Goal: Information Seeking & Learning: Learn about a topic

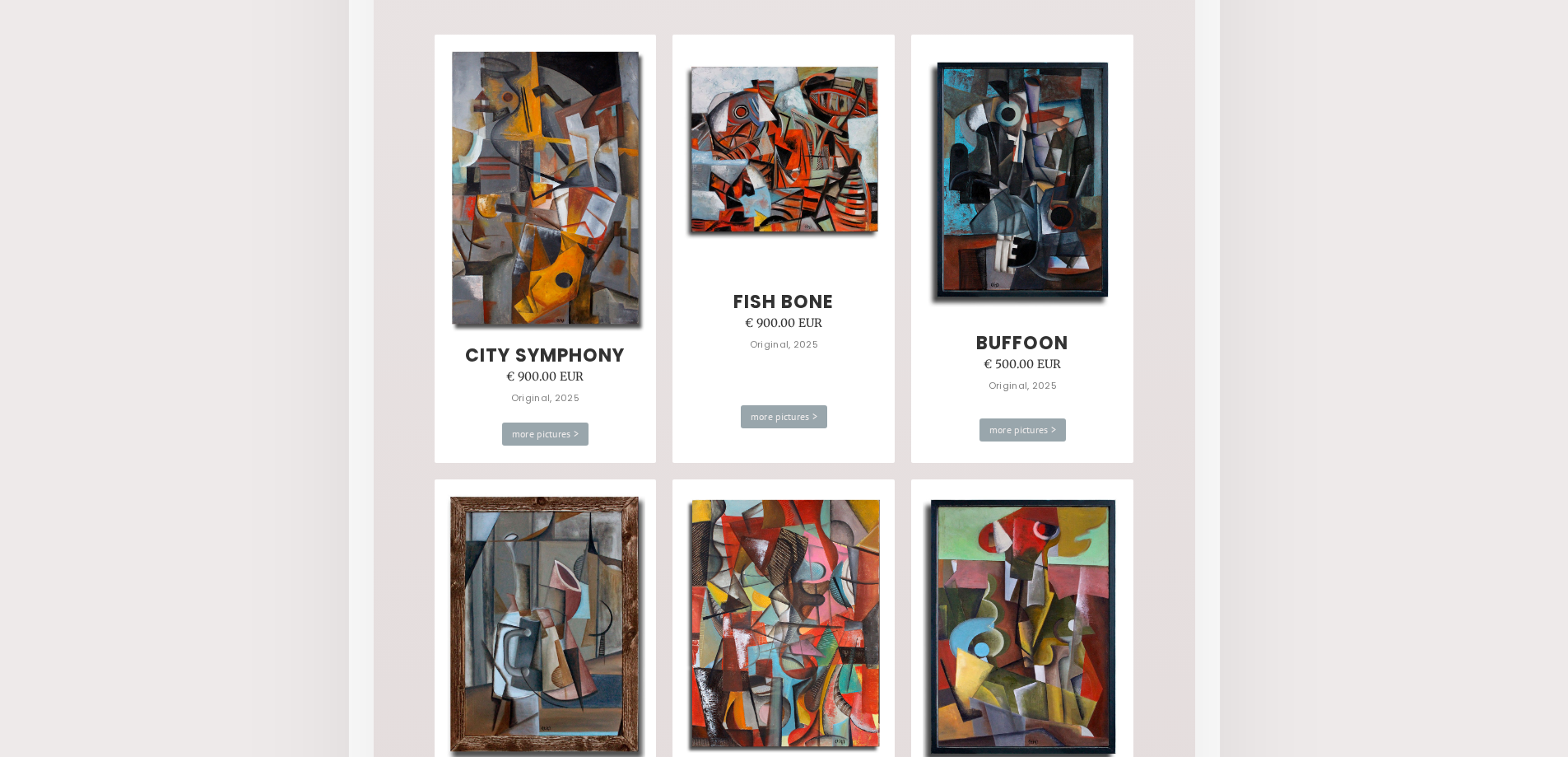
scroll to position [412, 0]
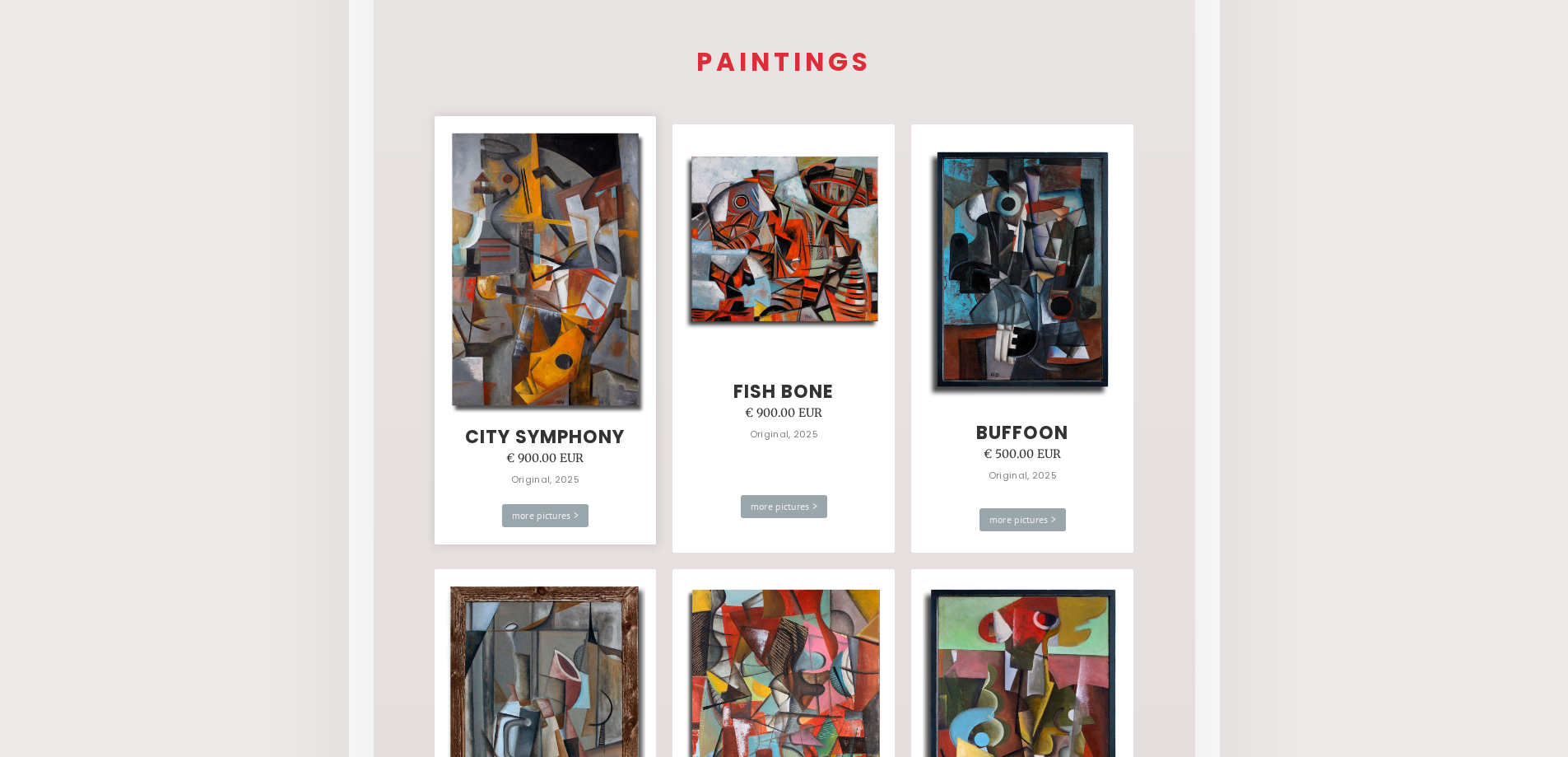
click at [541, 319] on img at bounding box center [545, 269] width 200 height 289
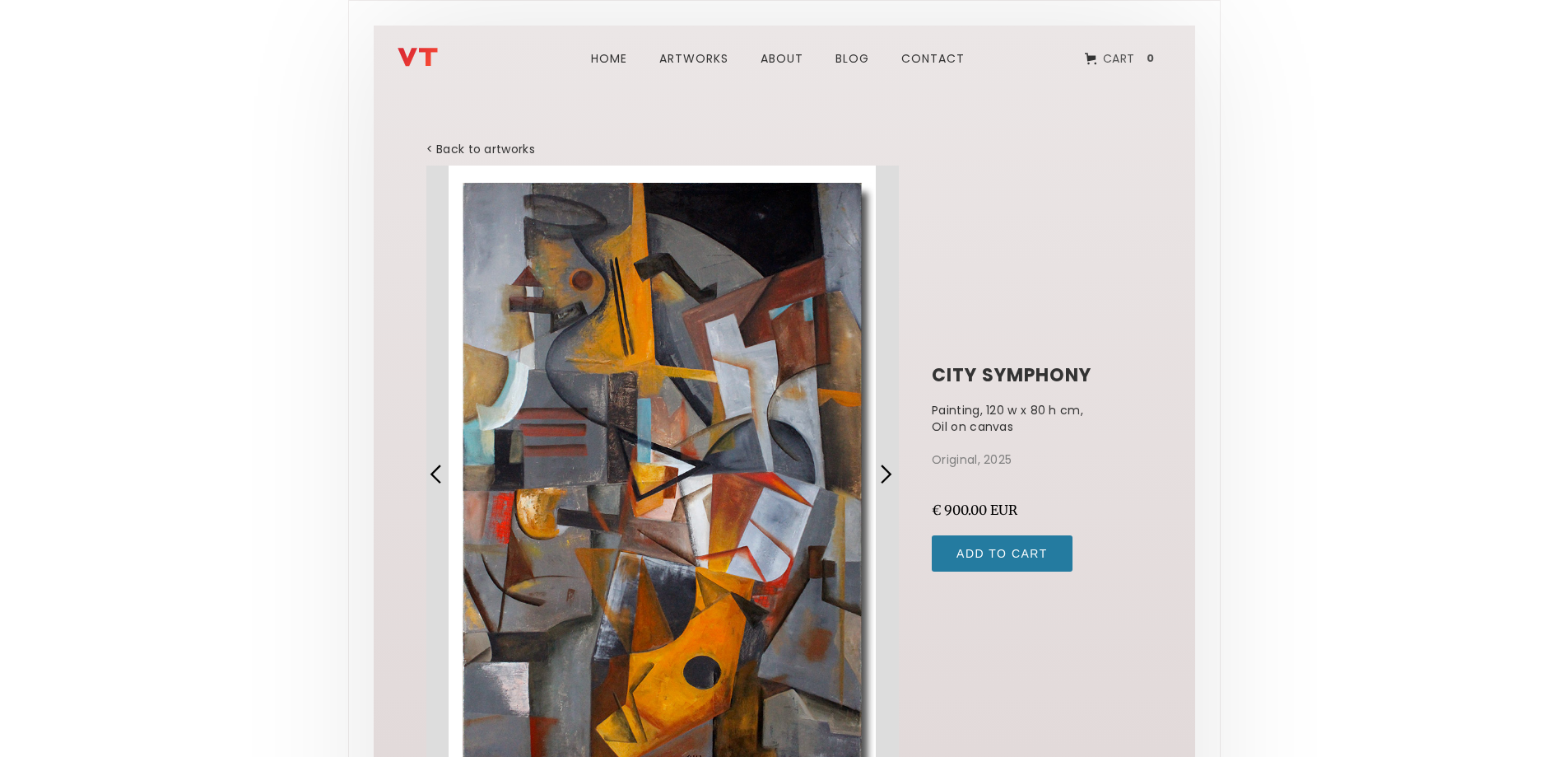
scroll to position [198, 0]
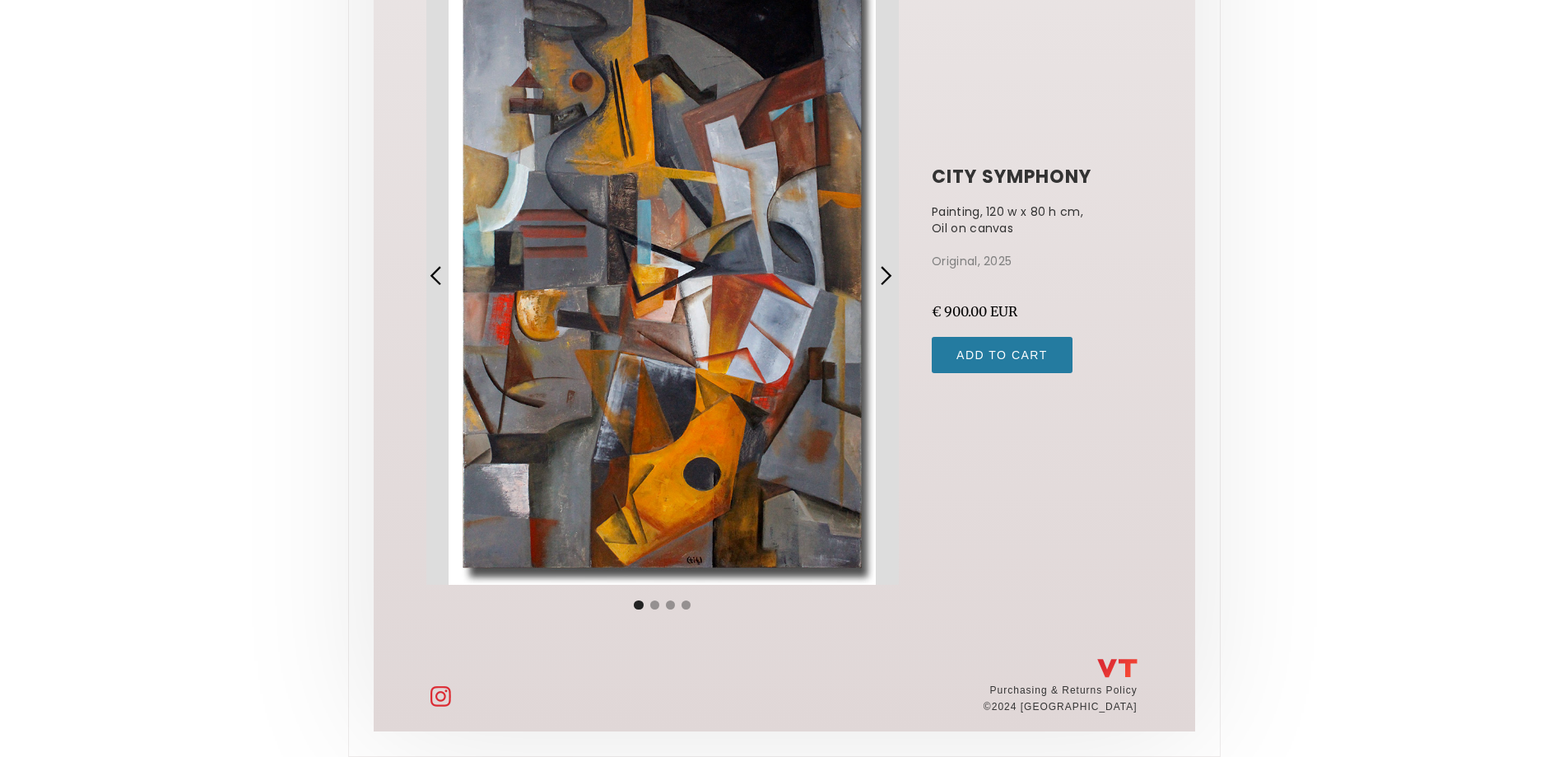
click at [433, 276] on div "previous slide" at bounding box center [436, 276] width 22 height 22
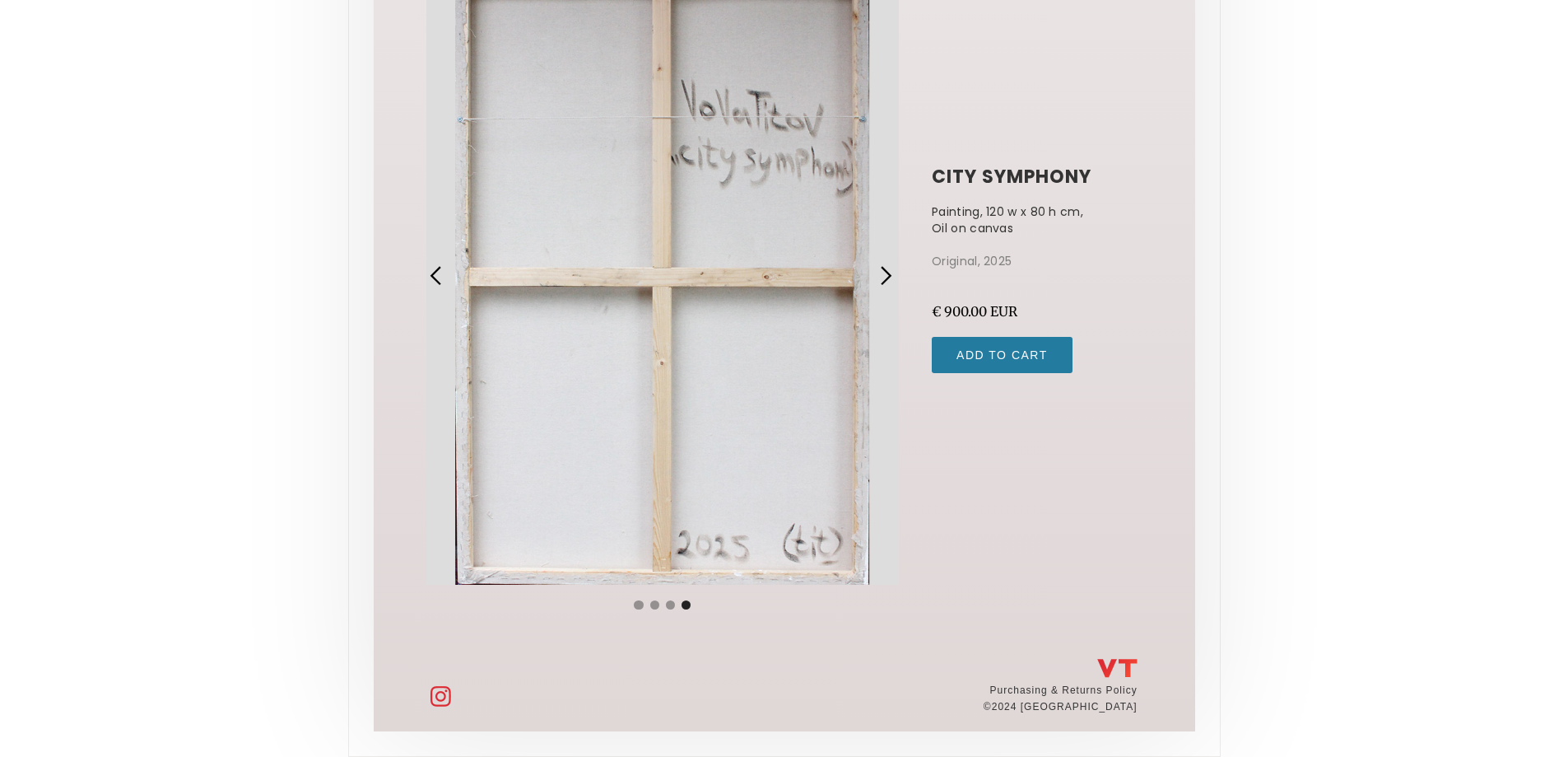
click at [433, 276] on div "previous slide" at bounding box center [436, 276] width 22 height 22
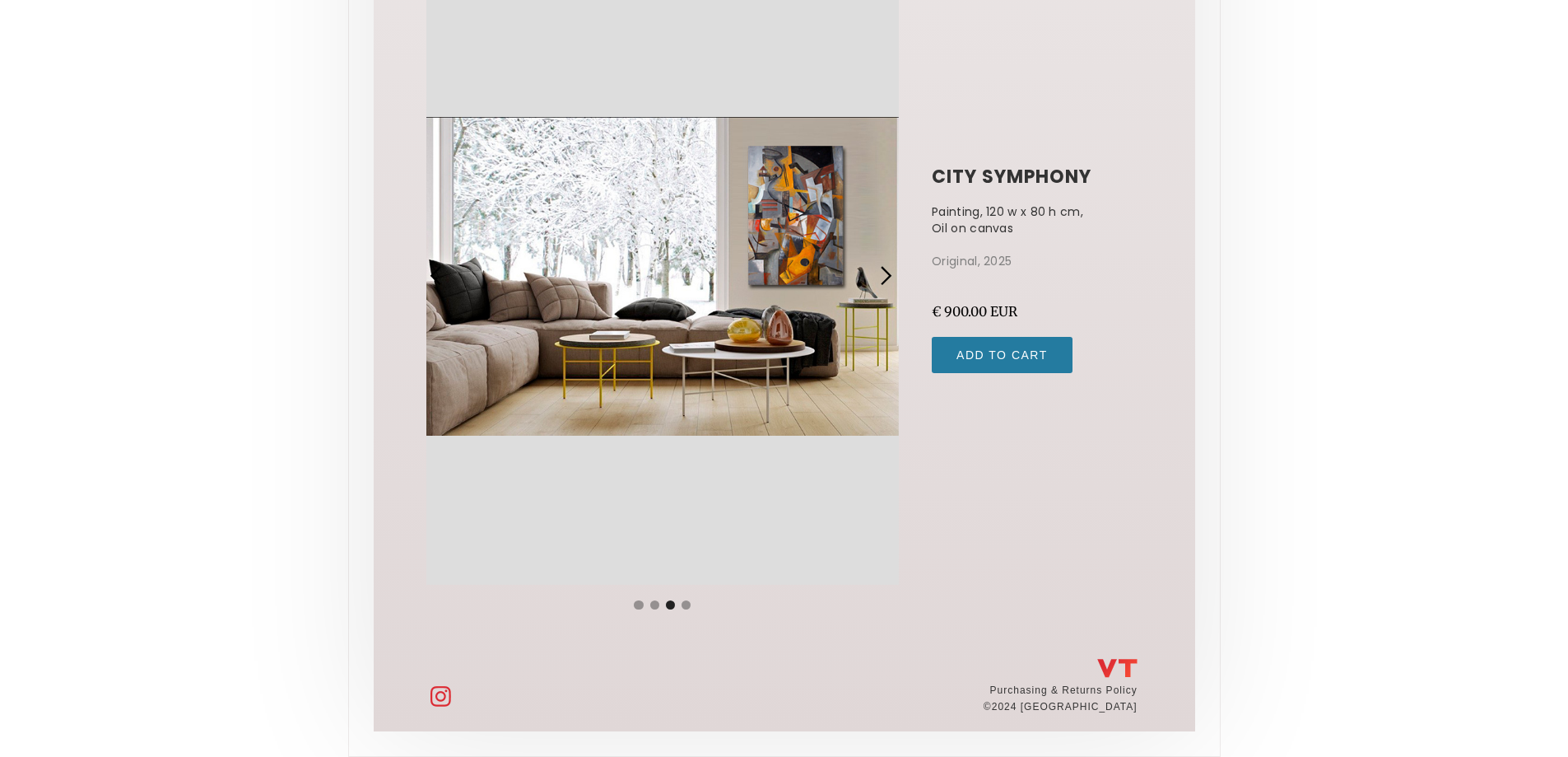
click at [433, 276] on div "previous slide" at bounding box center [436, 276] width 22 height 22
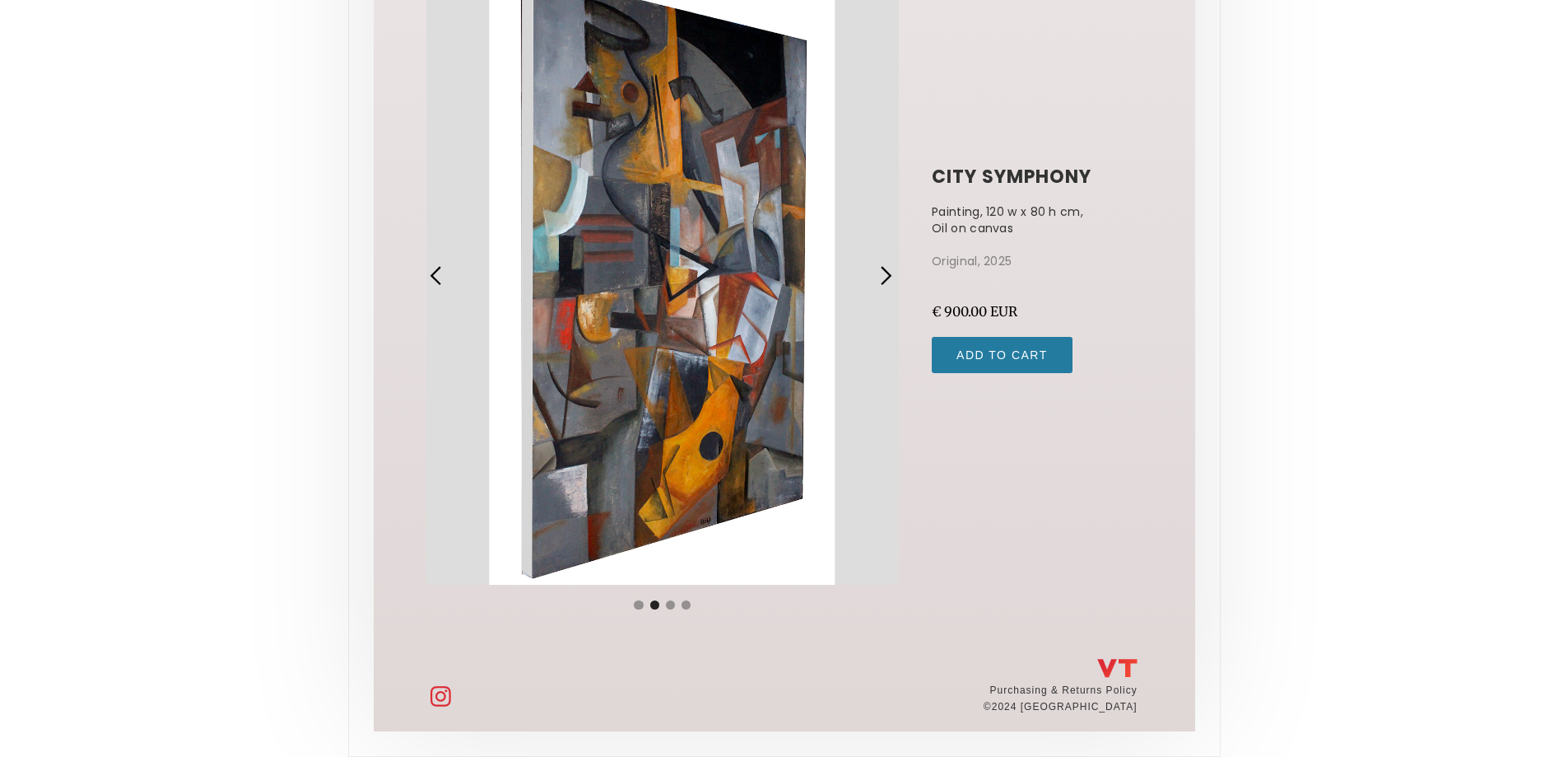
click at [433, 276] on div "previous slide" at bounding box center [436, 276] width 22 height 22
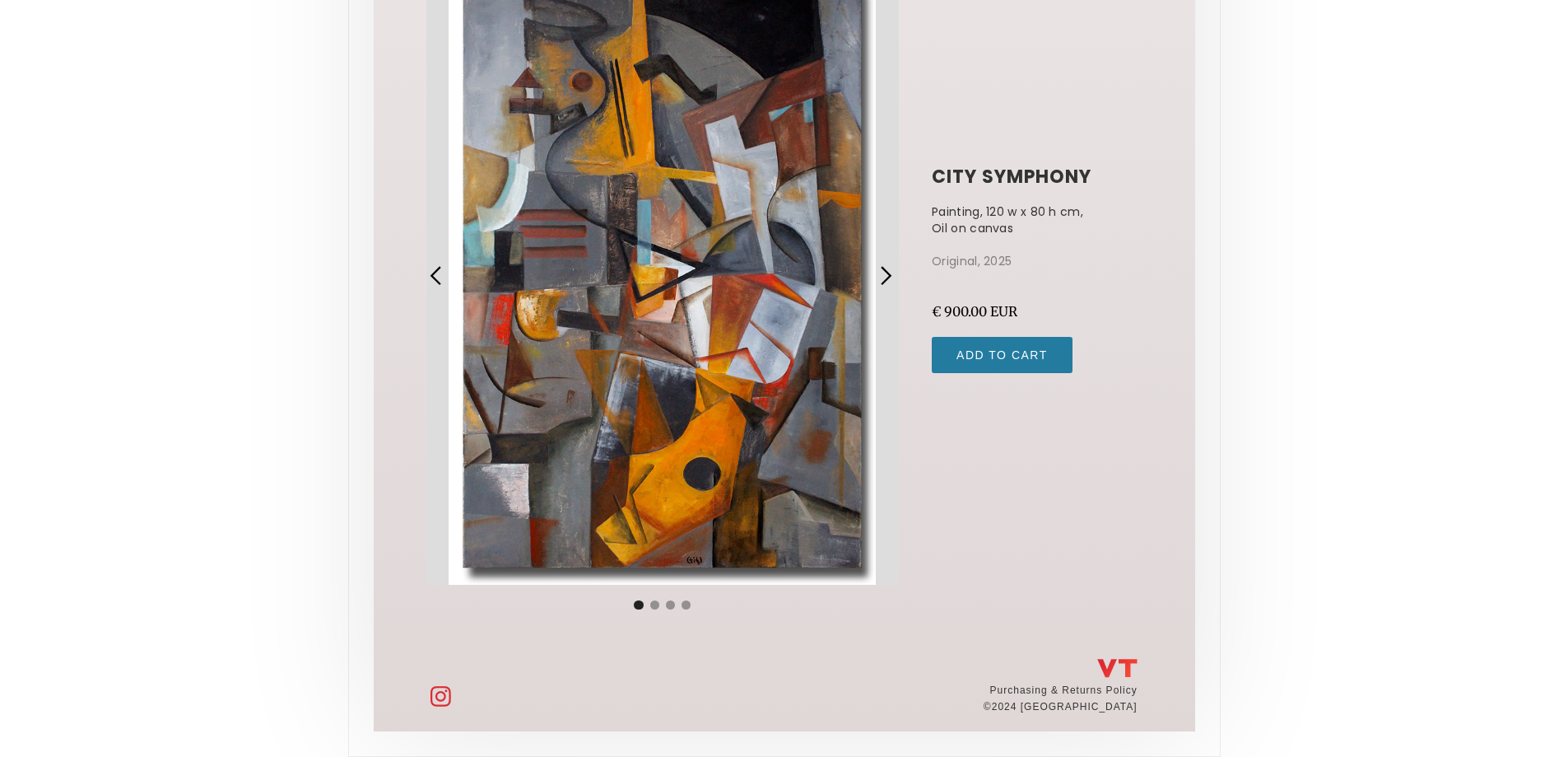
click at [120, 496] on body "Home ARTWORks about blog Contact Cart 0 Your Cart Subtotal Continue to Checkout…" at bounding box center [784, 279] width 1568 height 955
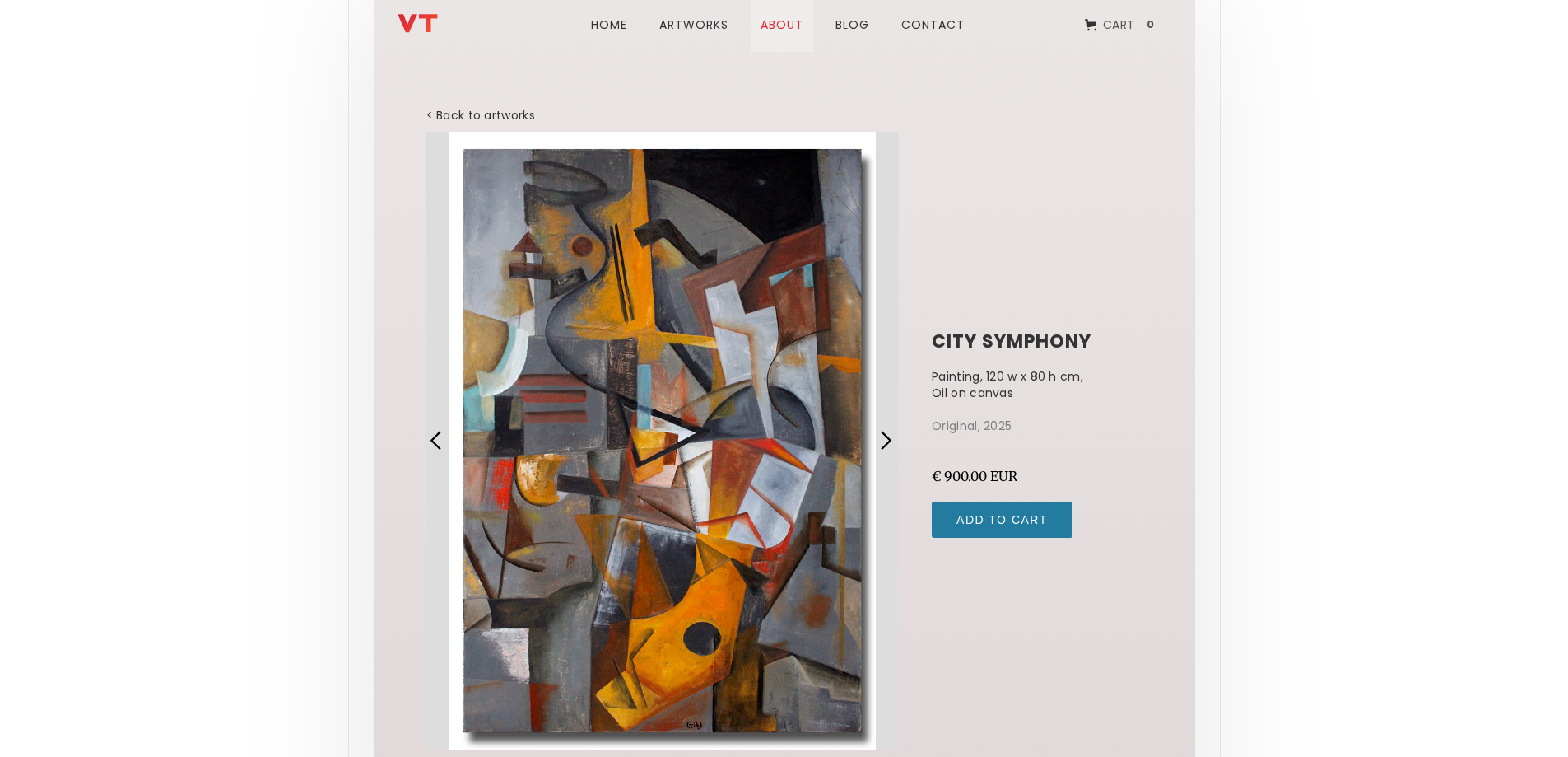
click at [790, 21] on link "about" at bounding box center [782, 24] width 63 height 55
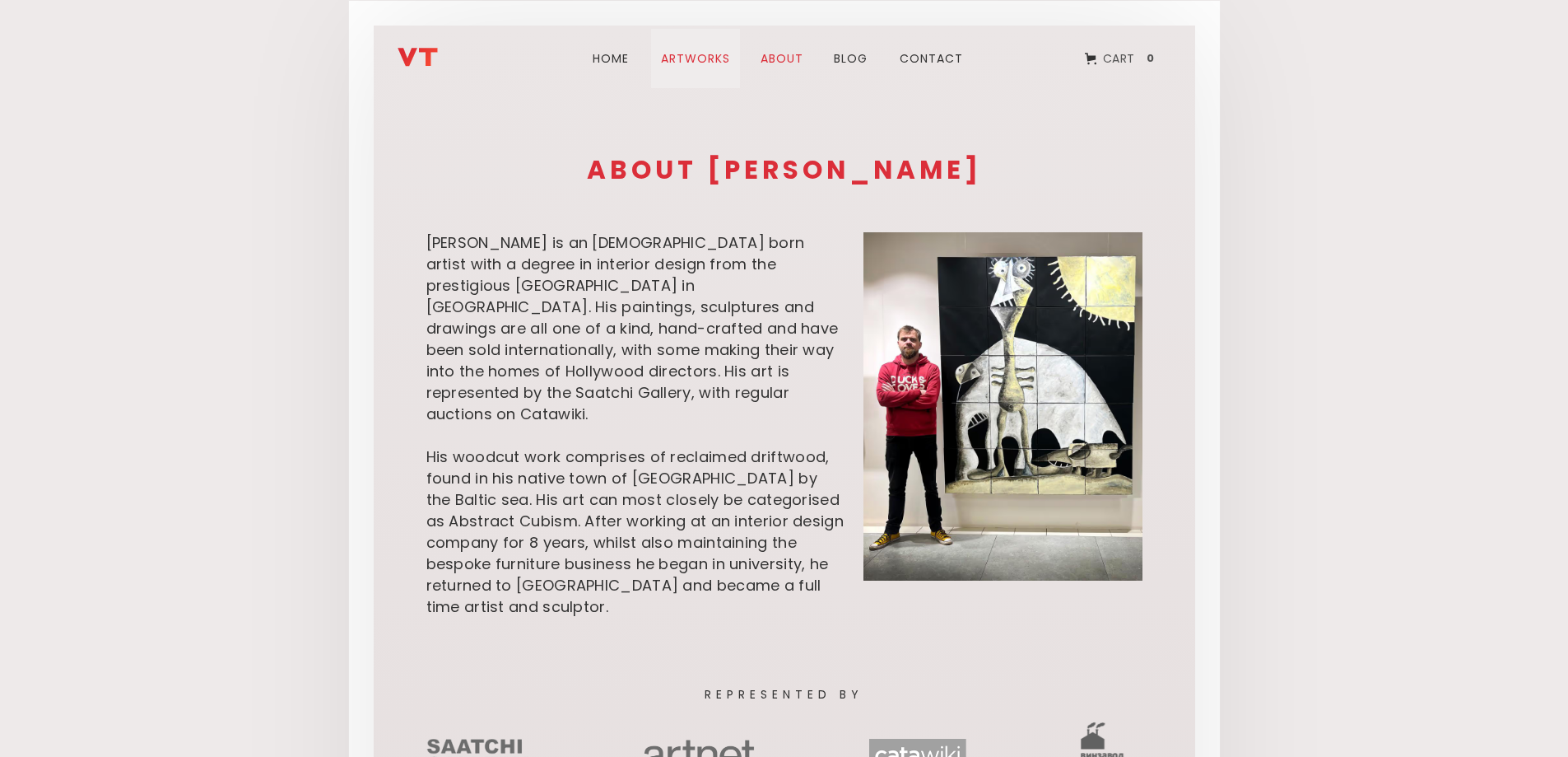
click at [678, 53] on link "ARTWORks" at bounding box center [696, 58] width 89 height 59
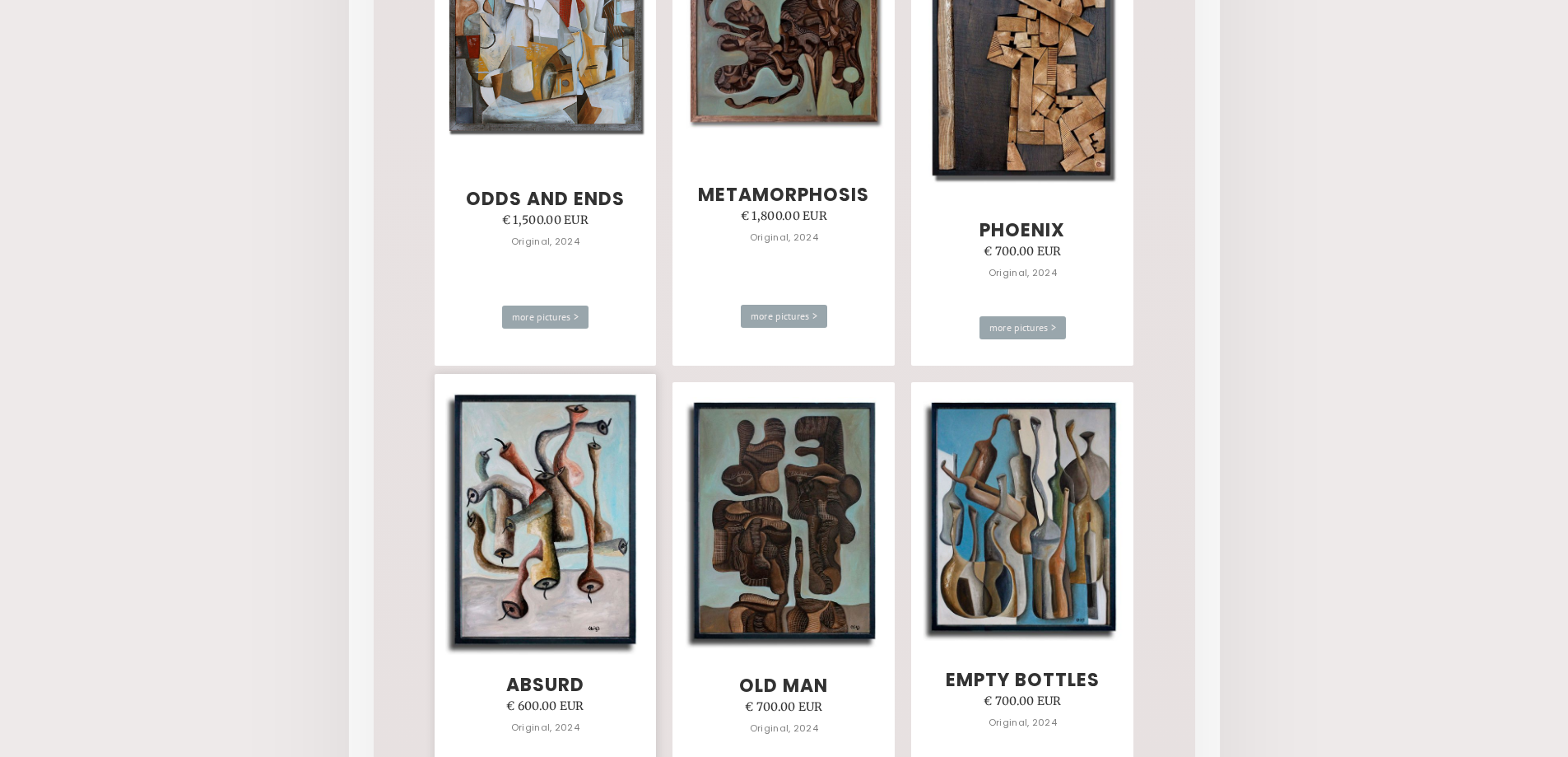
scroll to position [2881, 0]
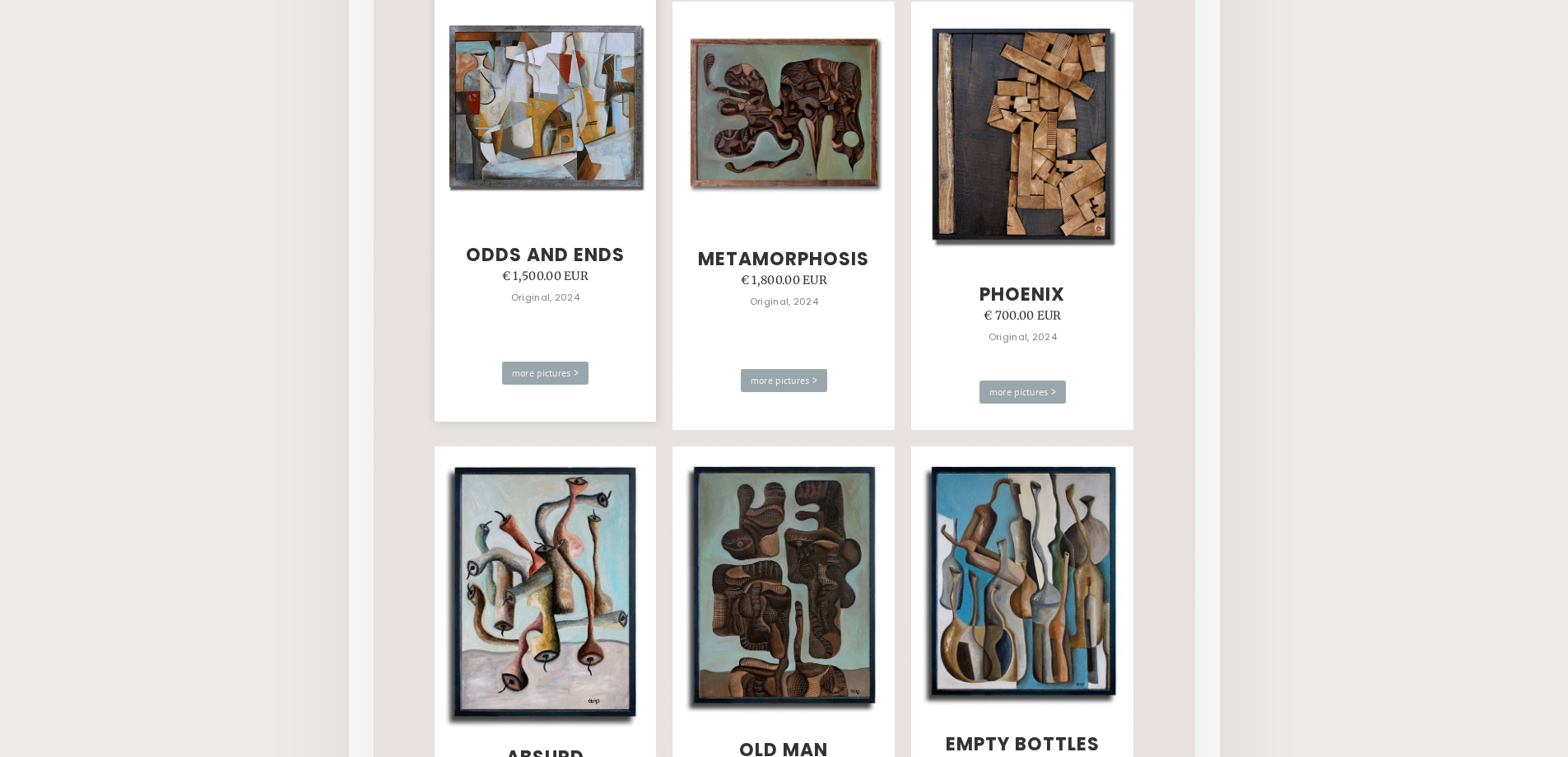
click at [537, 93] on img at bounding box center [545, 107] width 200 height 170
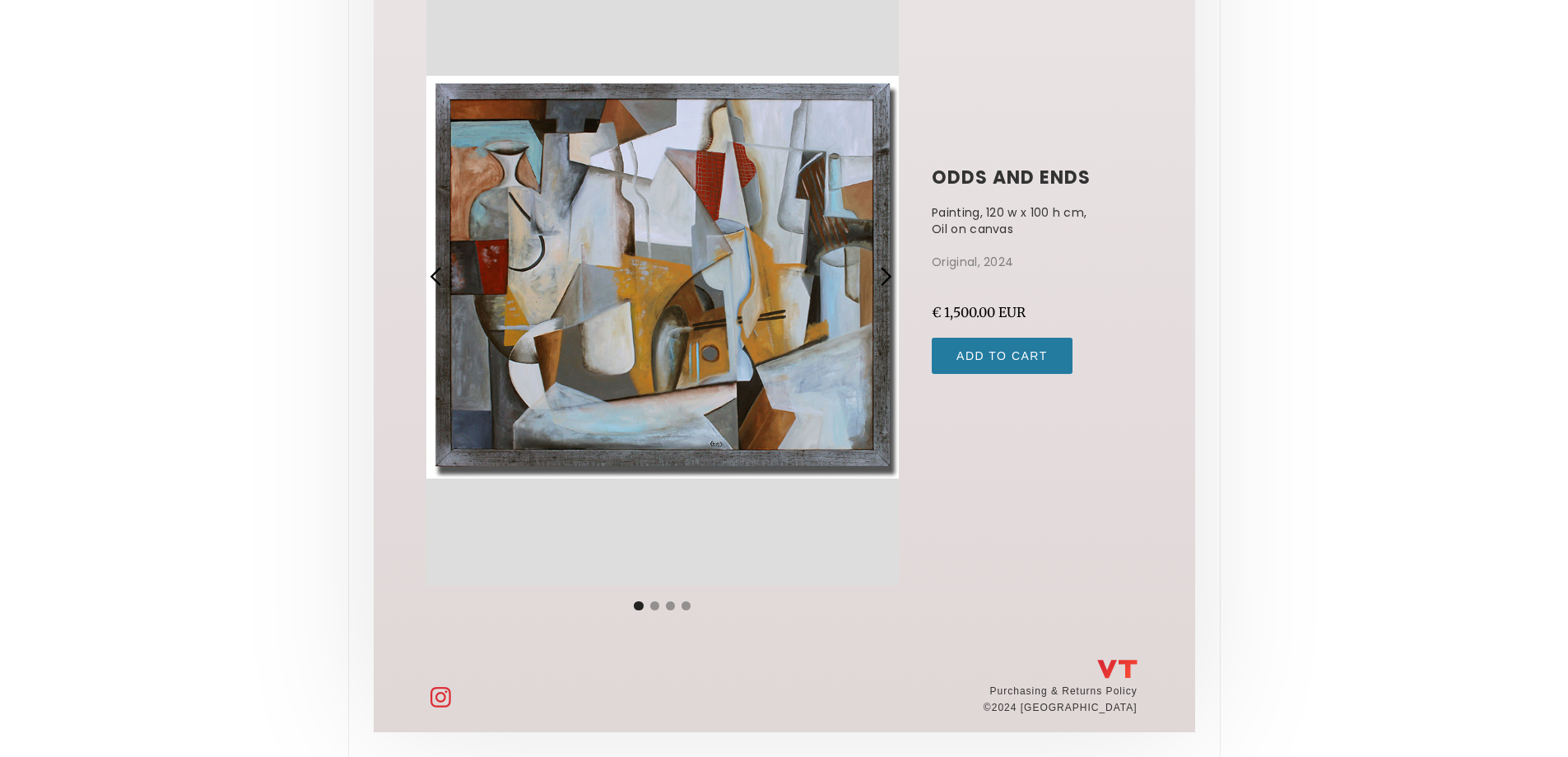
scroll to position [198, 0]
click at [441, 273] on div "previous slide" at bounding box center [436, 276] width 22 height 22
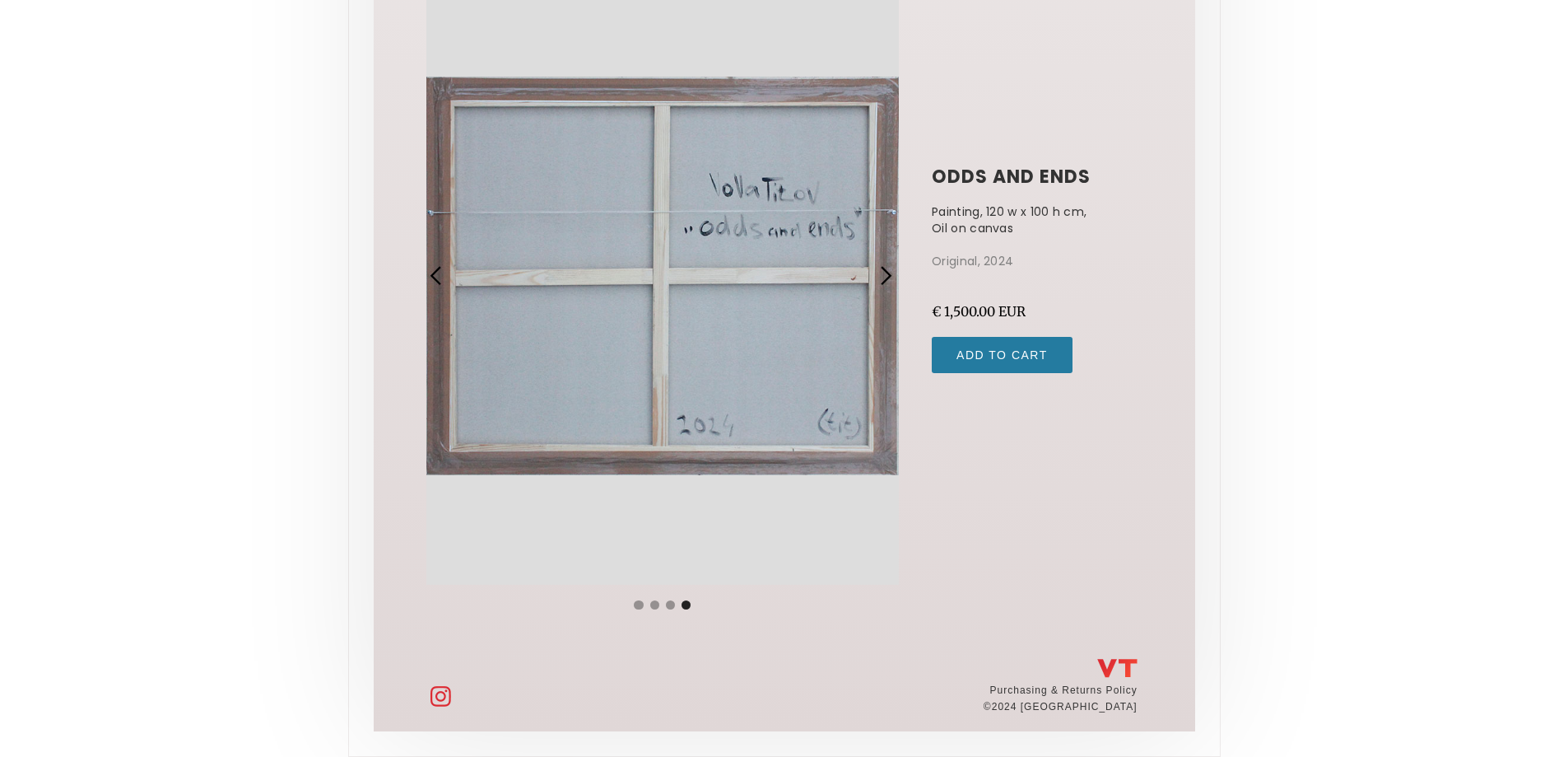
click at [441, 273] on div "previous slide" at bounding box center [436, 276] width 22 height 22
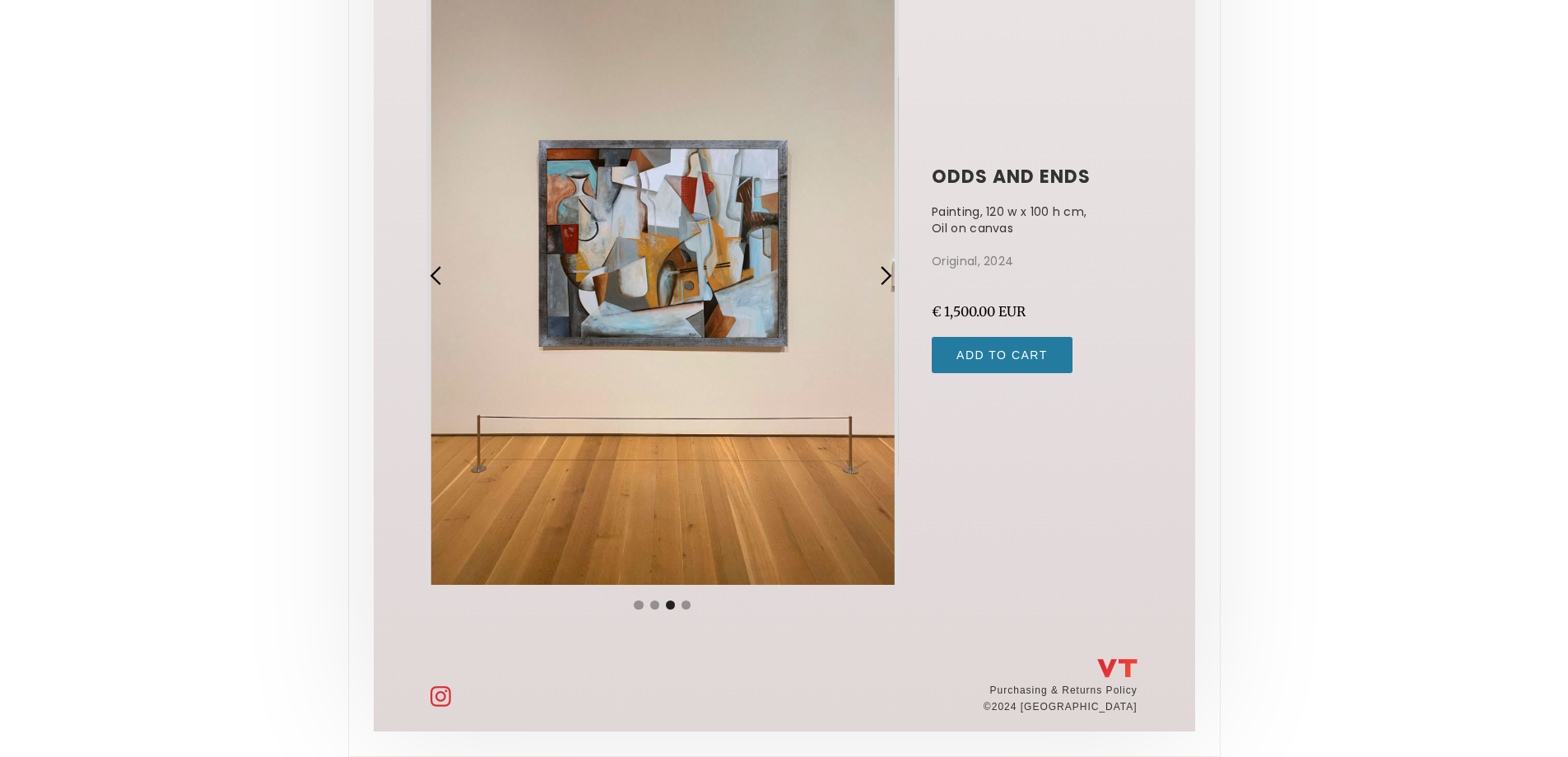
click at [441, 273] on div "previous slide" at bounding box center [436, 276] width 22 height 22
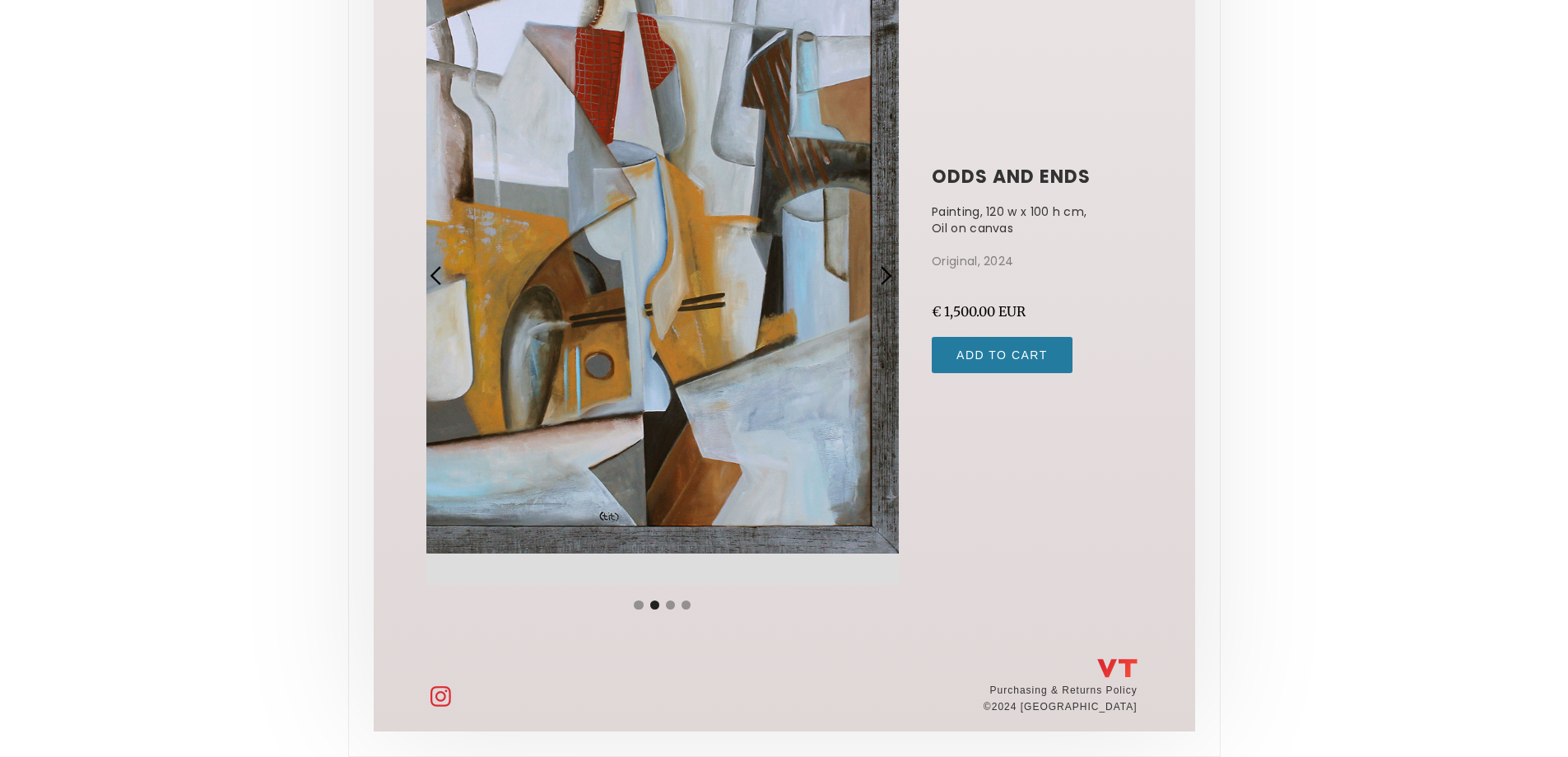
click at [441, 273] on div "previous slide" at bounding box center [436, 276] width 22 height 22
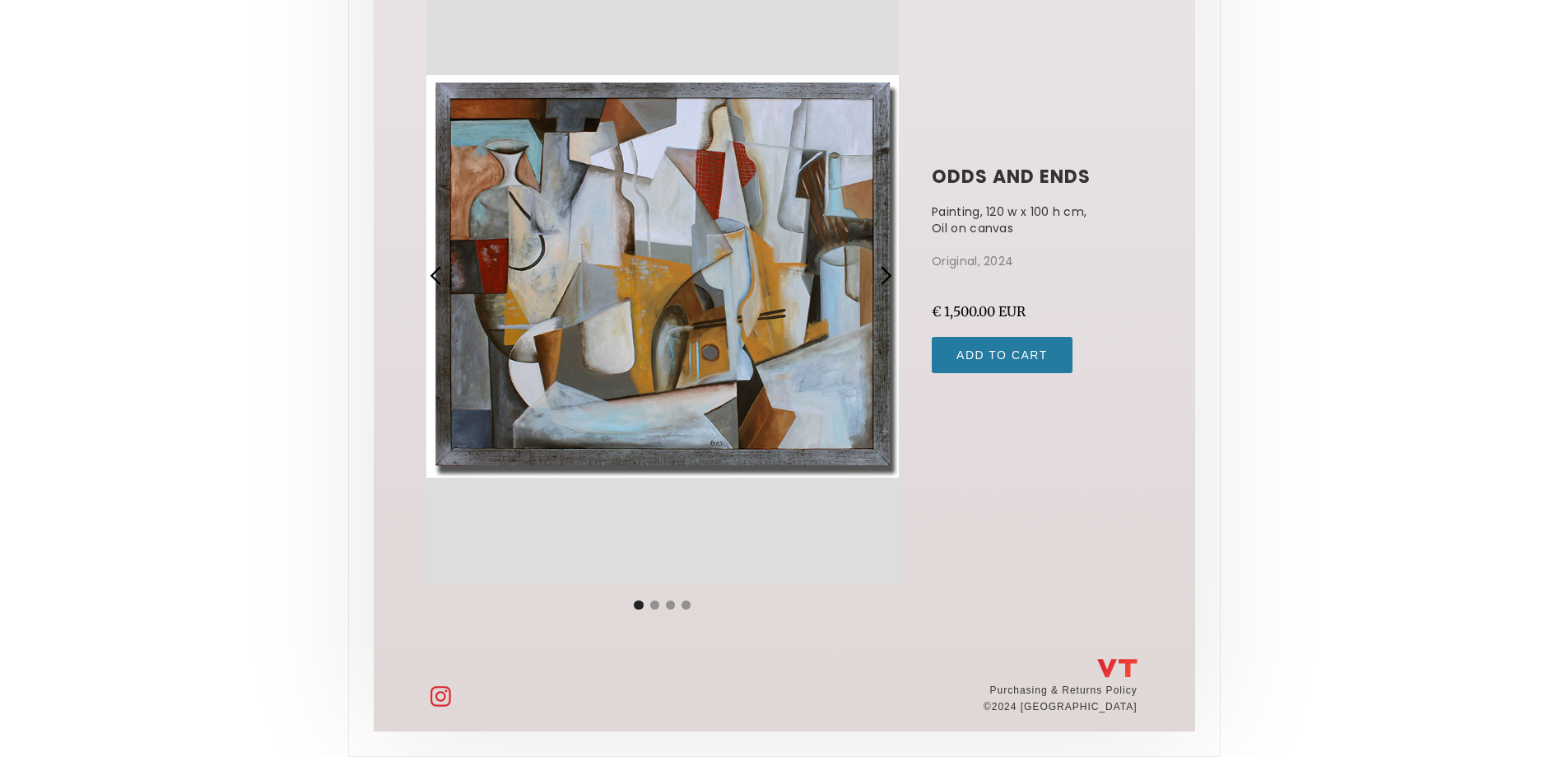
click at [441, 273] on div "previous slide" at bounding box center [436, 276] width 22 height 22
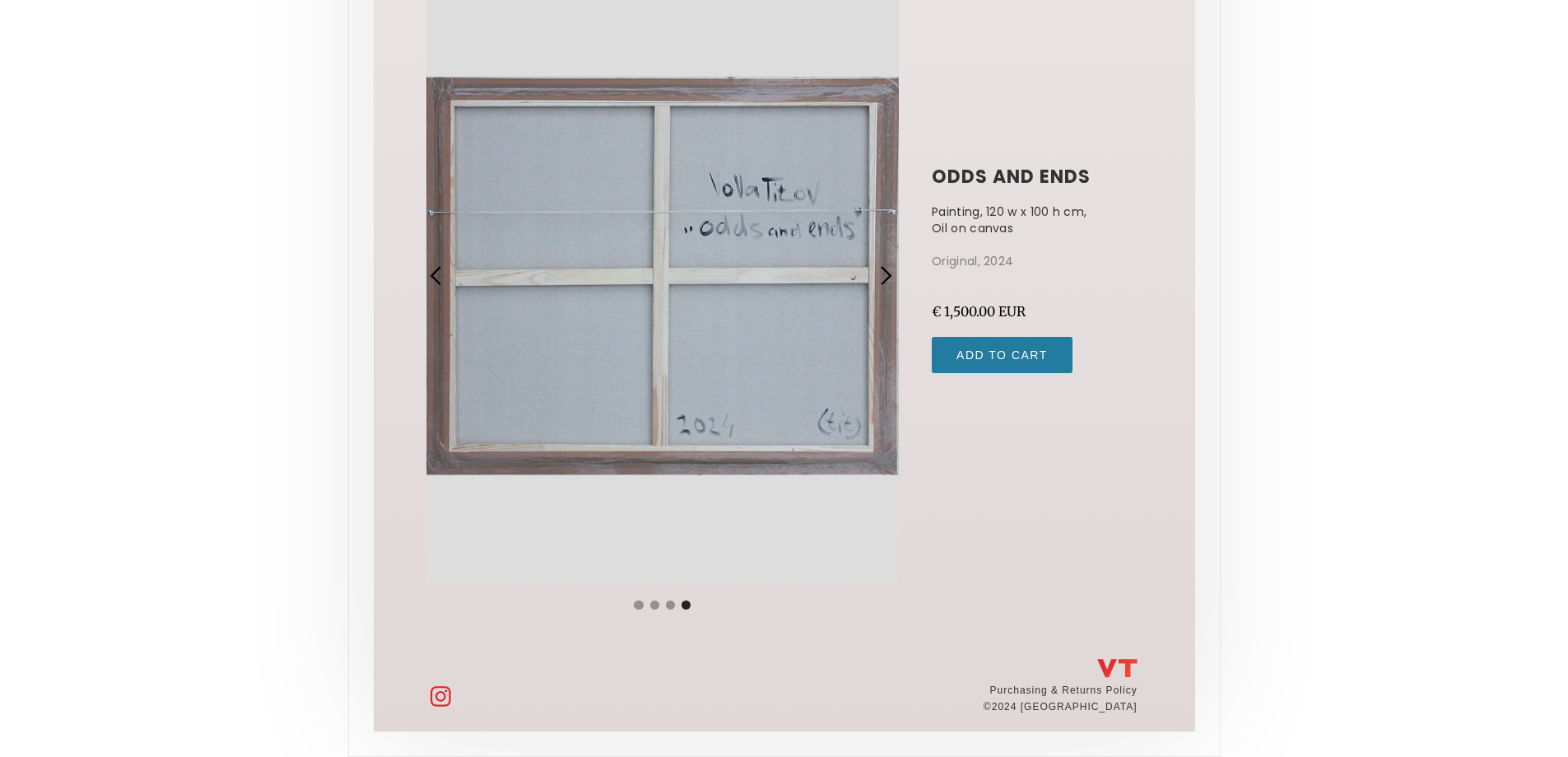
click at [439, 281] on div "previous slide" at bounding box center [436, 276] width 22 height 22
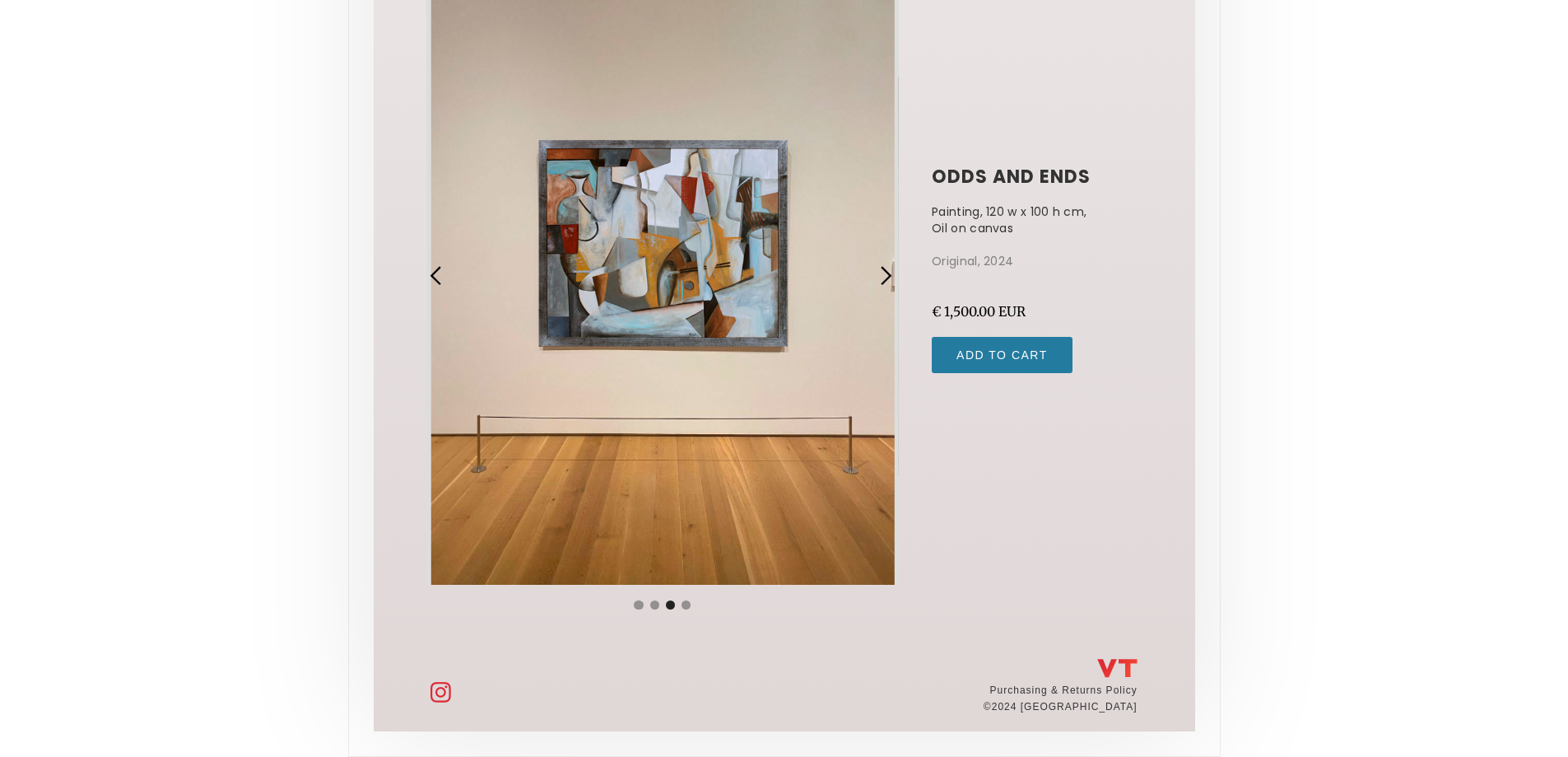
click at [442, 697] on img at bounding box center [441, 692] width 21 height 21
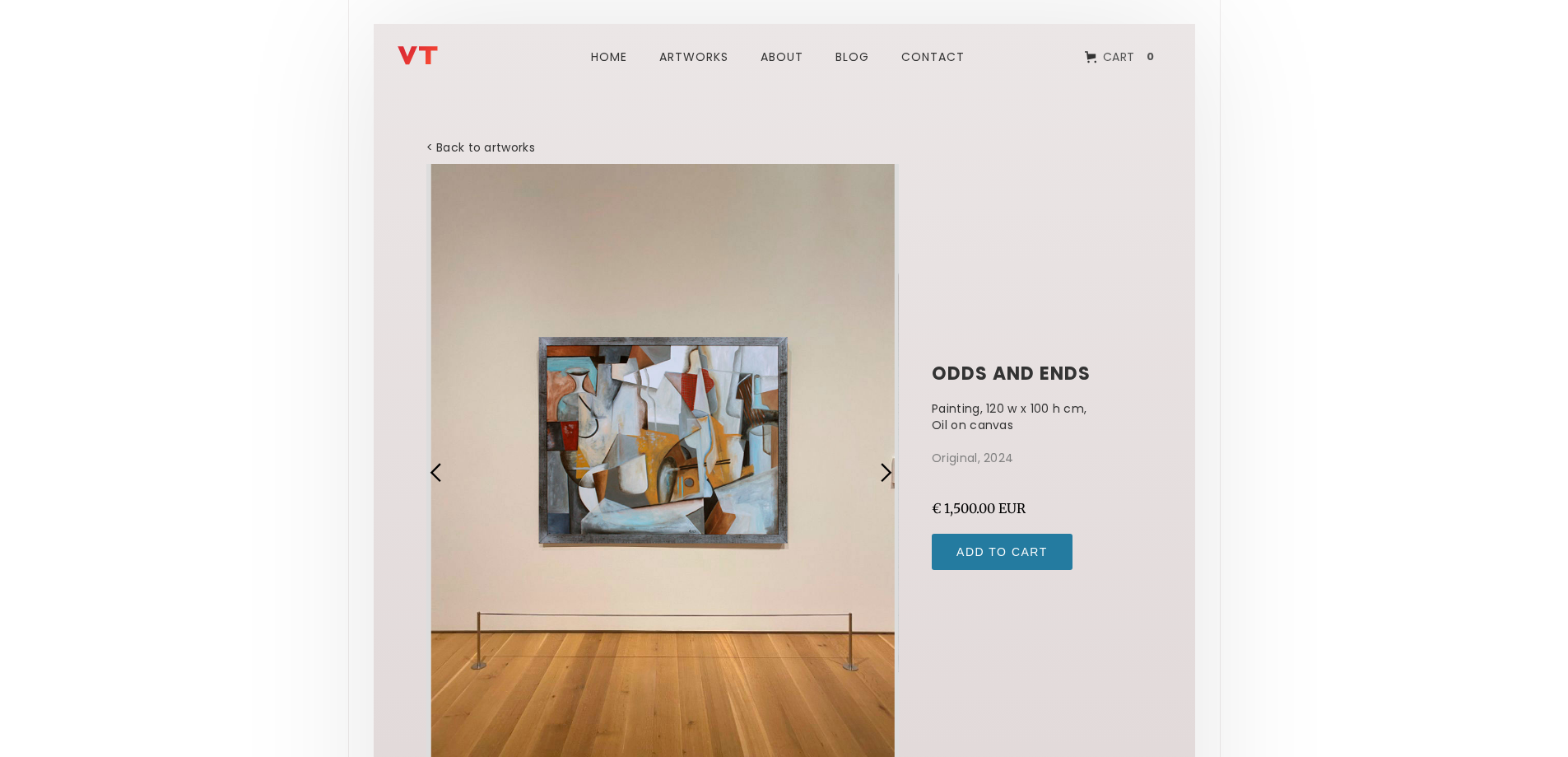
scroll to position [0, 0]
click at [464, 150] on link "< Back to artworks" at bounding box center [481, 150] width 109 height 17
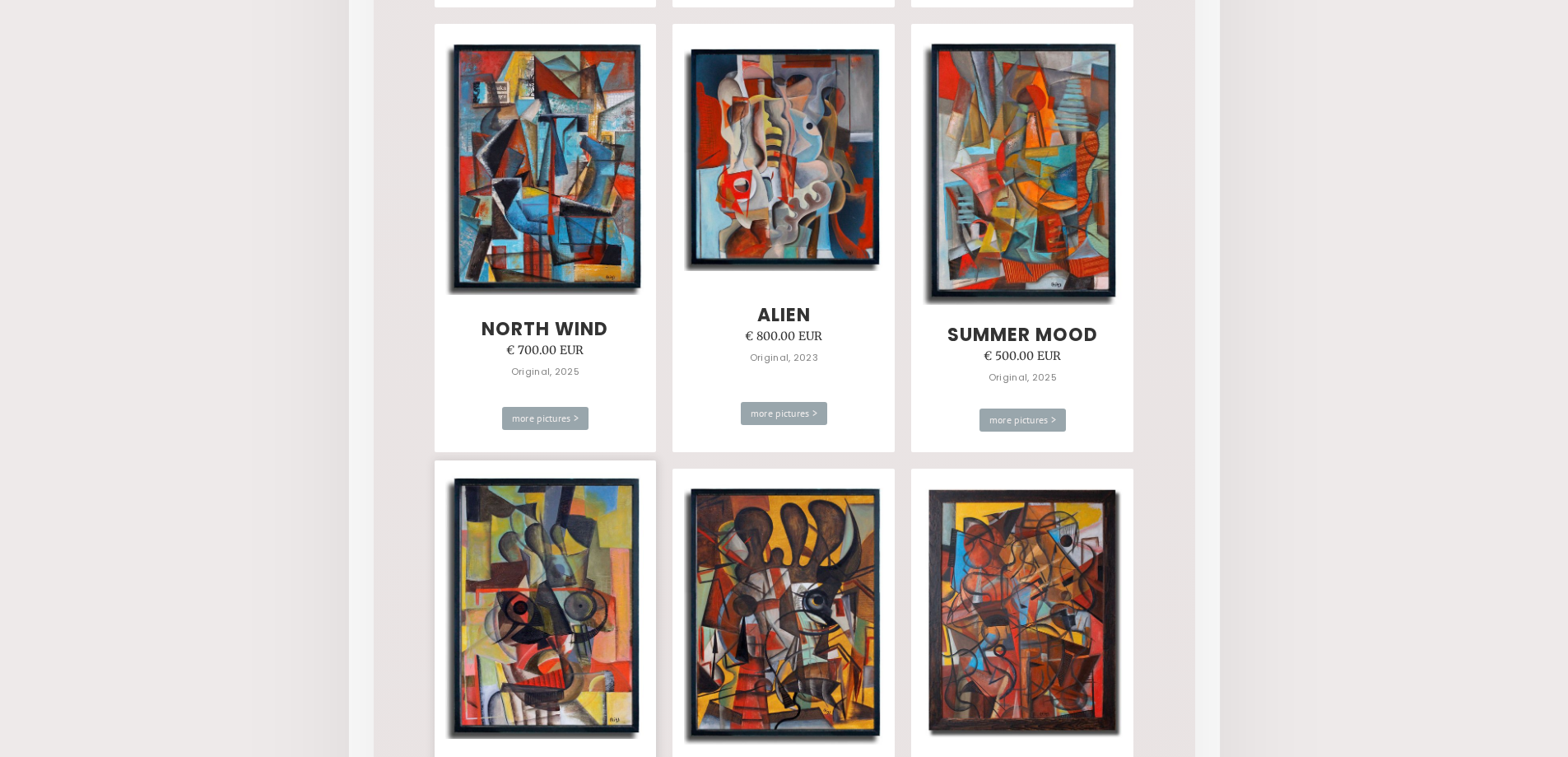
scroll to position [1399, 0]
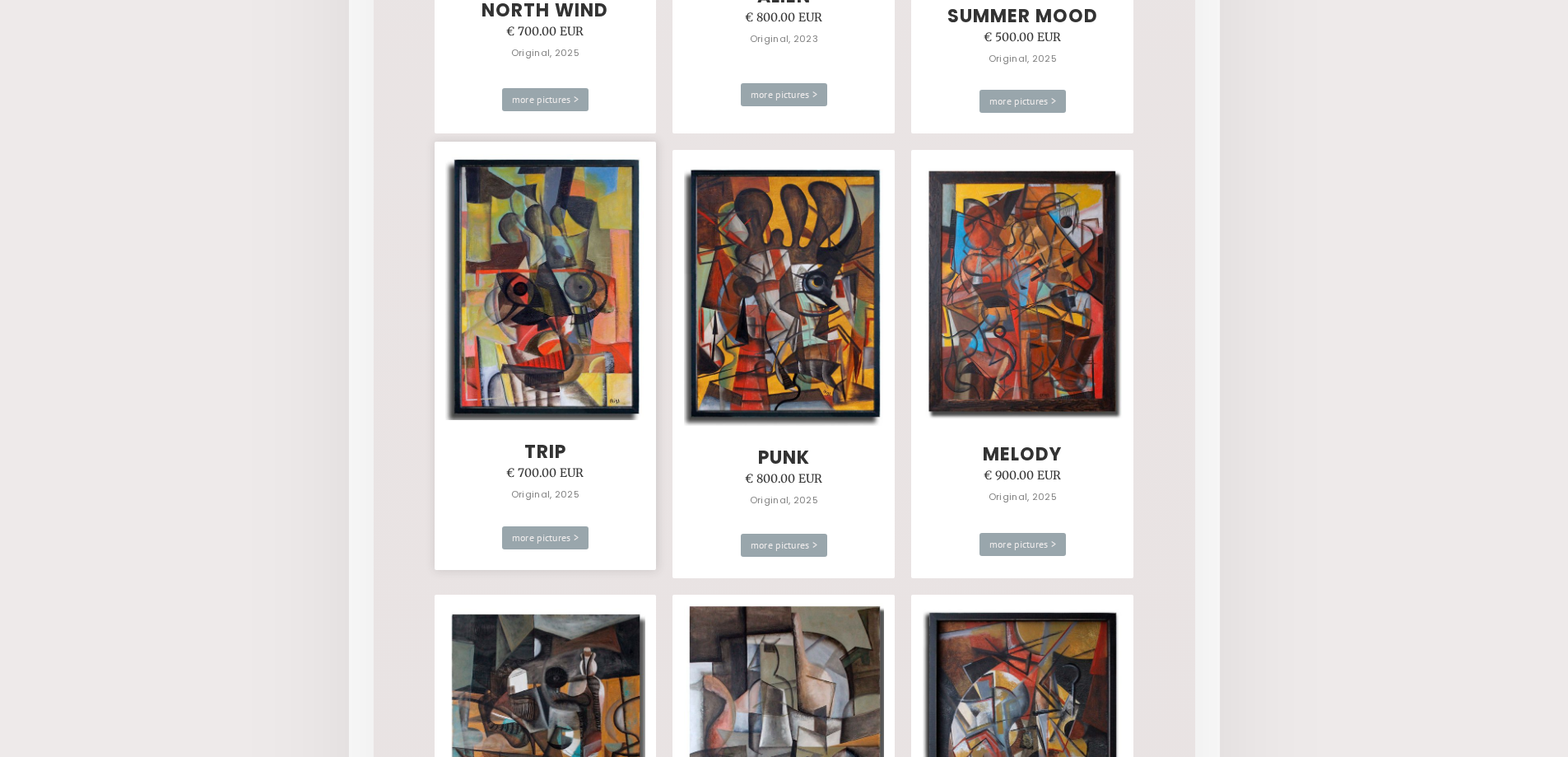
click at [563, 281] on img at bounding box center [545, 287] width 200 height 266
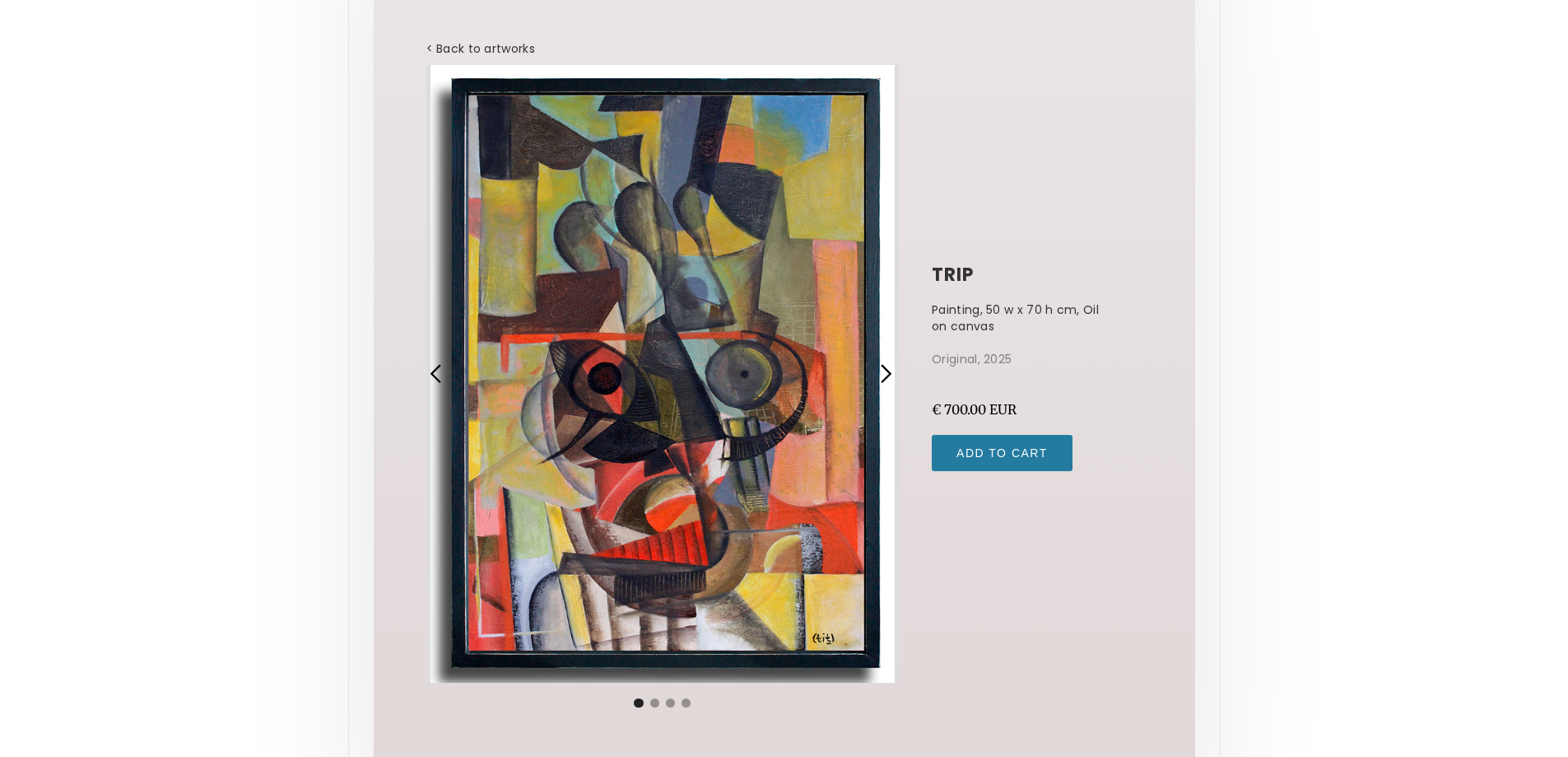
scroll to position [198, 0]
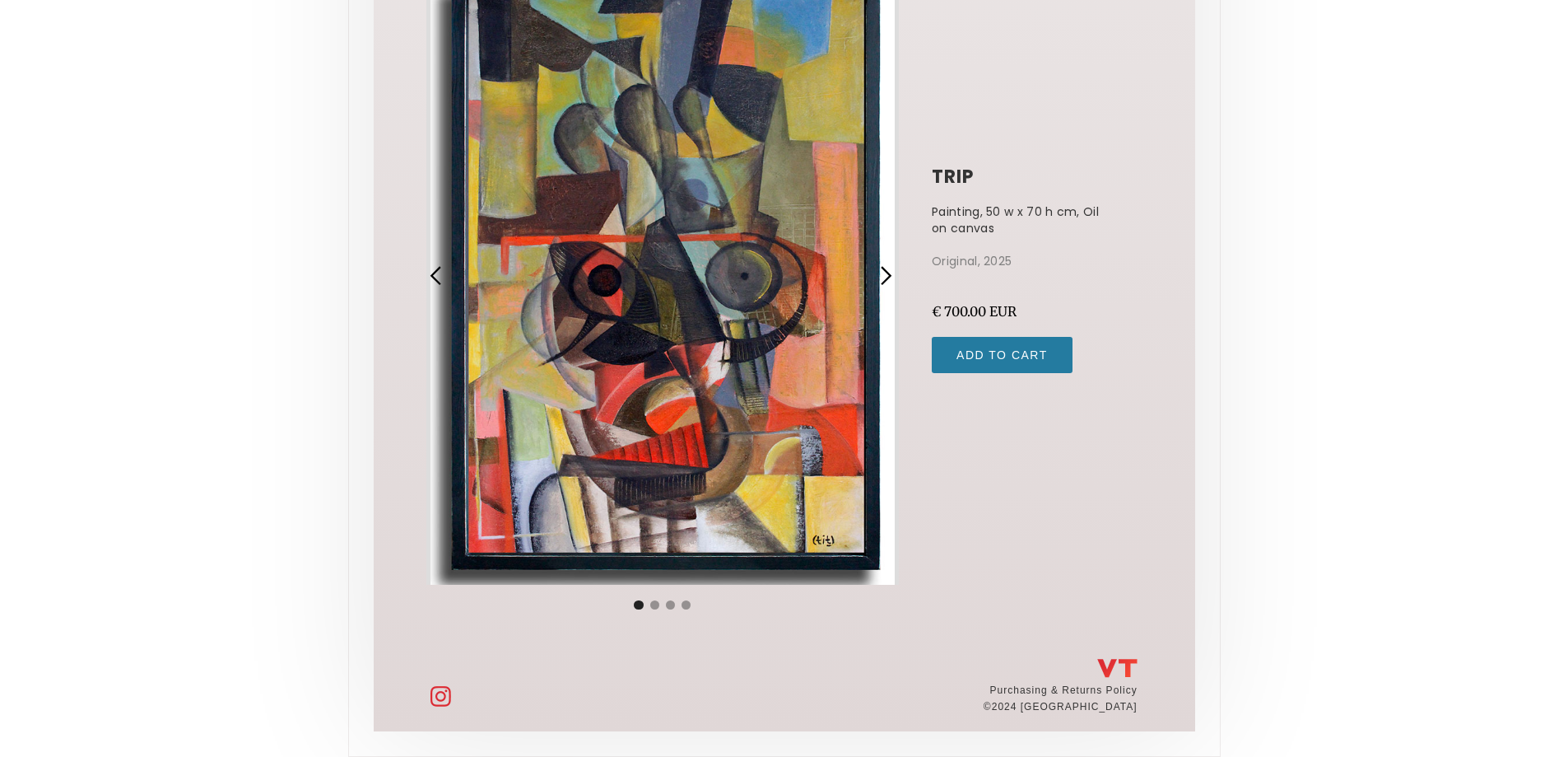
click at [431, 275] on div "previous slide" at bounding box center [436, 276] width 22 height 22
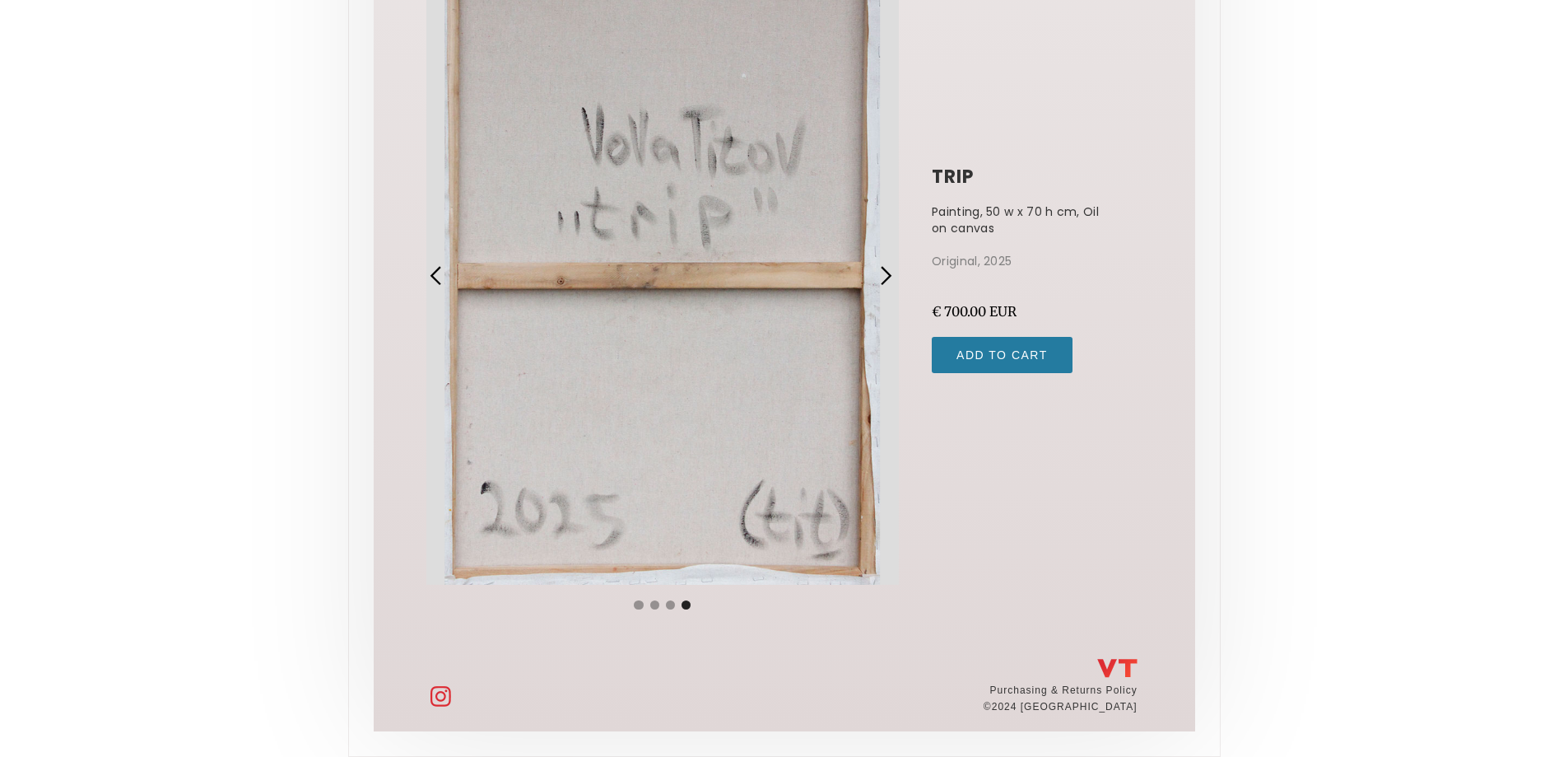
click at [431, 275] on div "previous slide" at bounding box center [436, 276] width 22 height 22
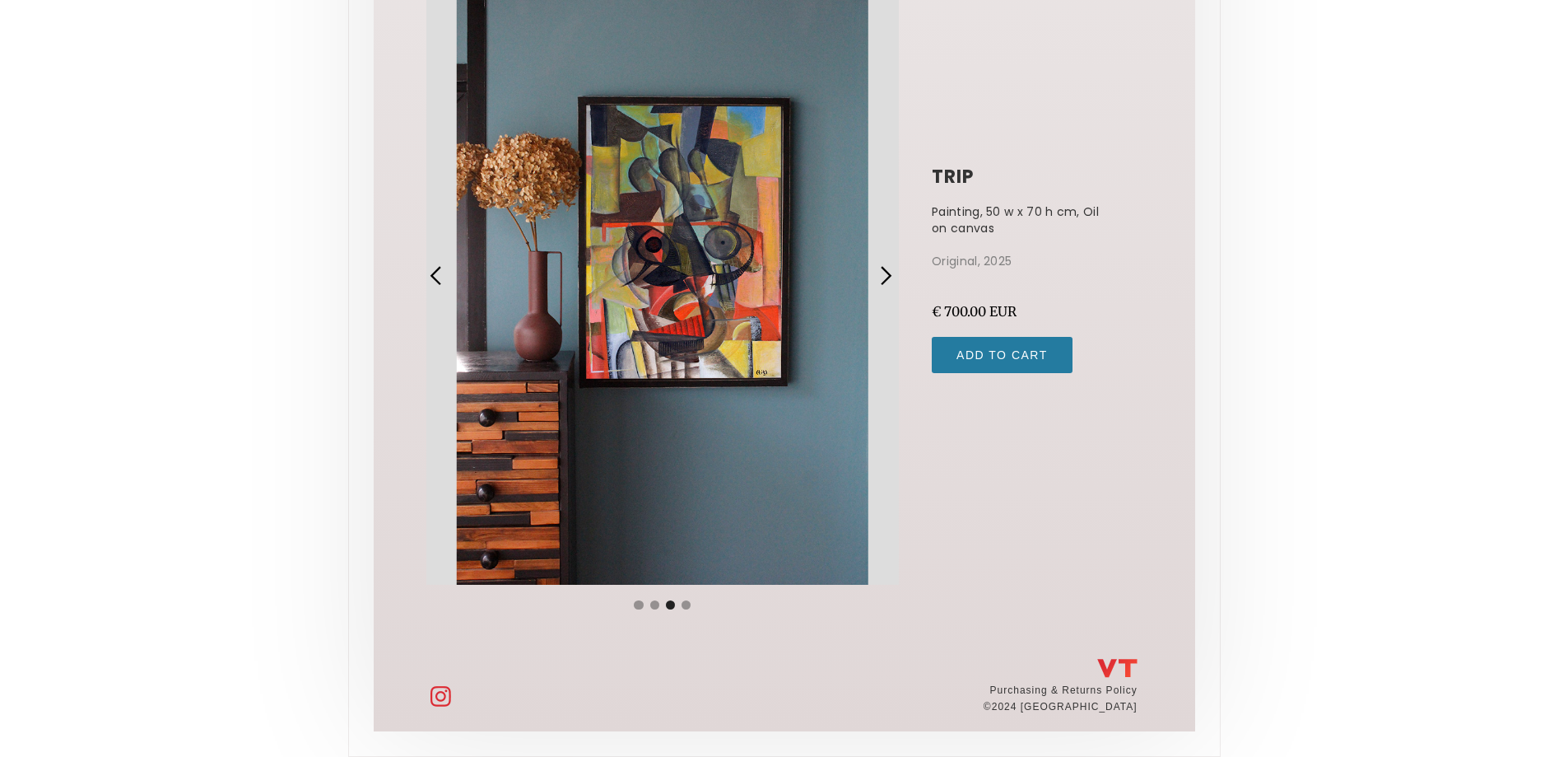
click at [431, 275] on div "previous slide" at bounding box center [436, 276] width 22 height 22
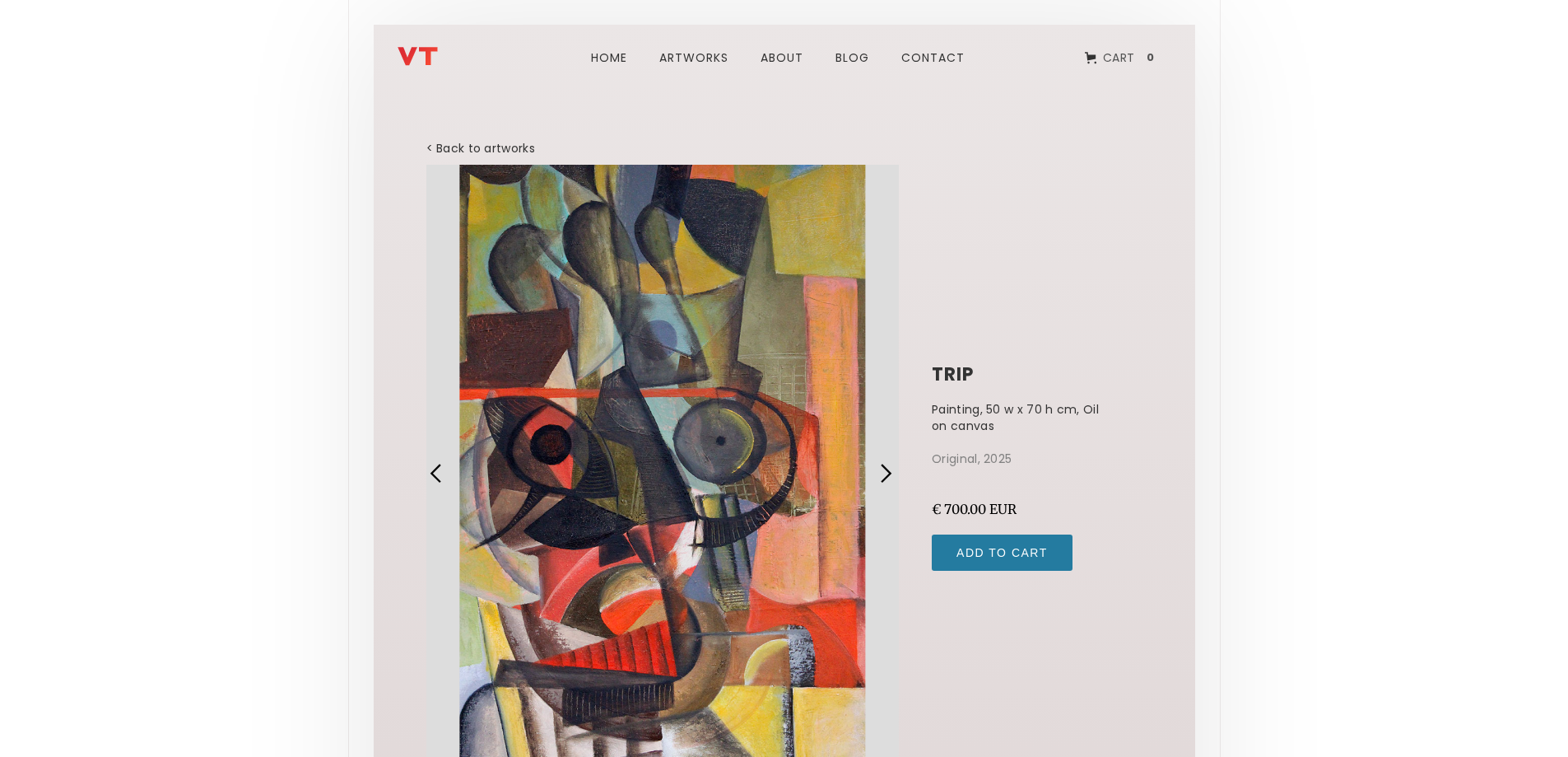
scroll to position [0, 0]
click at [479, 145] on link "< Back to artworks" at bounding box center [481, 150] width 109 height 17
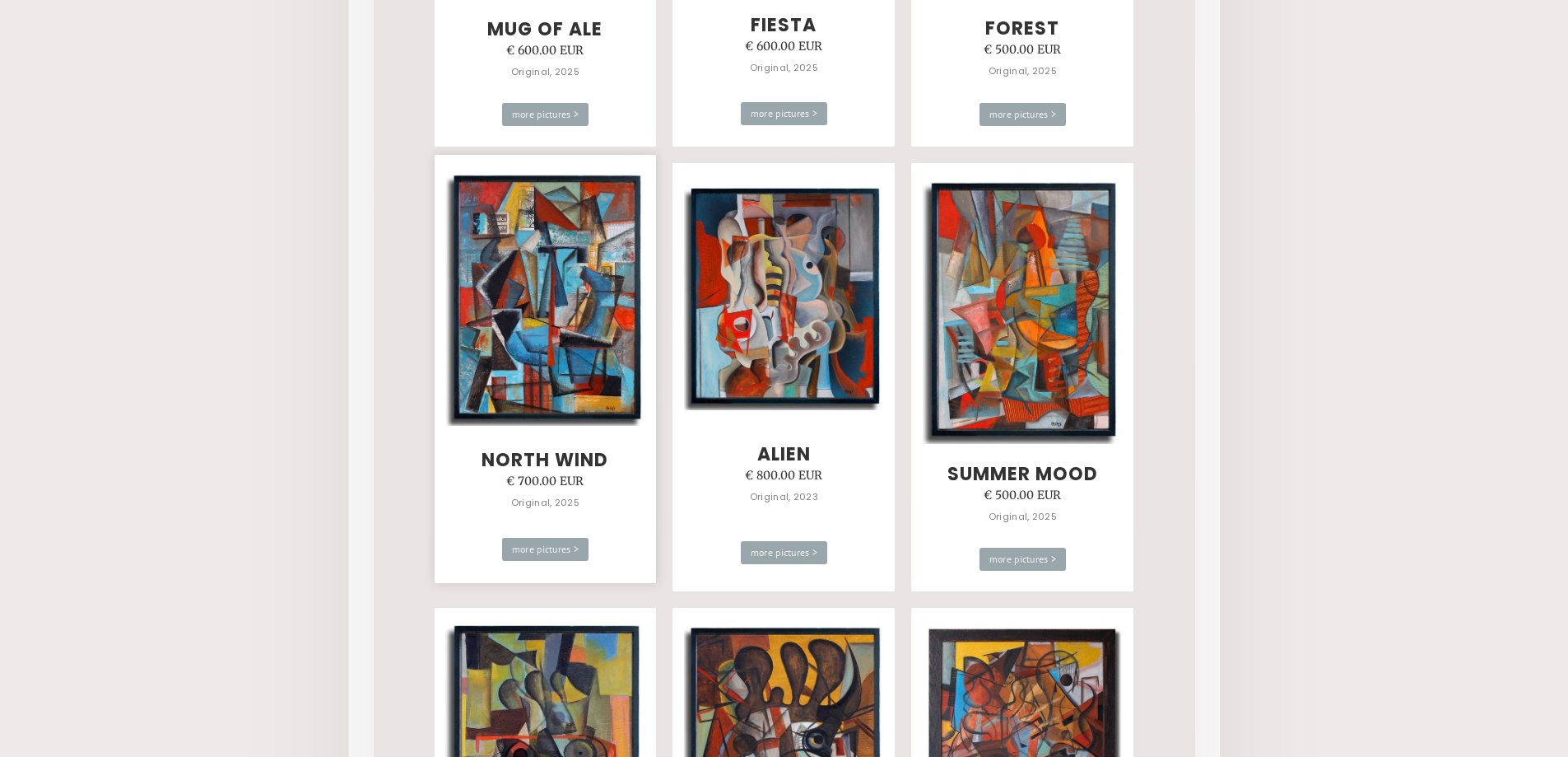
scroll to position [1070, 0]
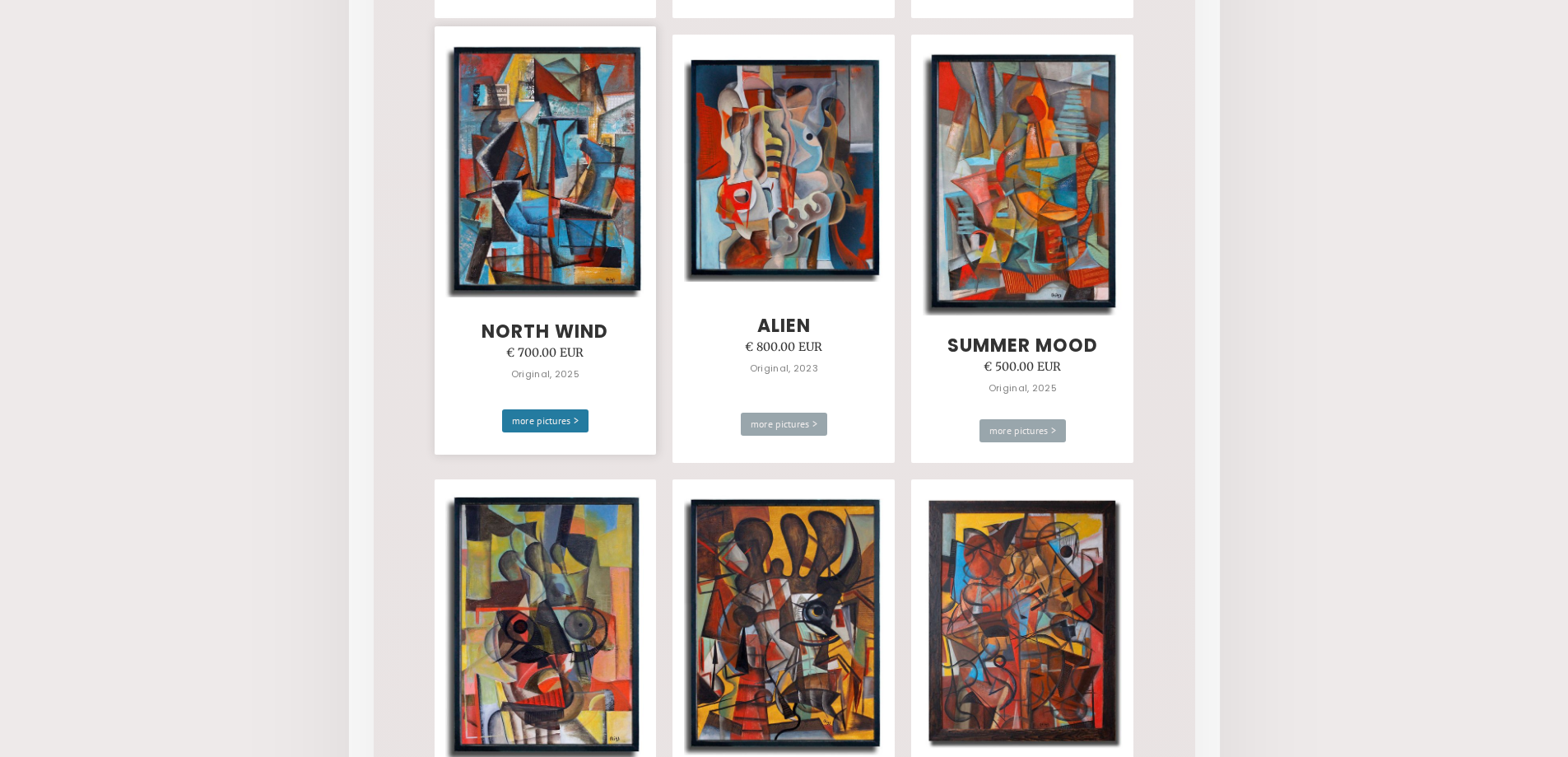
click at [539, 424] on div "more pictures >" at bounding box center [545, 420] width 87 height 24
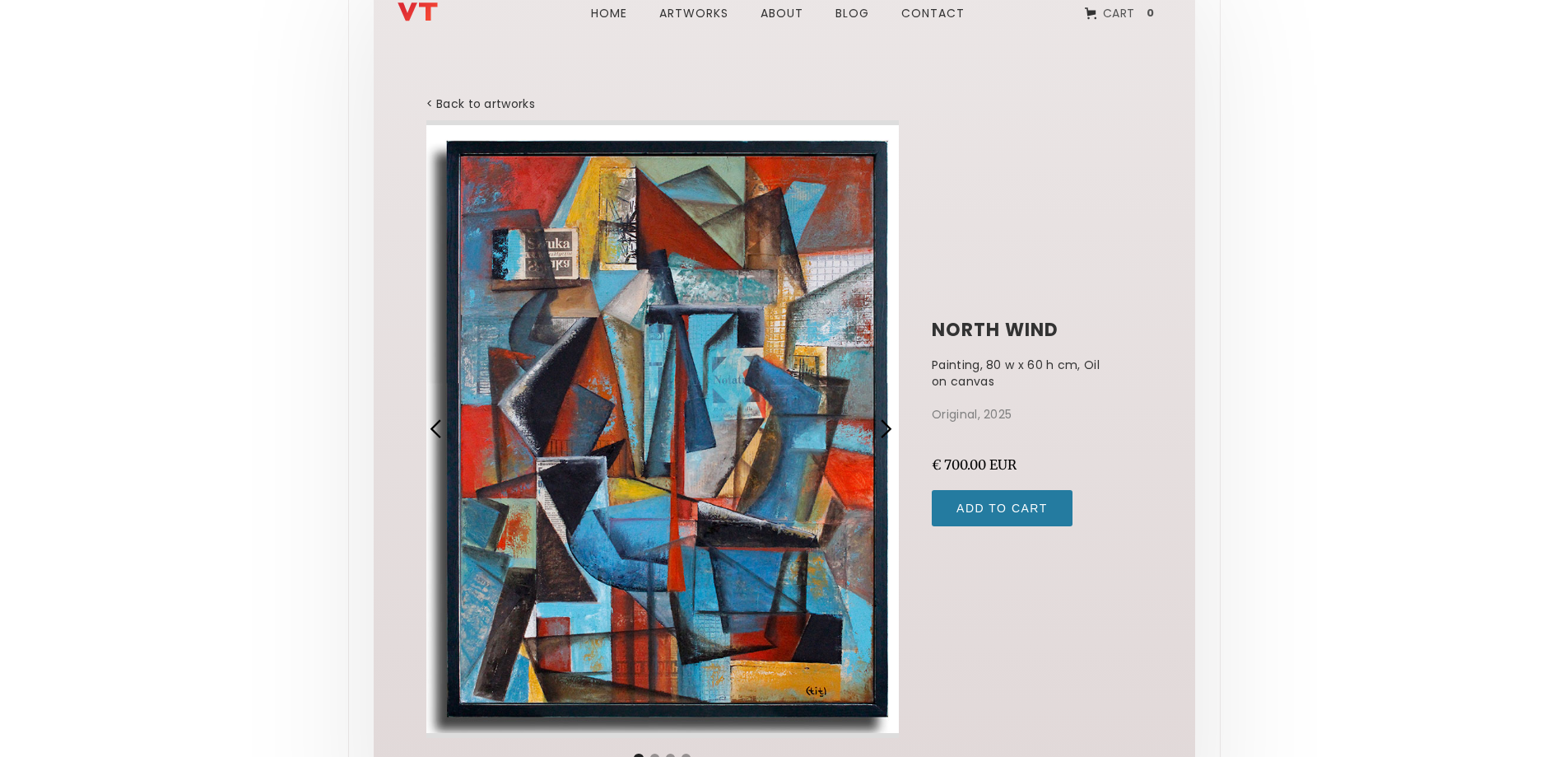
scroll to position [165, 0]
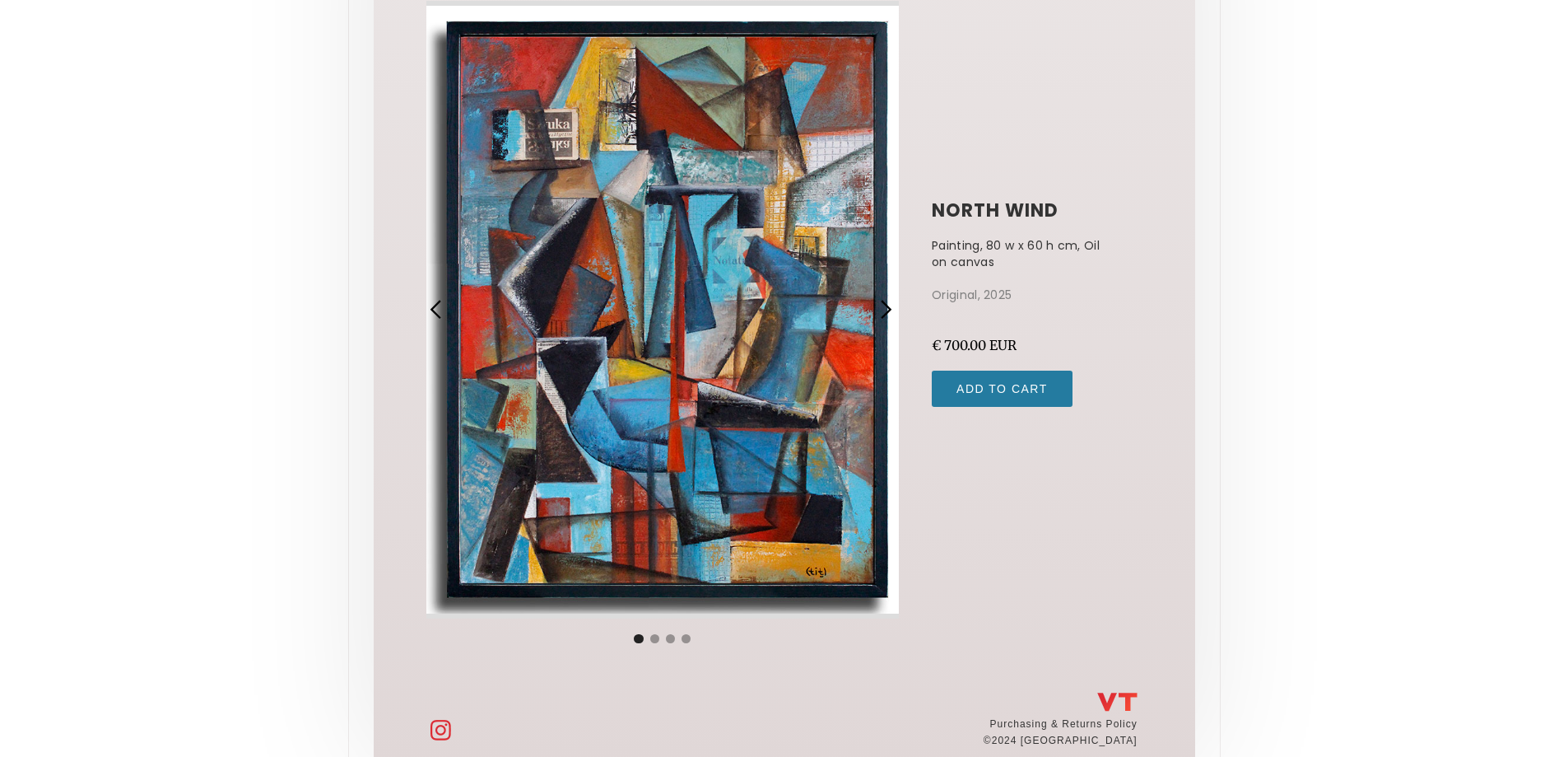
click at [432, 305] on div "previous slide" at bounding box center [436, 309] width 22 height 22
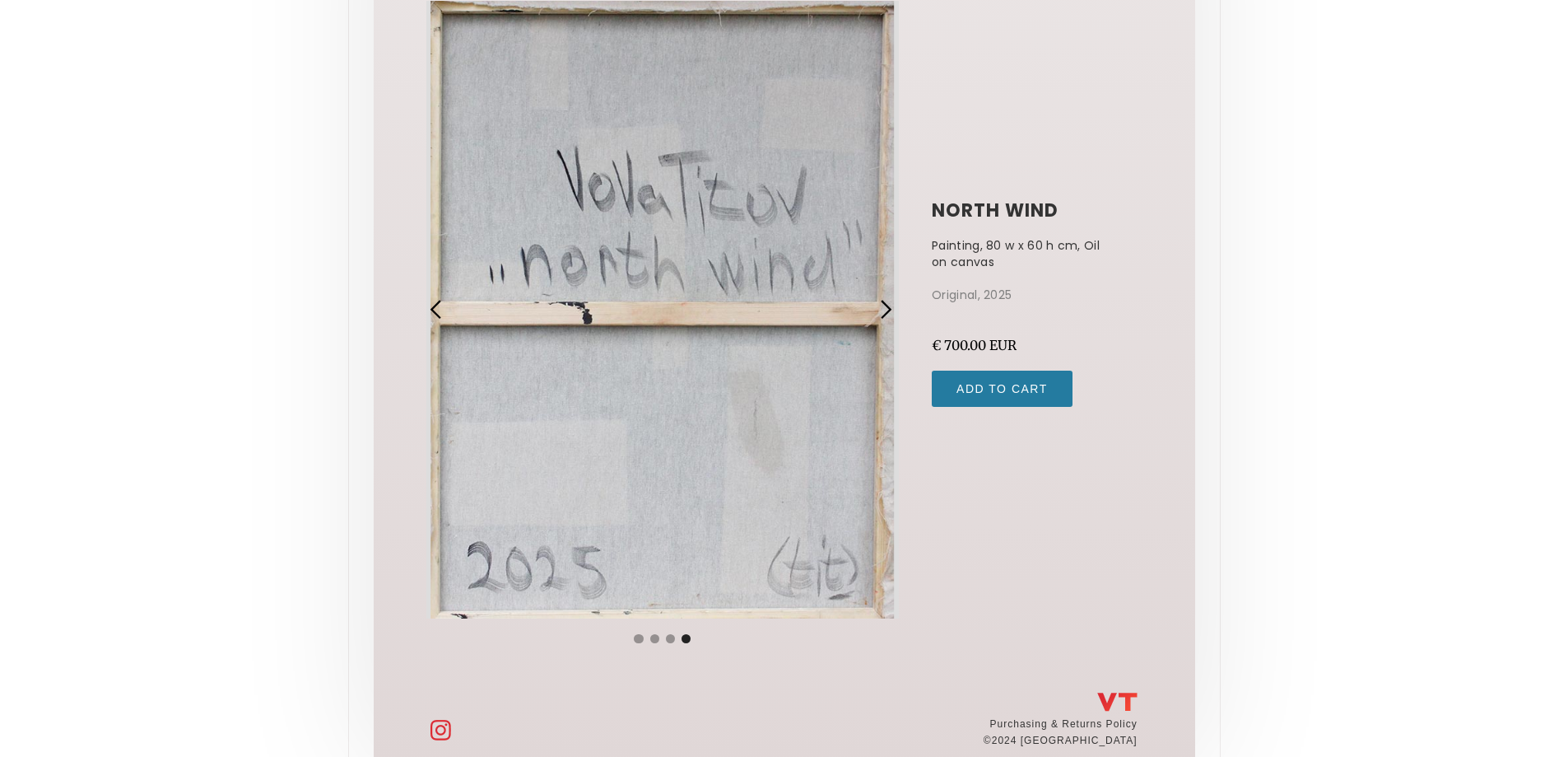
click at [432, 305] on div "previous slide" at bounding box center [436, 309] width 22 height 22
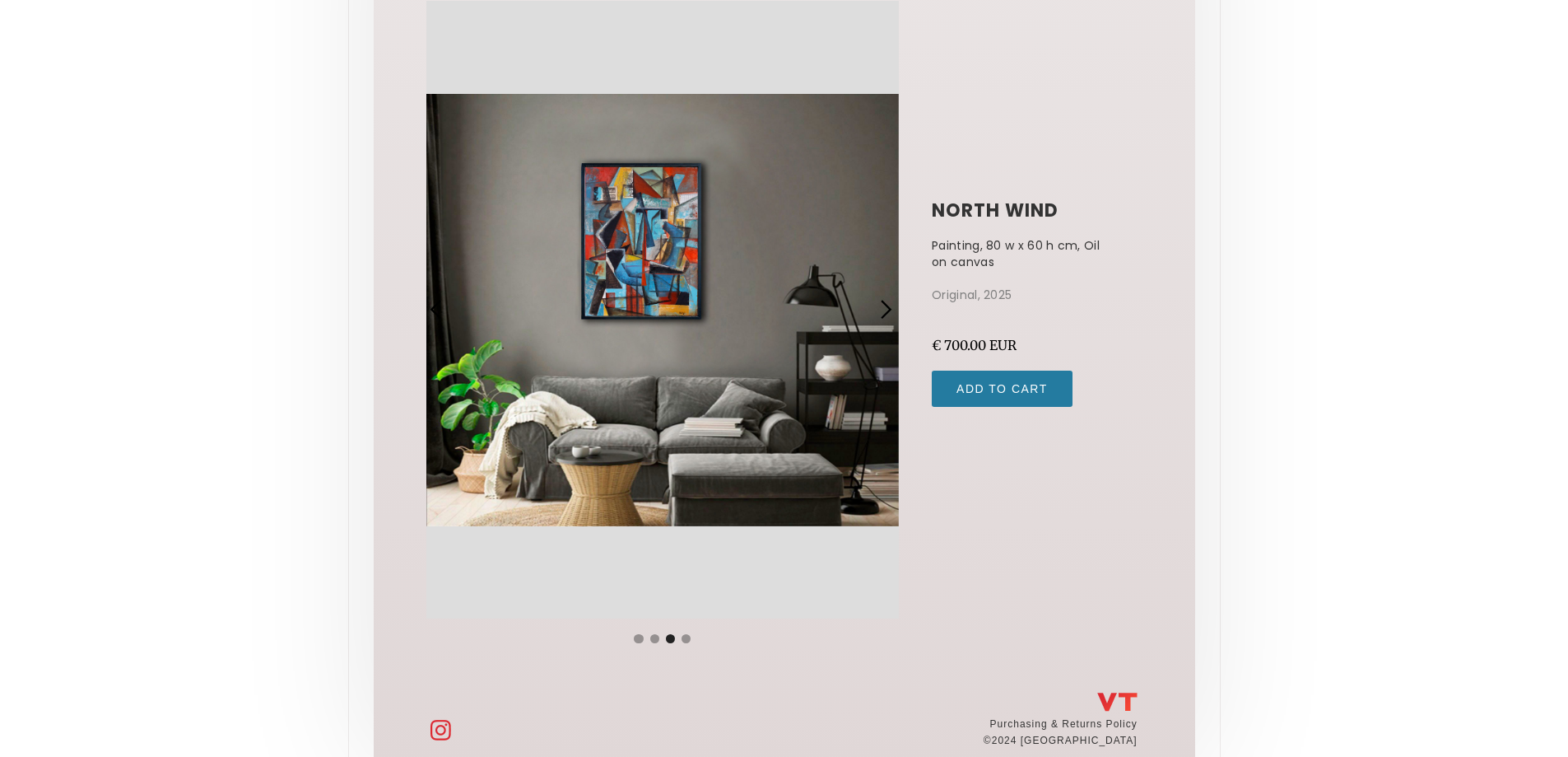
click at [432, 305] on div "previous slide" at bounding box center [436, 309] width 22 height 22
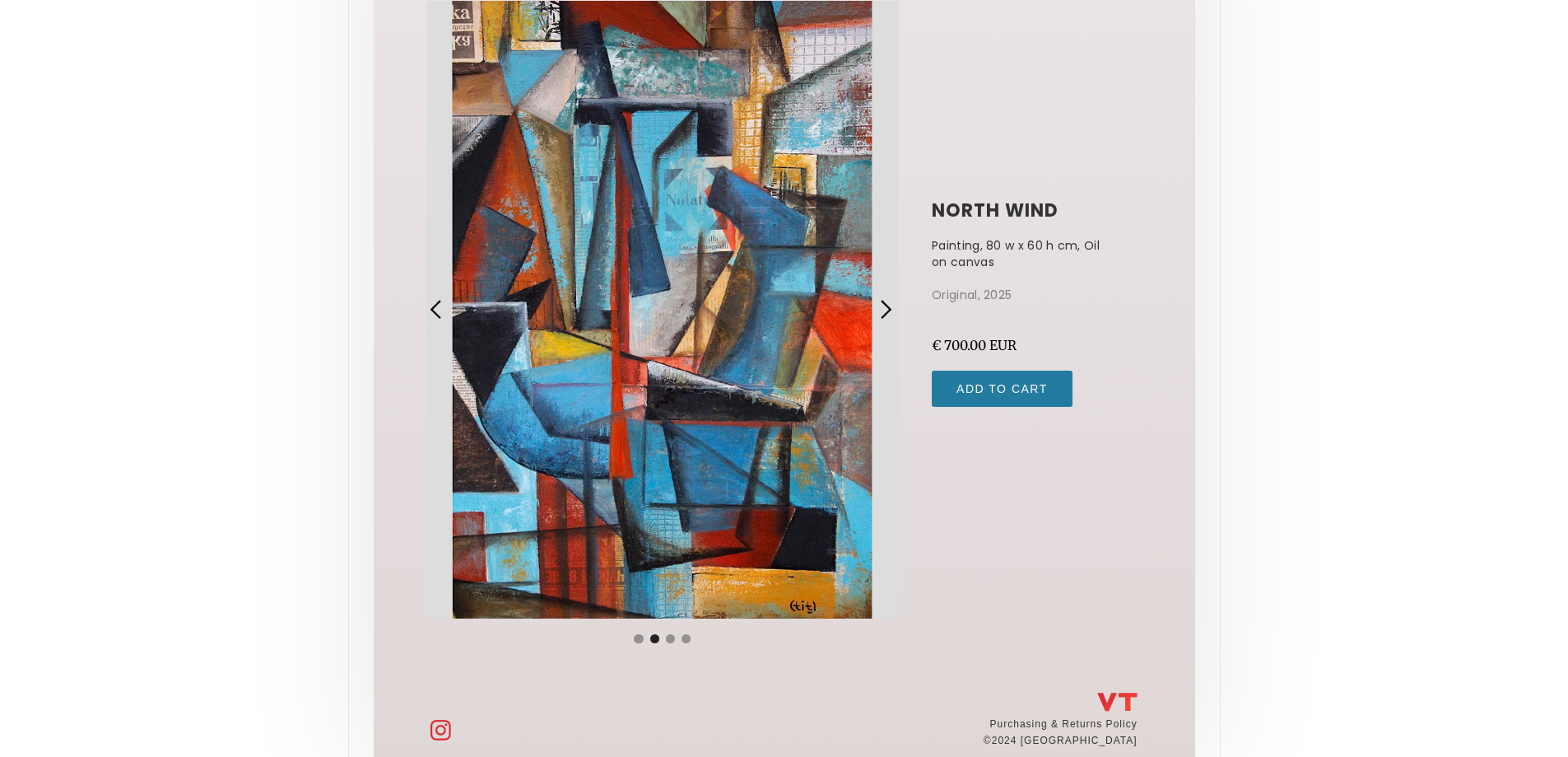
click at [432, 305] on div "previous slide" at bounding box center [436, 309] width 22 height 22
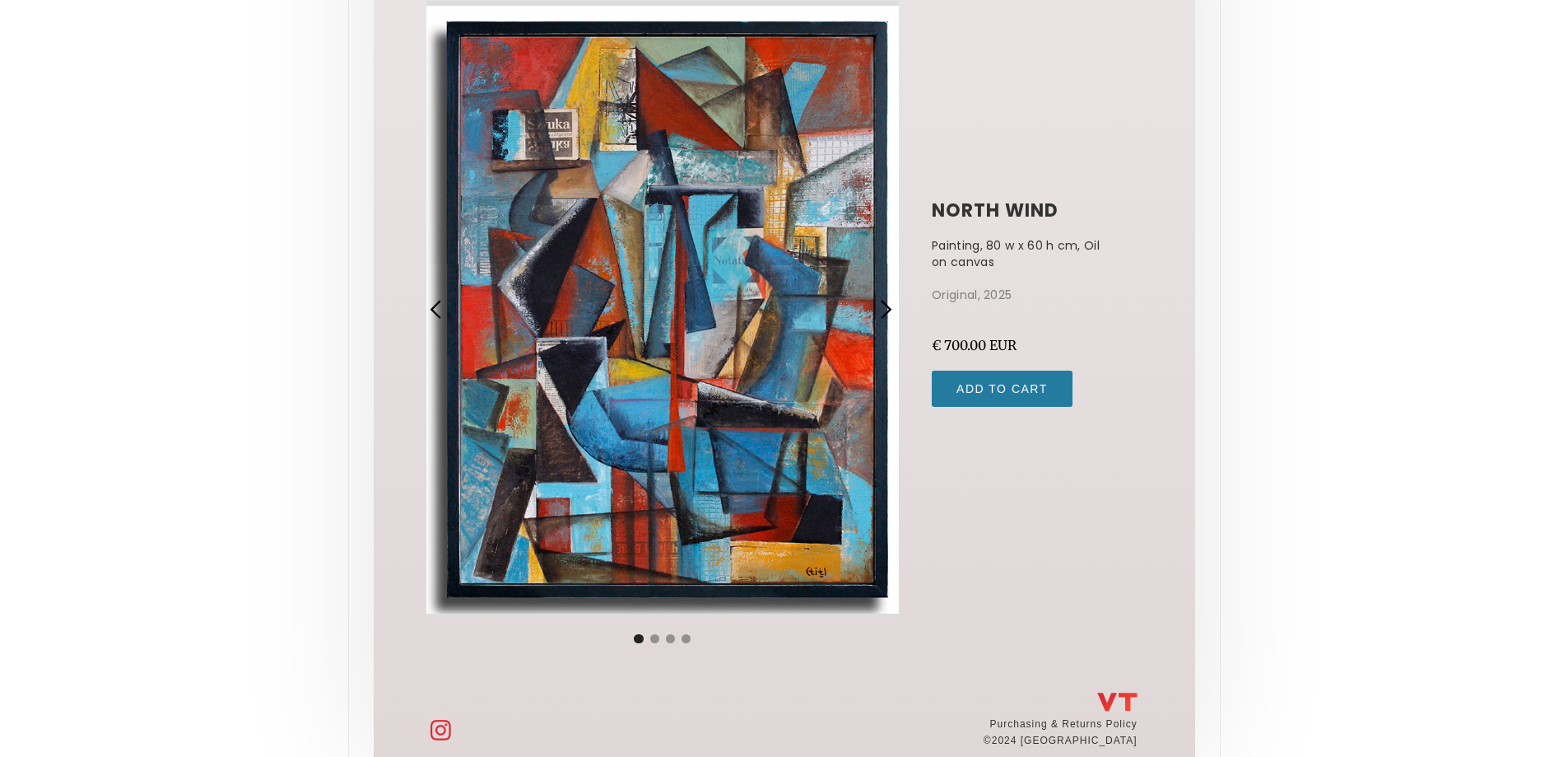
click at [432, 305] on div "previous slide" at bounding box center [436, 309] width 22 height 22
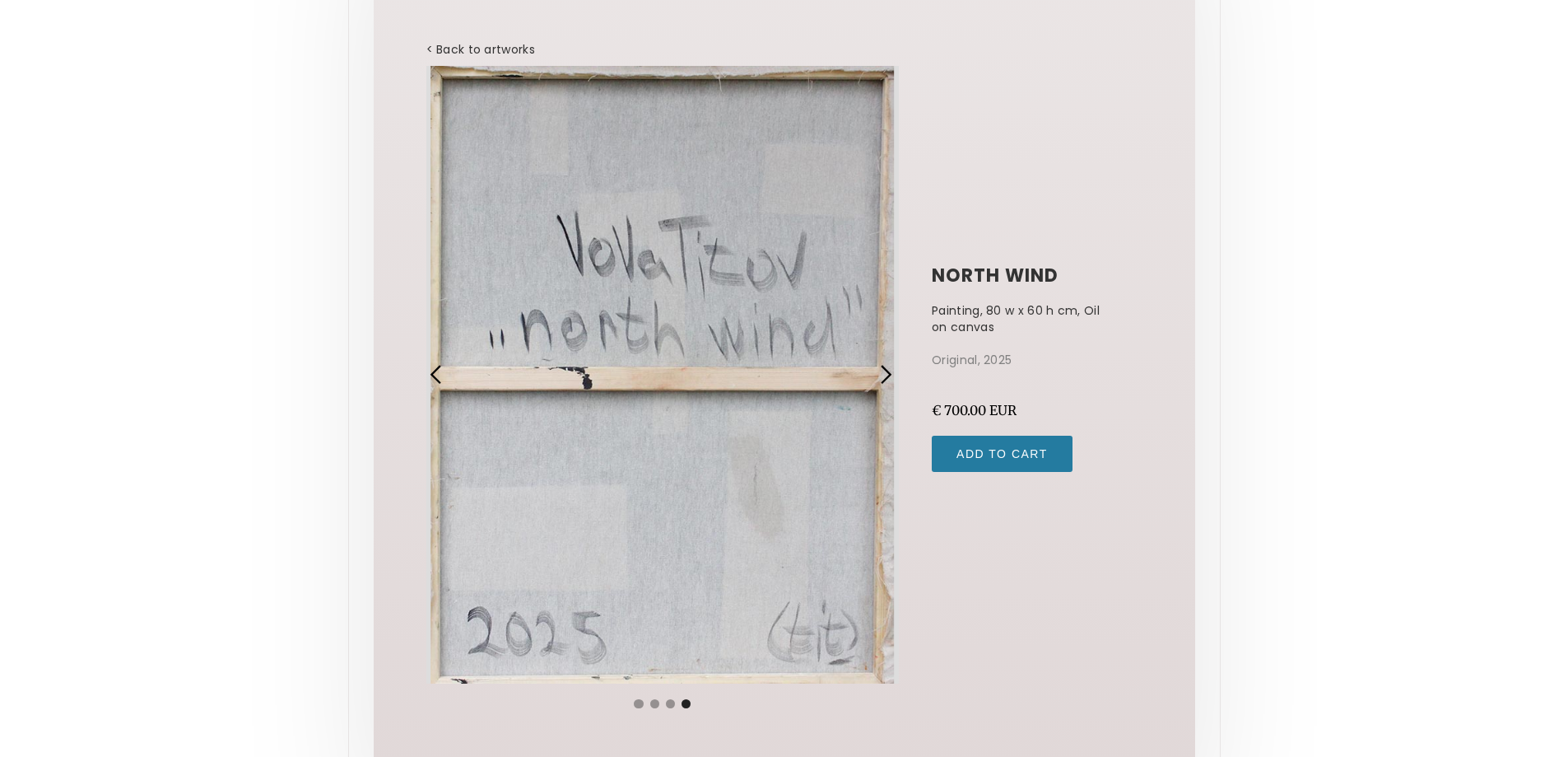
scroll to position [0, 0]
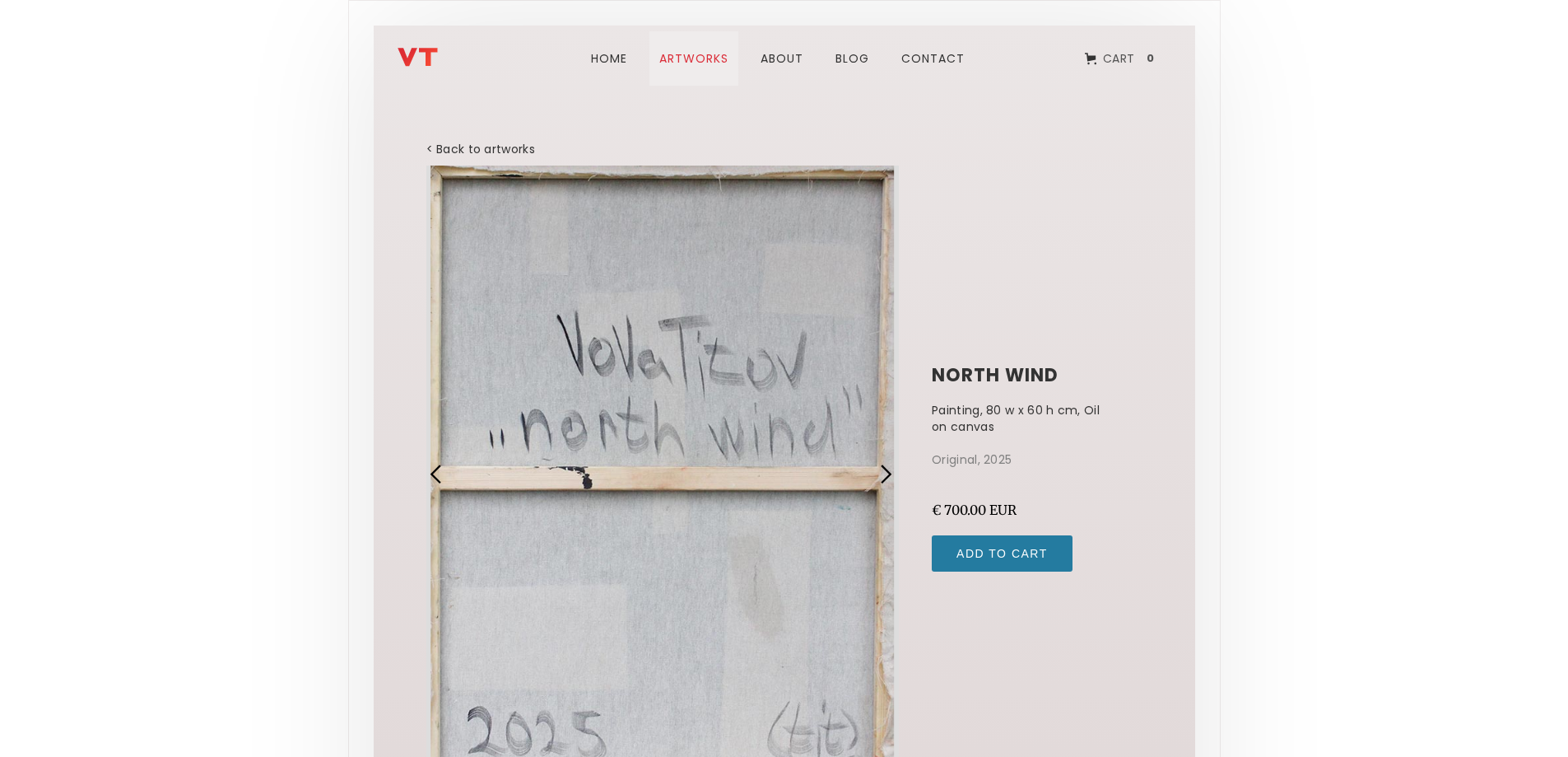
click at [681, 55] on link "ARTWORks" at bounding box center [694, 58] width 89 height 55
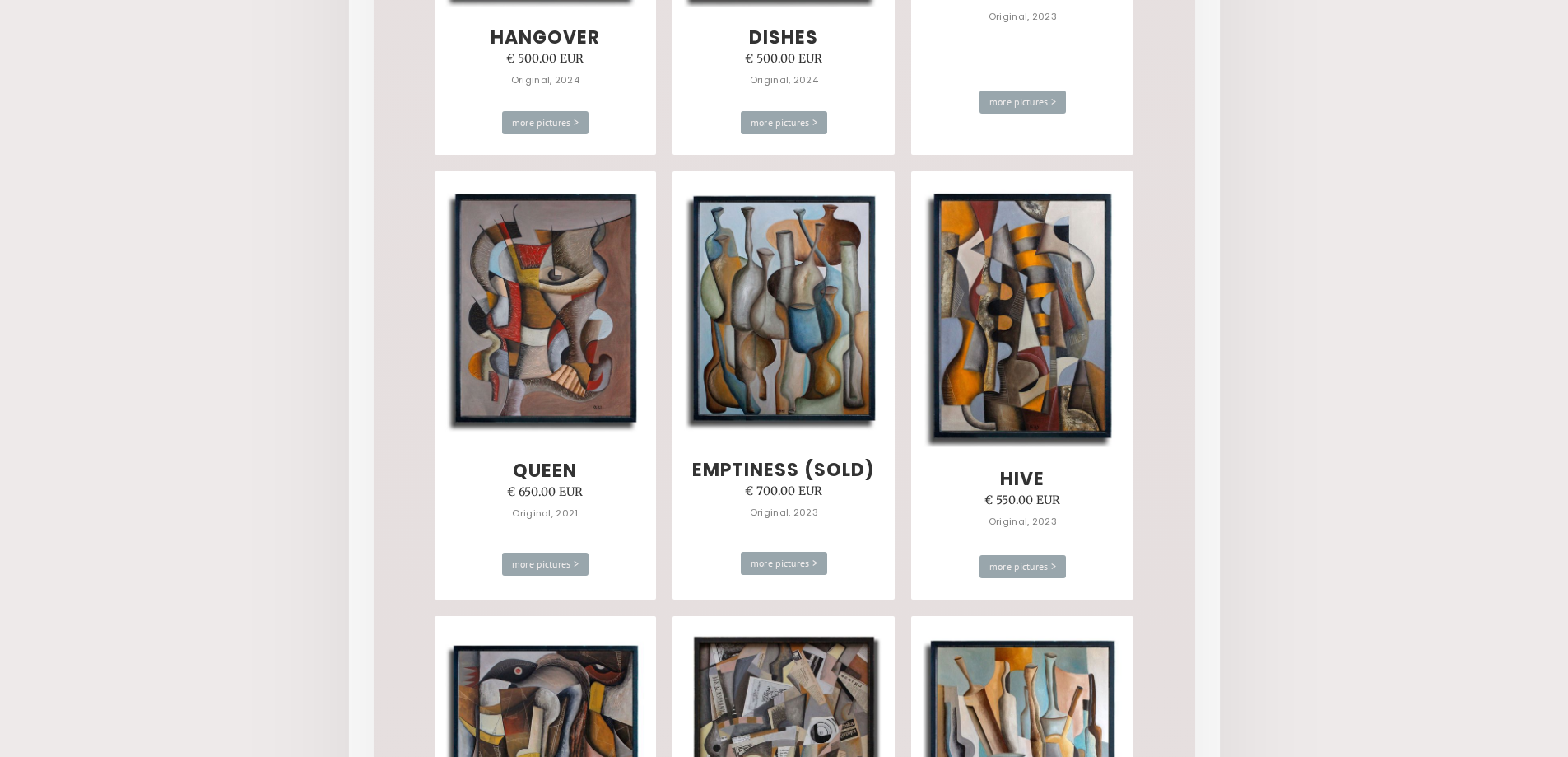
scroll to position [4446, 0]
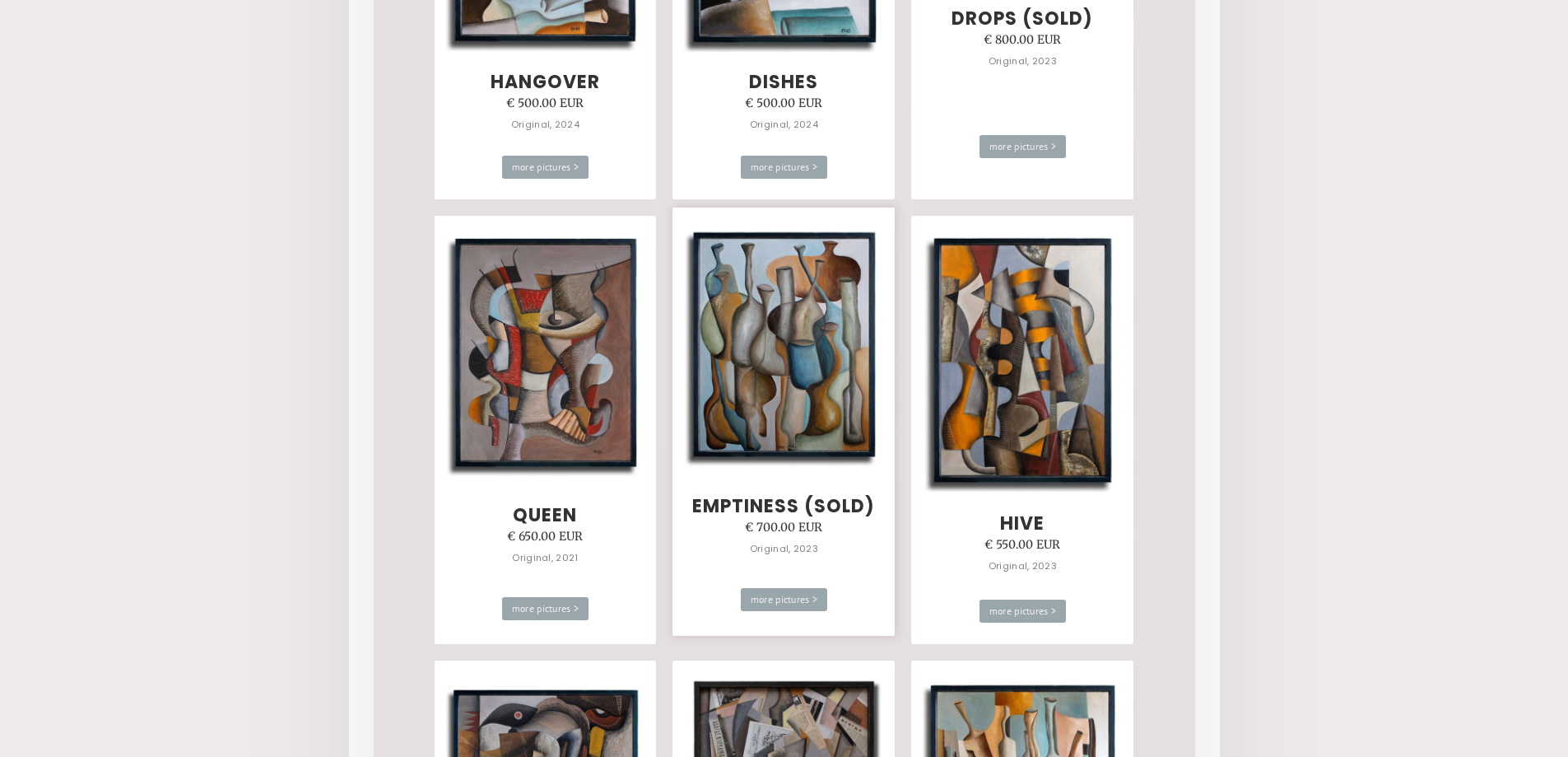
click at [791, 376] on img at bounding box center [784, 346] width 200 height 244
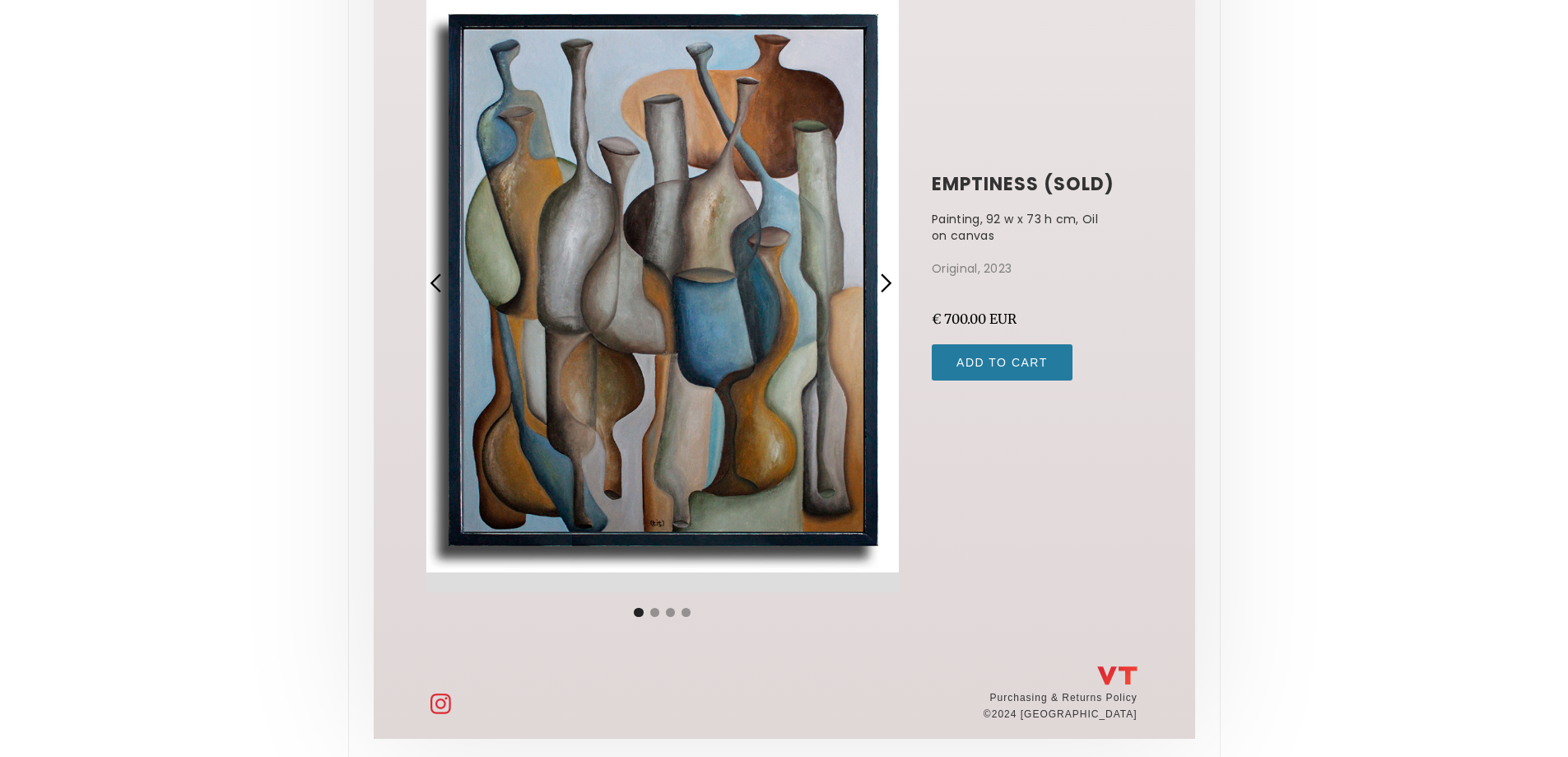
scroll to position [198, 0]
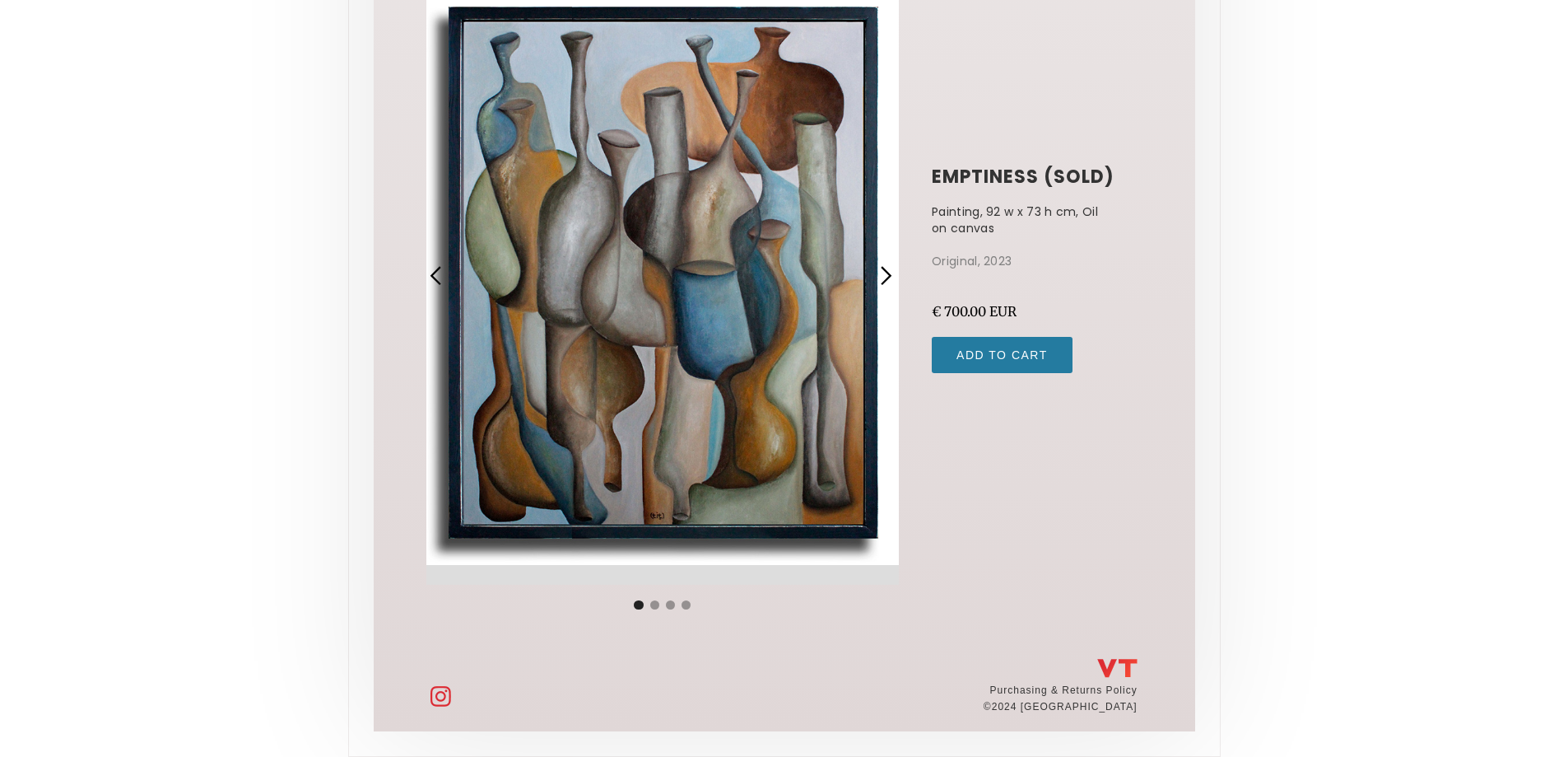
click at [436, 275] on div "previous slide" at bounding box center [436, 276] width 22 height 22
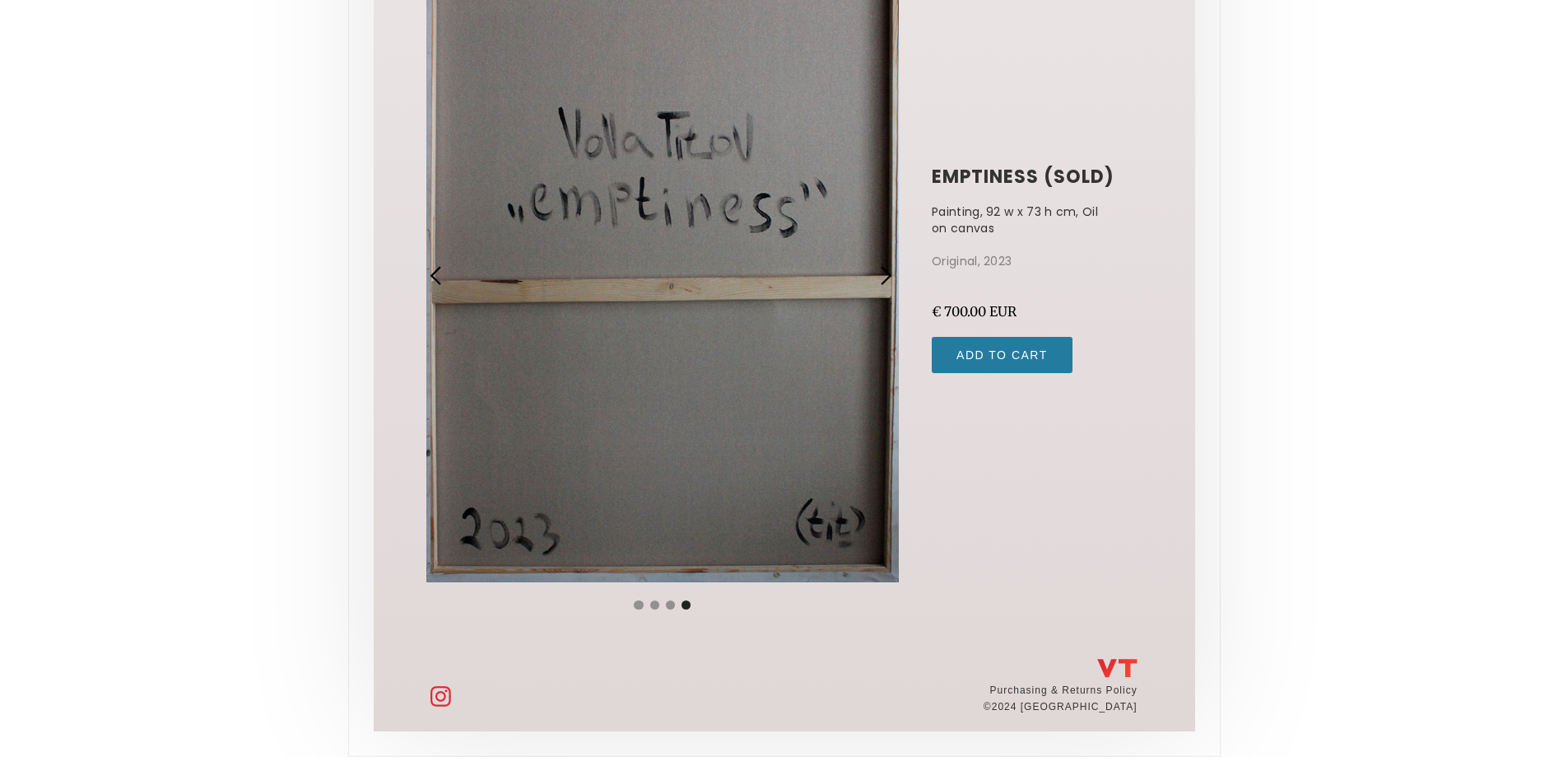
click at [436, 275] on div "previous slide" at bounding box center [436, 276] width 22 height 22
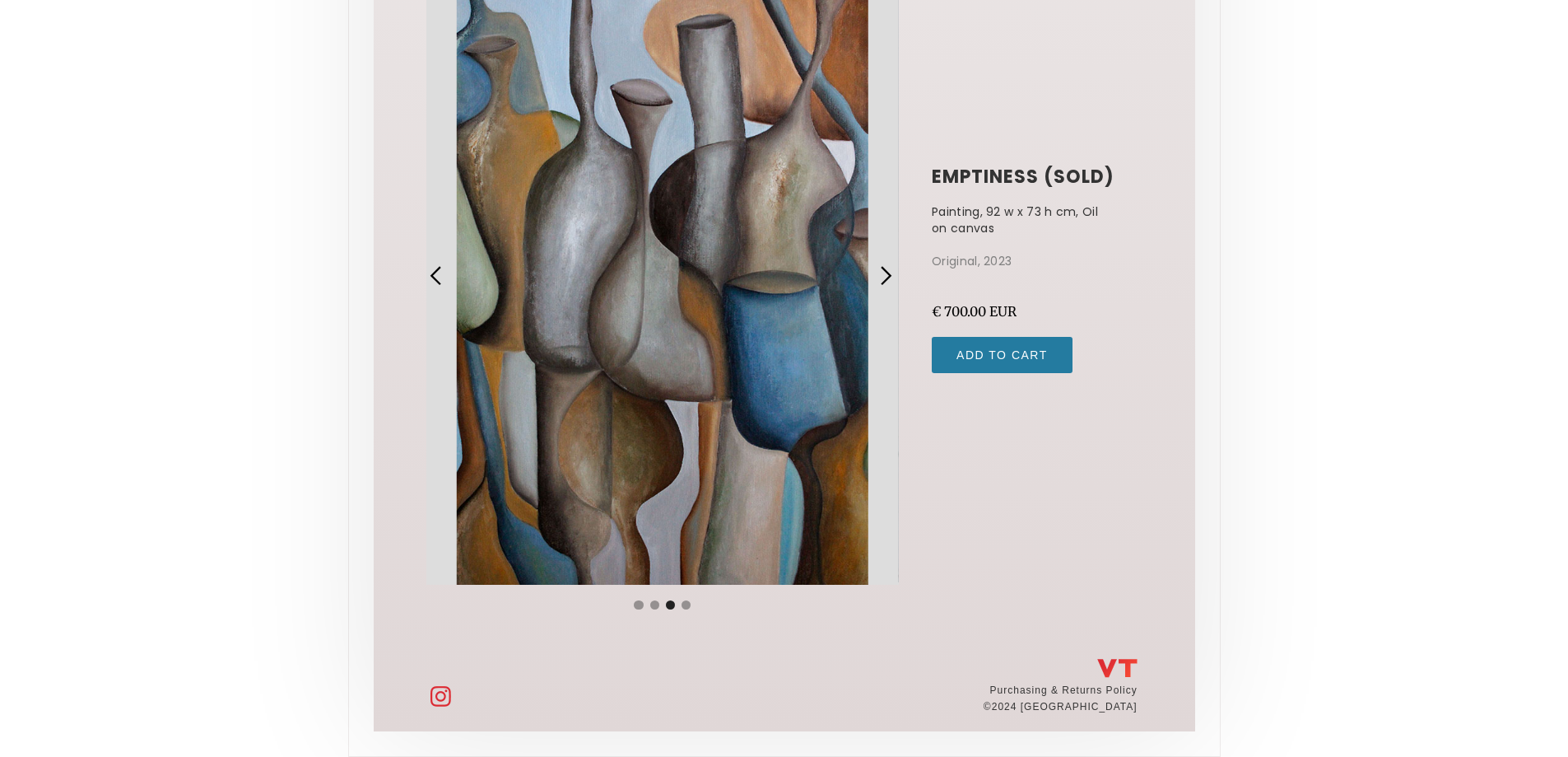
click at [436, 275] on div "previous slide" at bounding box center [436, 276] width 22 height 22
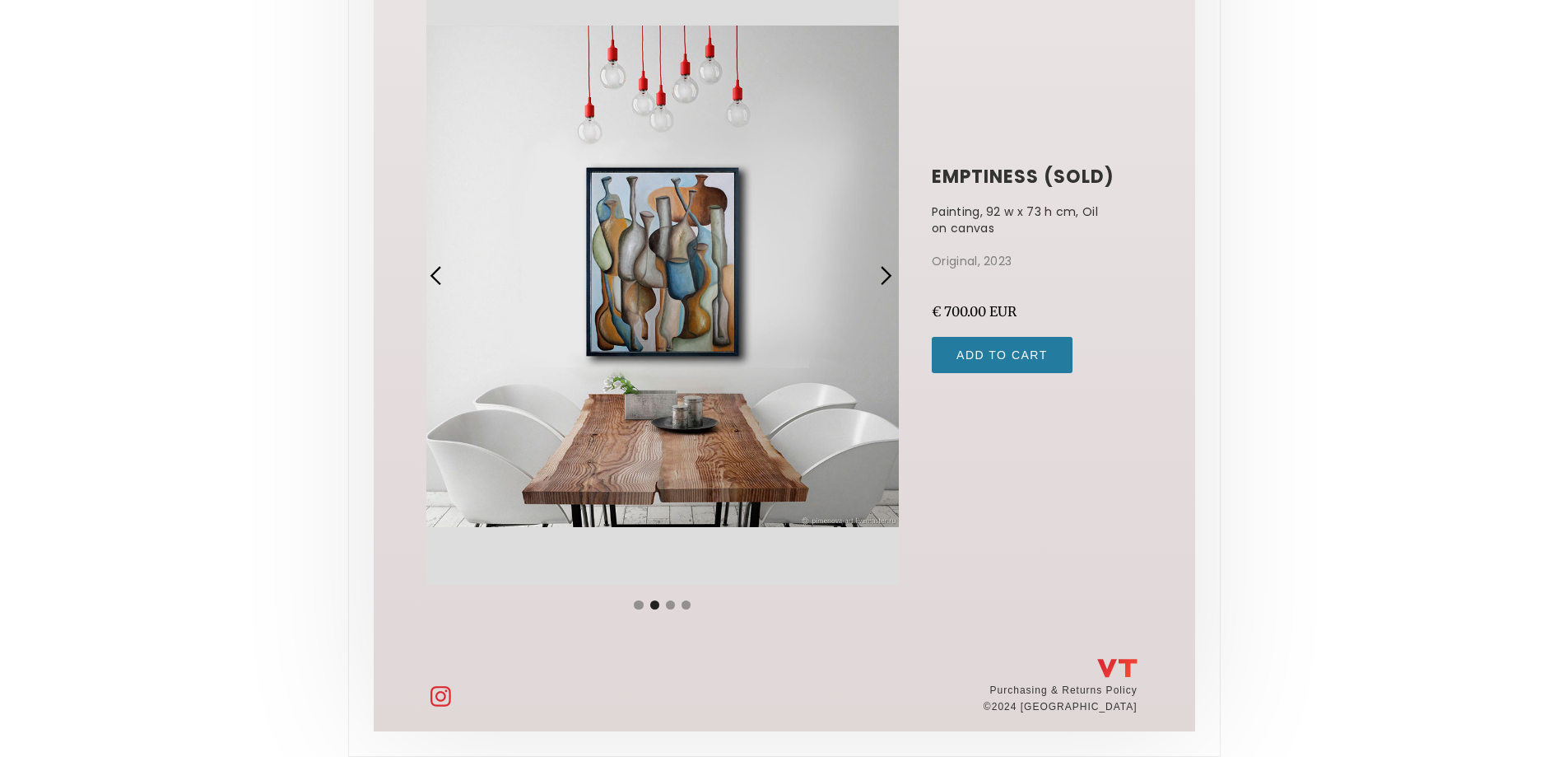
click at [436, 275] on div "previous slide" at bounding box center [436, 276] width 22 height 22
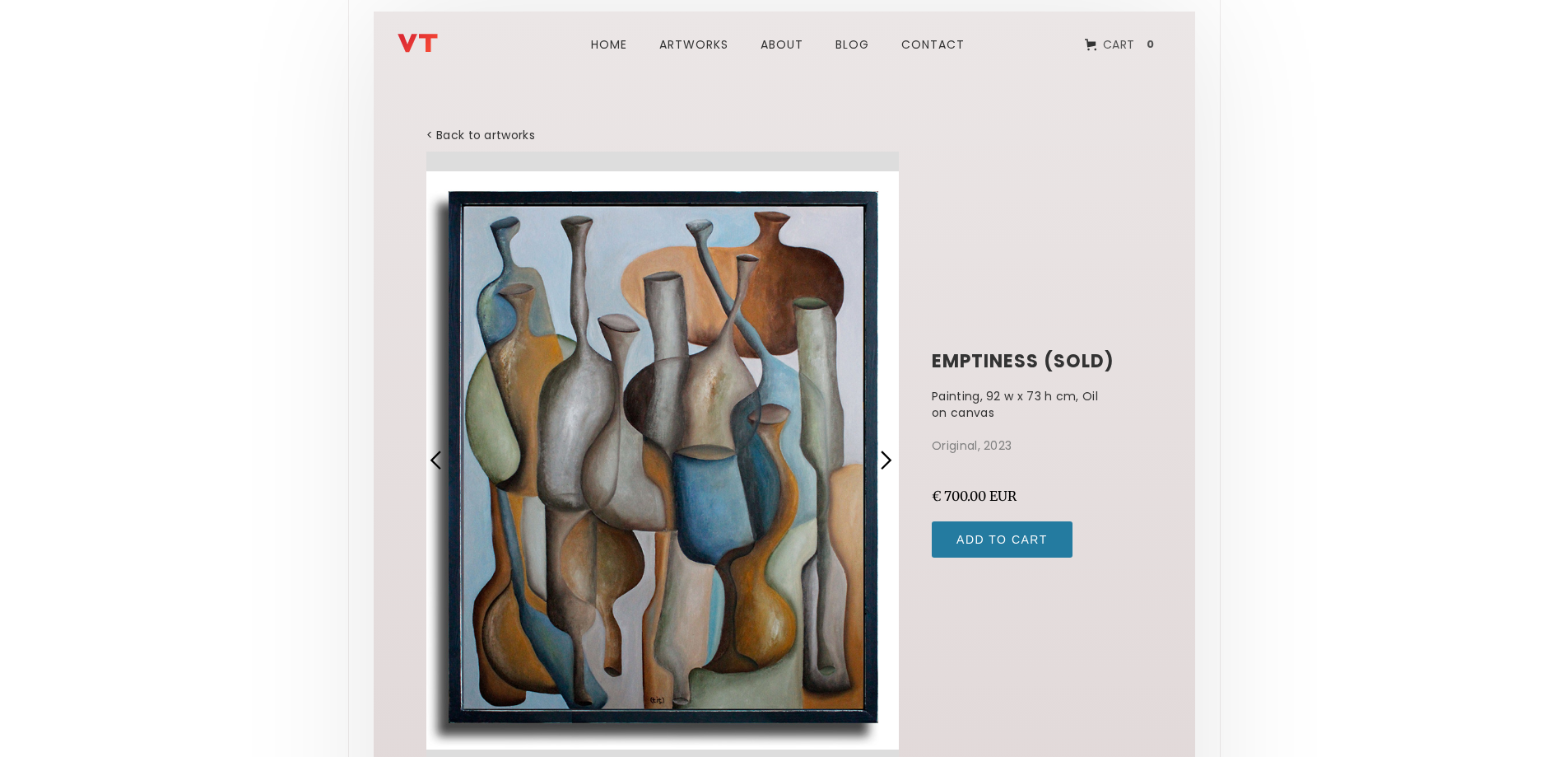
scroll to position [0, 0]
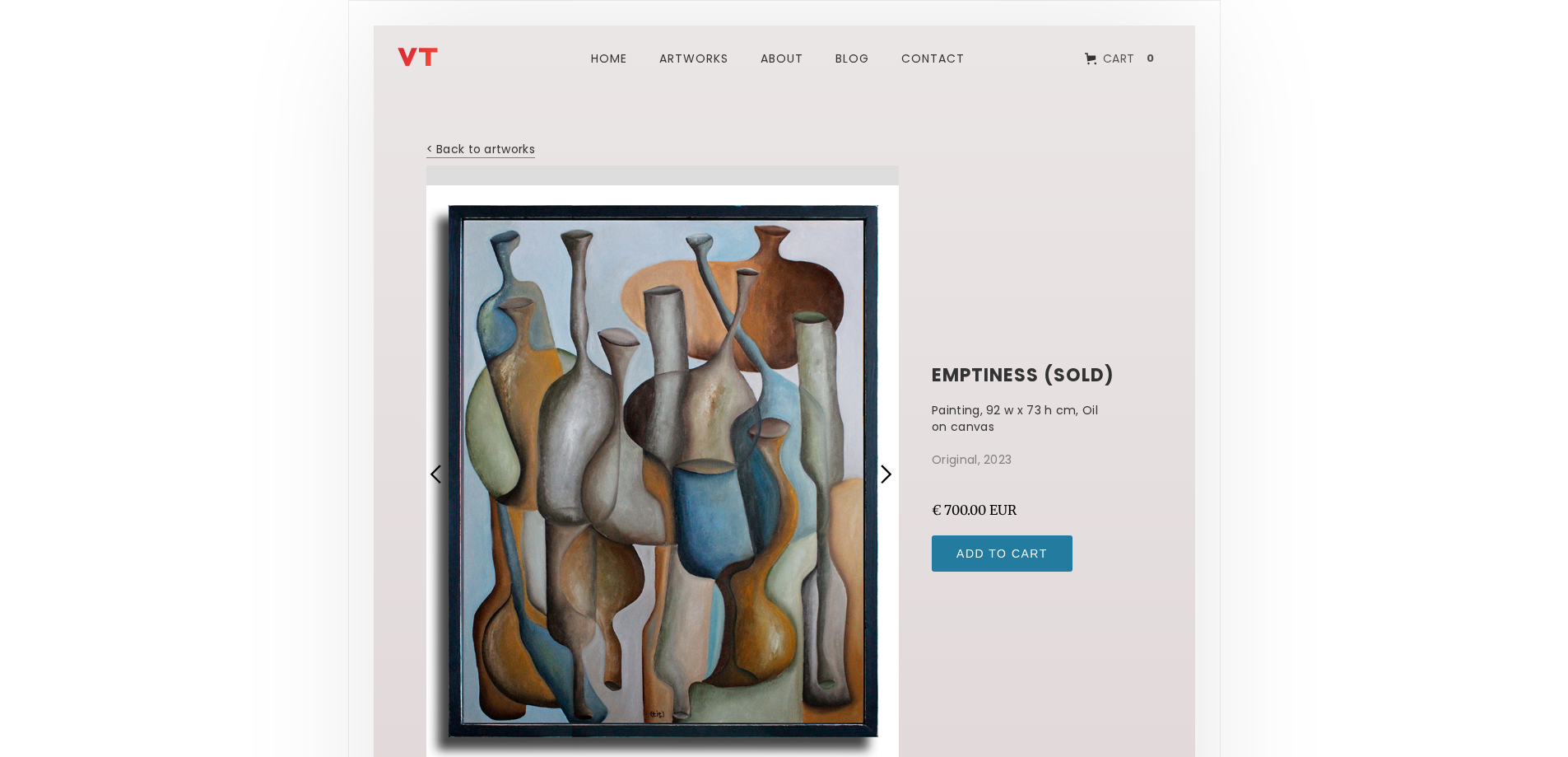
click at [492, 148] on link "< Back to artworks" at bounding box center [481, 150] width 109 height 17
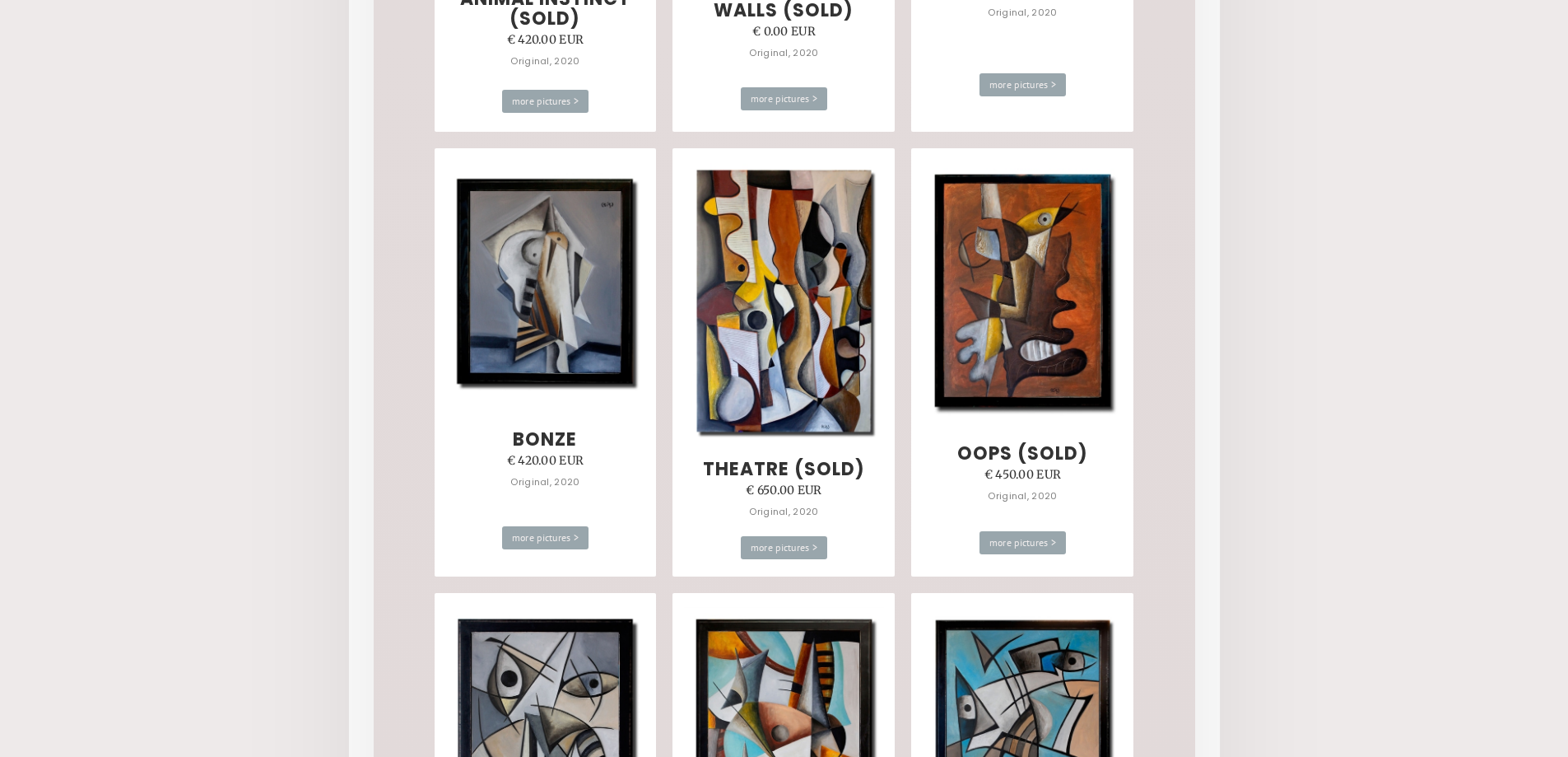
scroll to position [8068, 0]
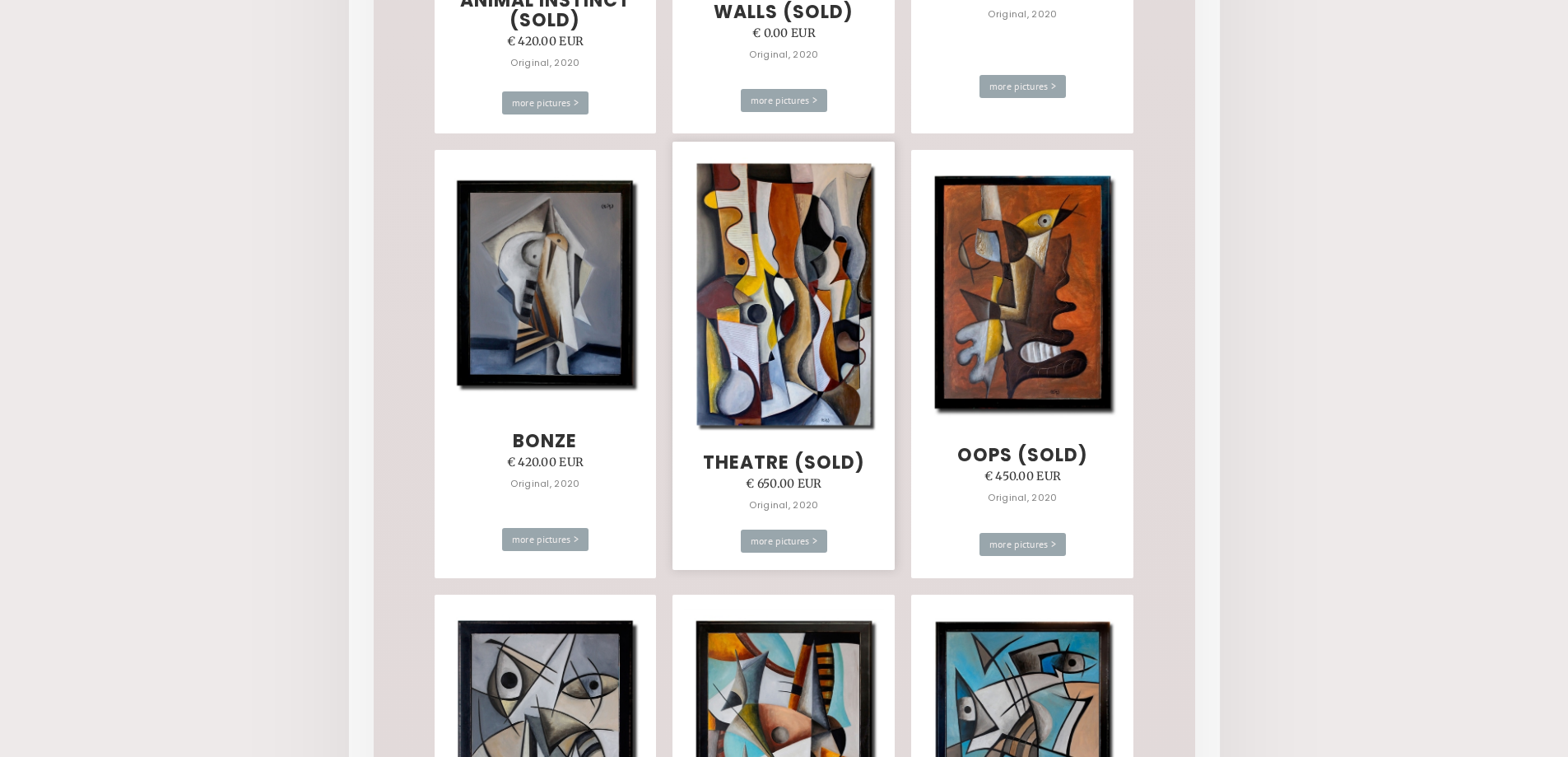
click at [786, 323] on img at bounding box center [784, 294] width 200 height 288
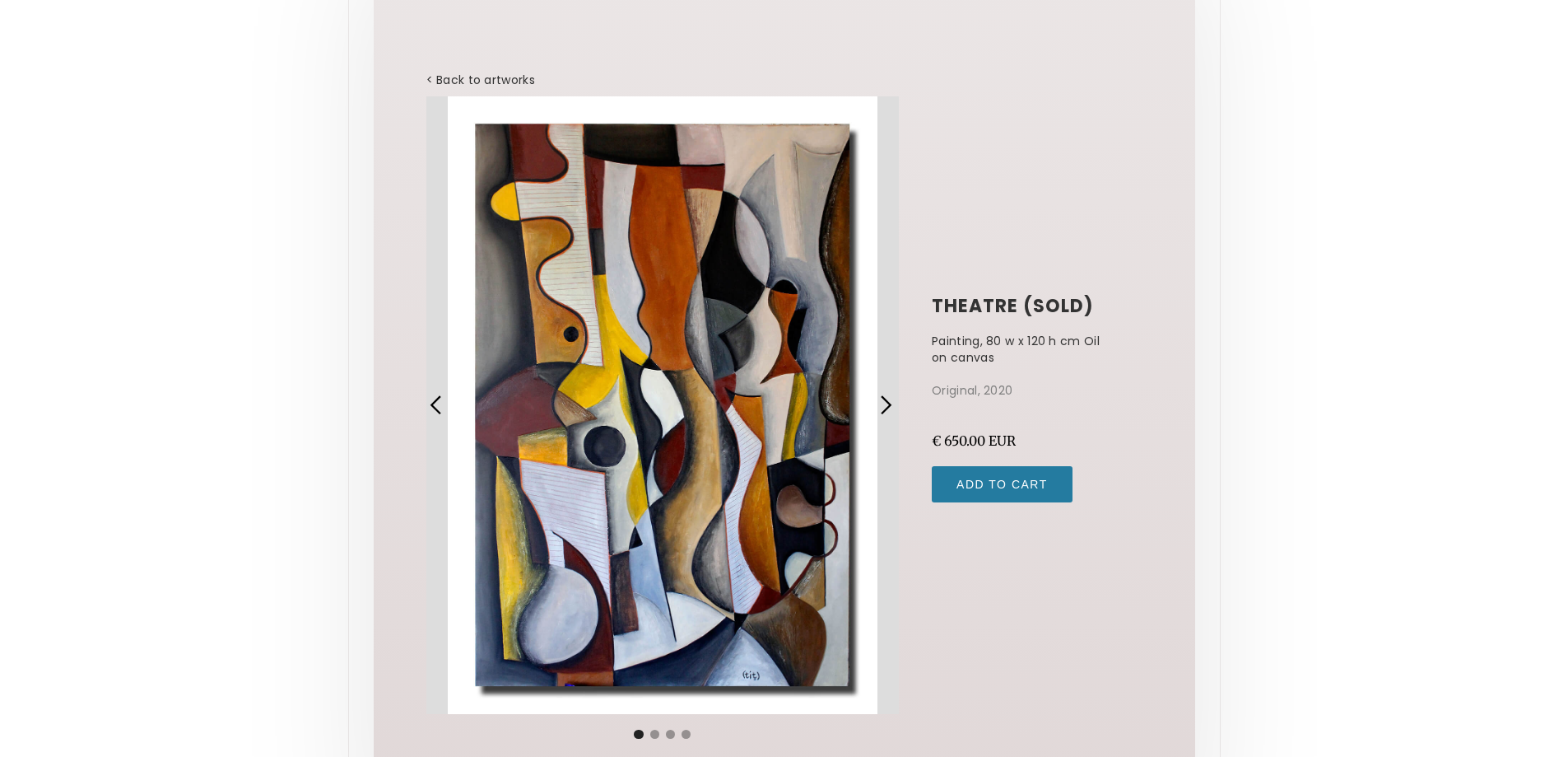
scroll to position [198, 0]
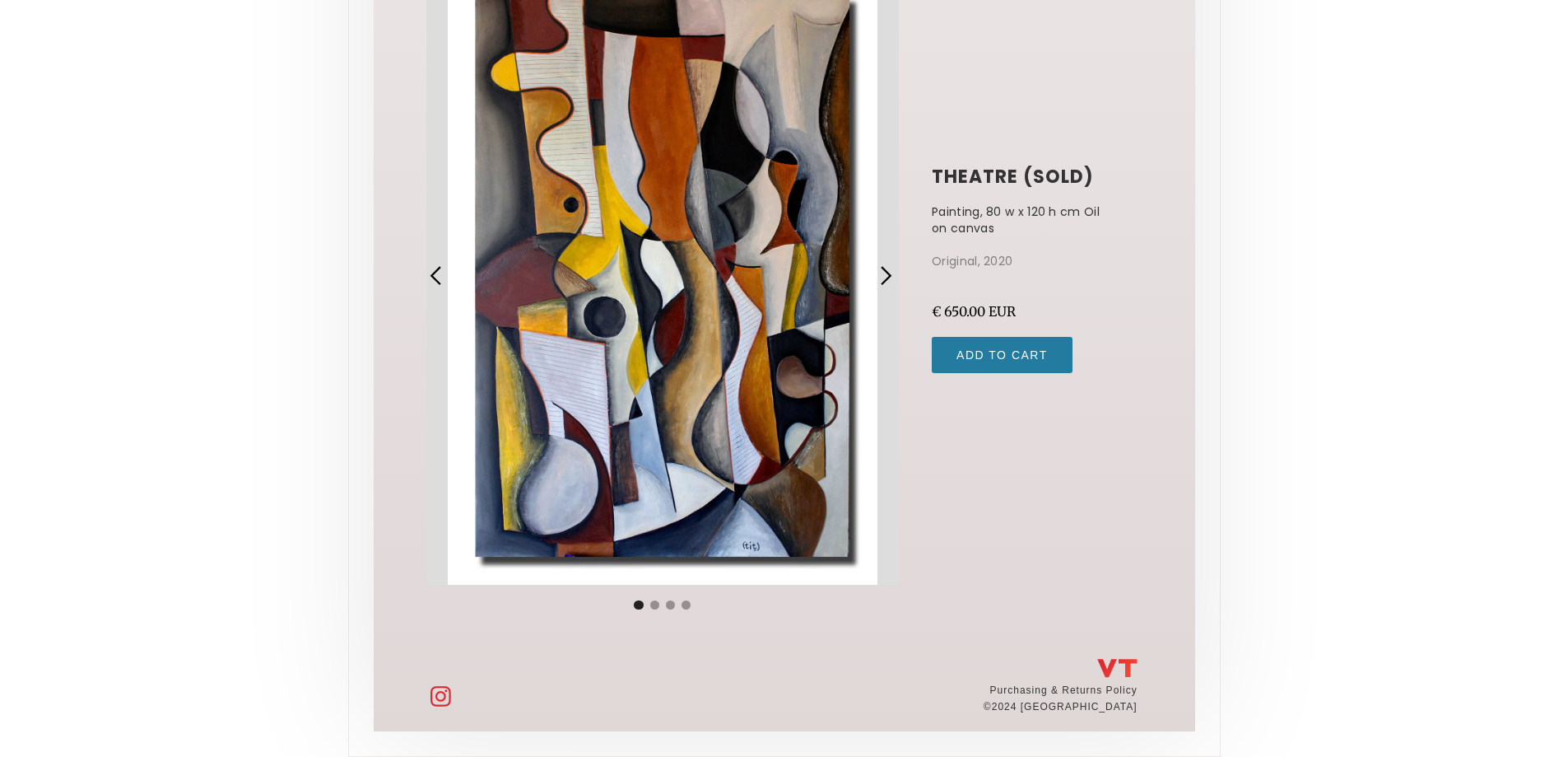
click at [441, 275] on div "previous slide" at bounding box center [436, 276] width 22 height 22
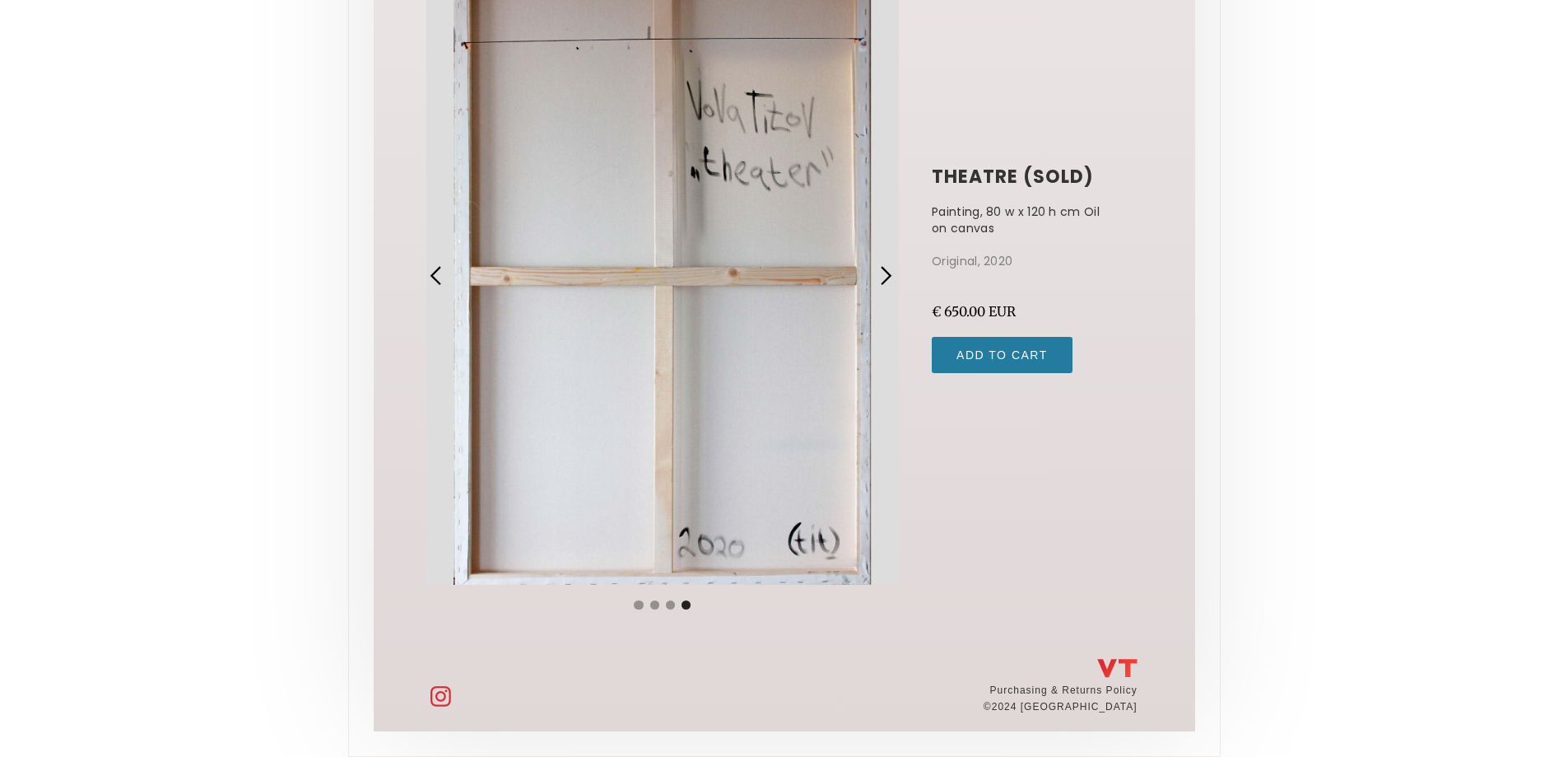
click at [441, 275] on div "previous slide" at bounding box center [436, 276] width 22 height 22
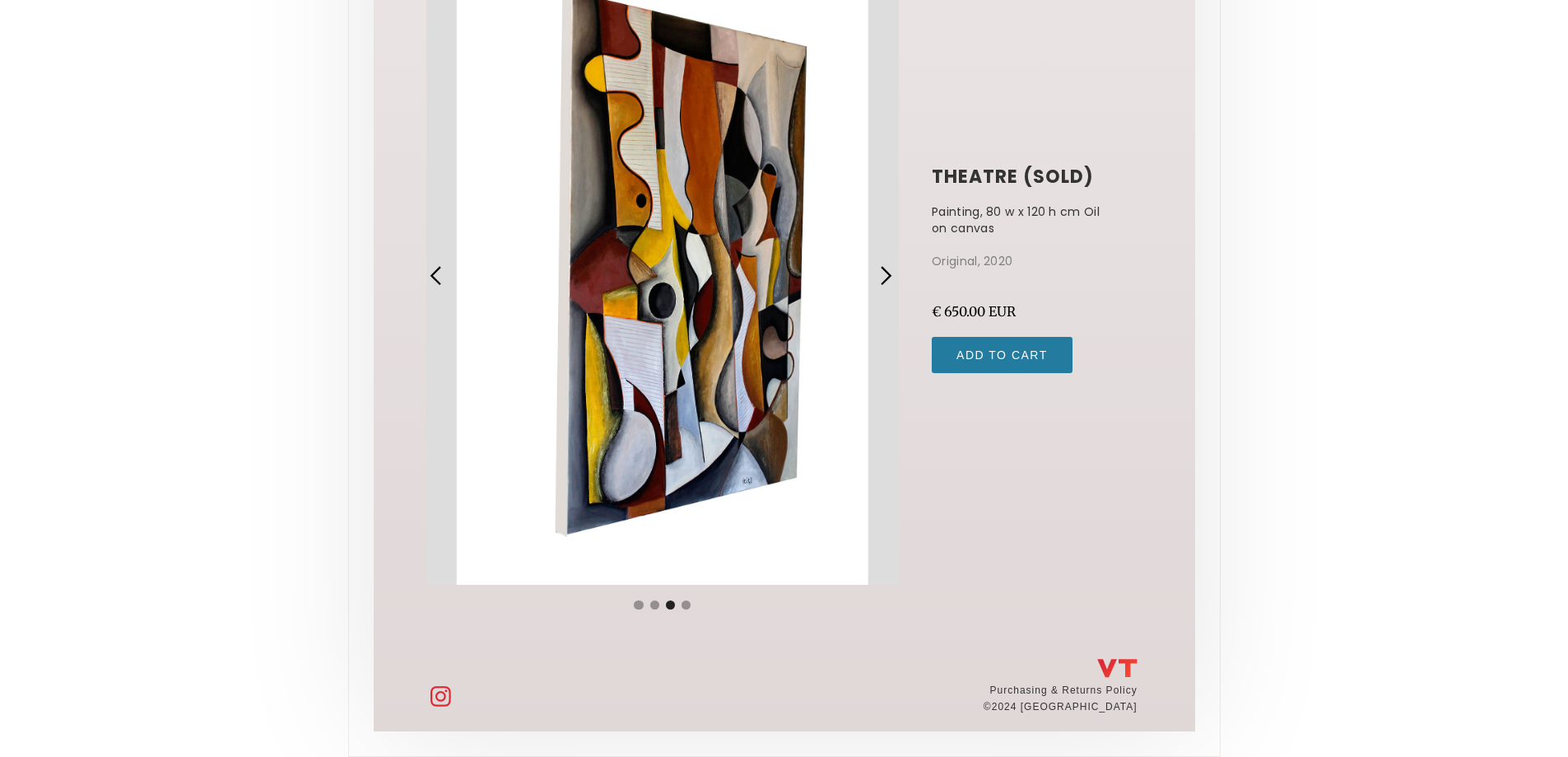
click at [441, 275] on div "previous slide" at bounding box center [436, 276] width 22 height 22
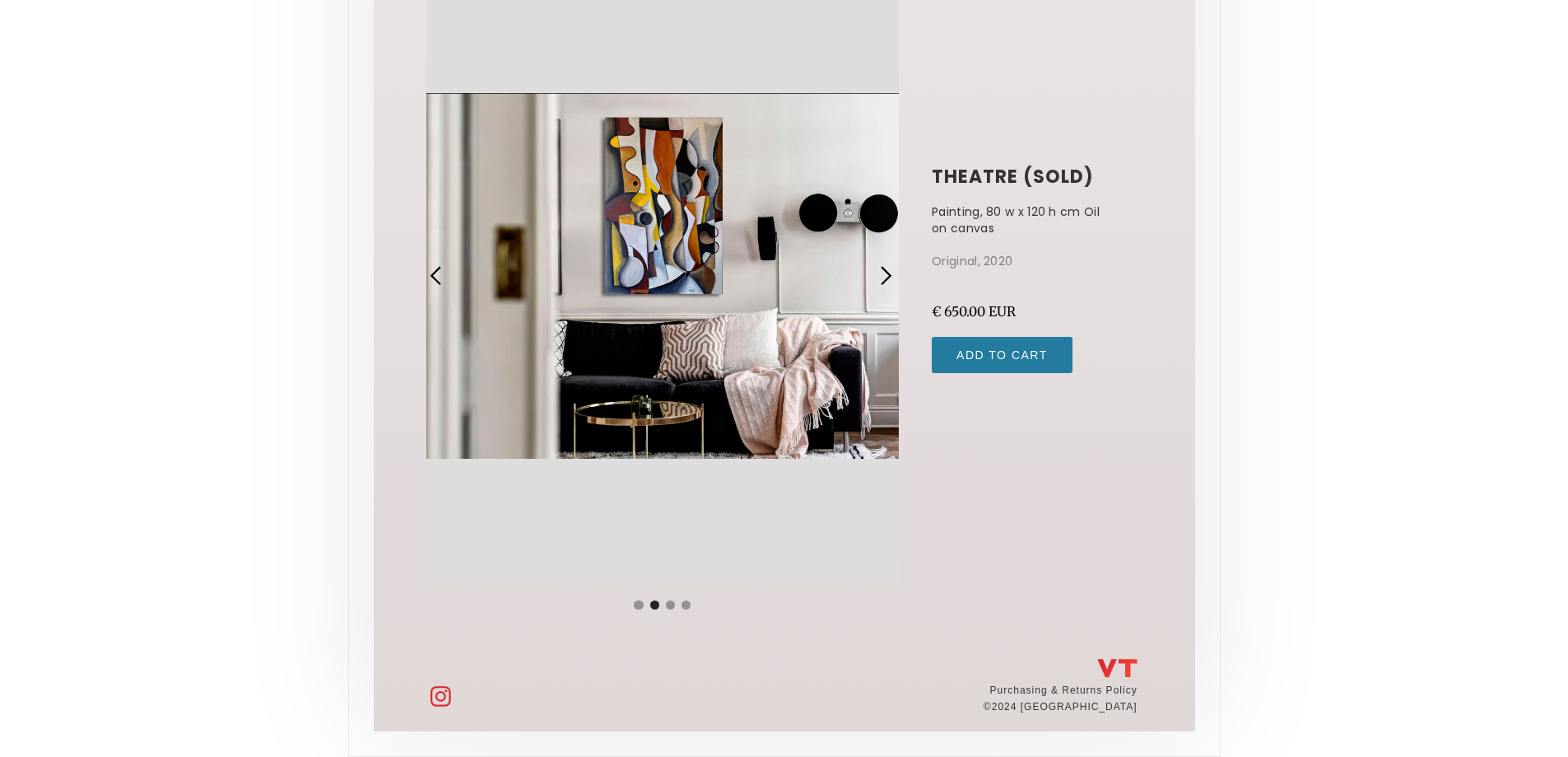
click at [441, 275] on div "previous slide" at bounding box center [436, 276] width 22 height 22
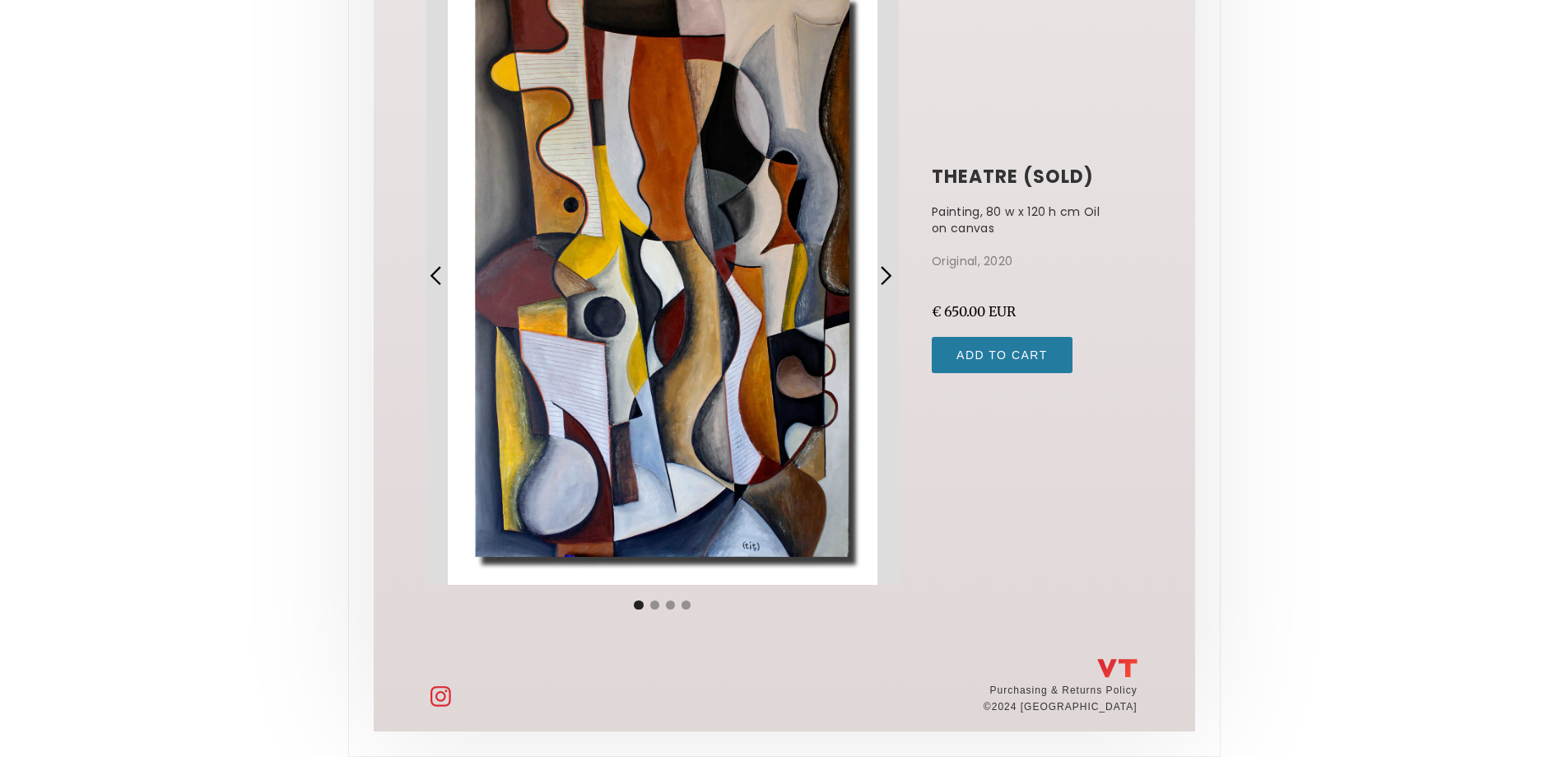
click at [441, 275] on div "previous slide" at bounding box center [436, 276] width 22 height 22
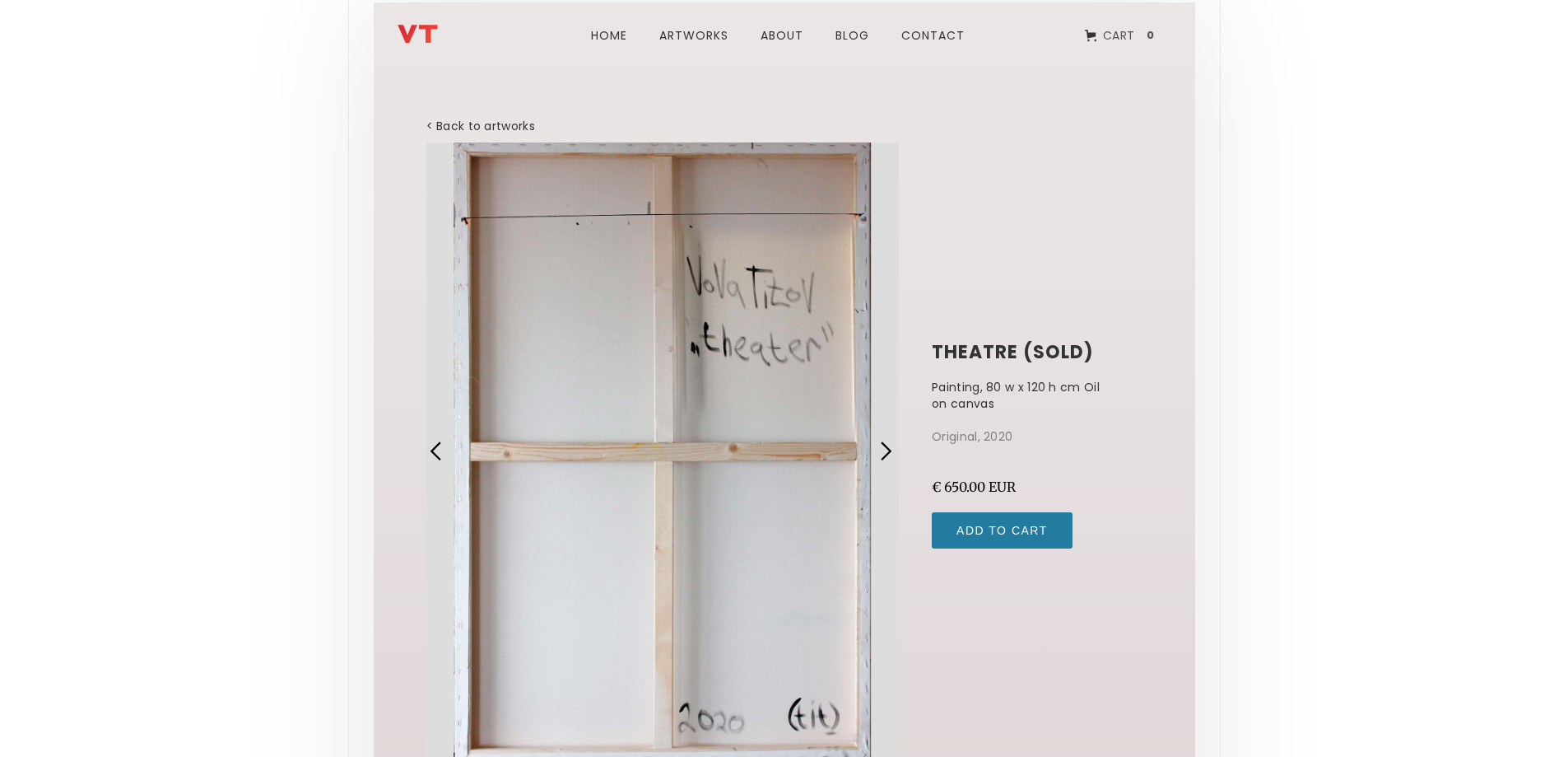
scroll to position [0, 0]
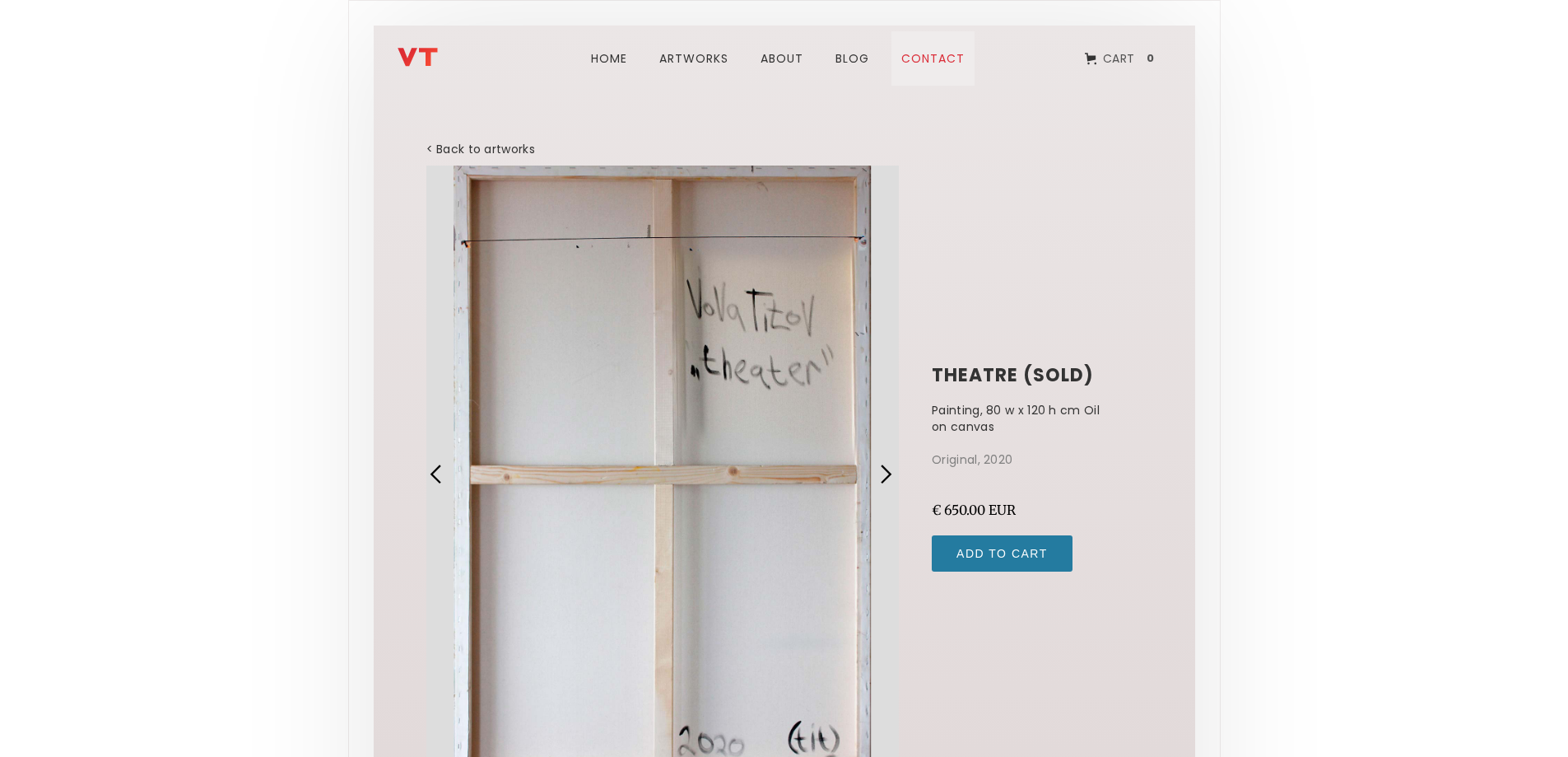
click at [916, 55] on link "Contact" at bounding box center [933, 58] width 83 height 55
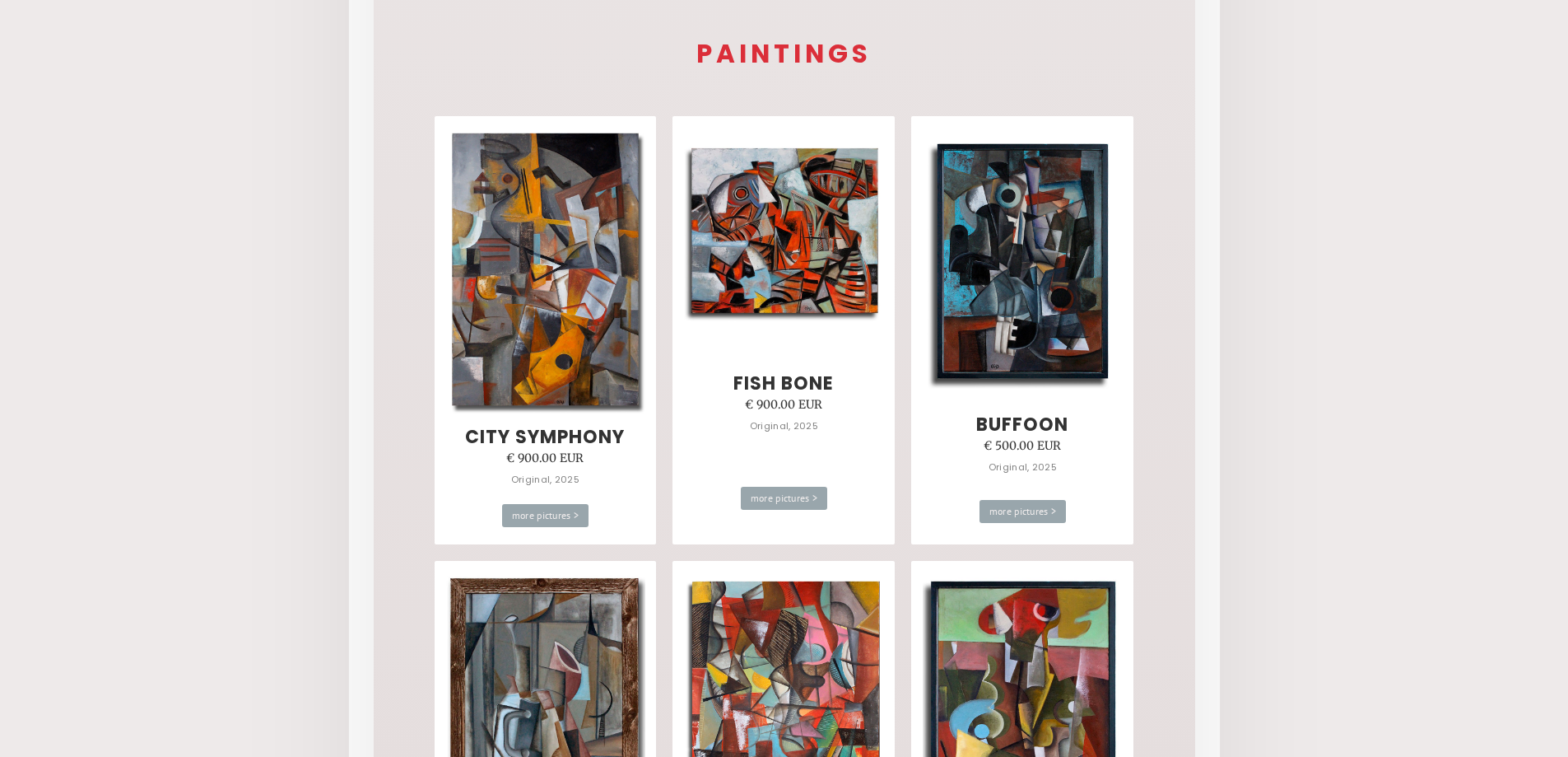
scroll to position [412, 0]
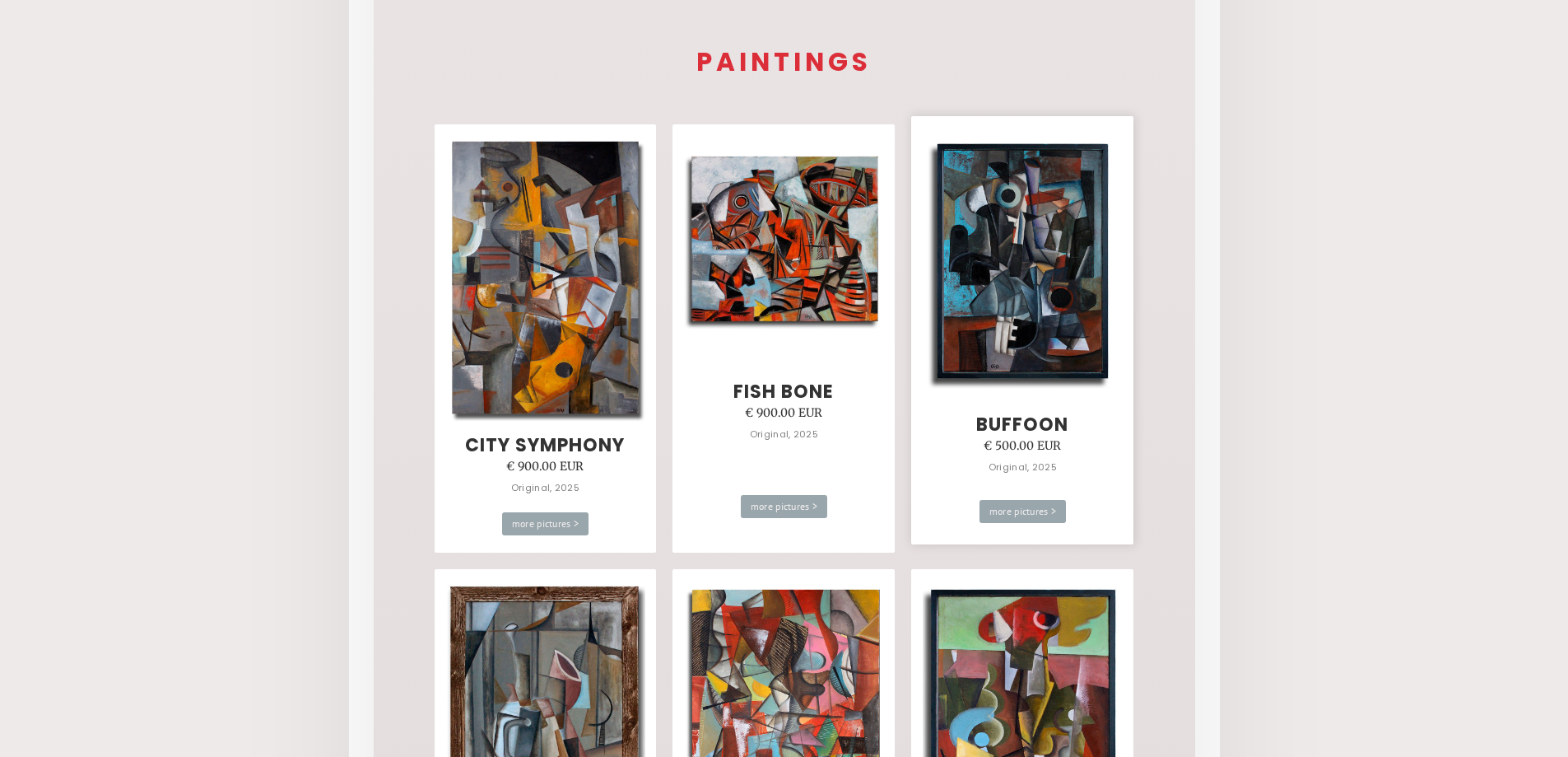
click at [1047, 297] on img at bounding box center [1023, 260] width 200 height 264
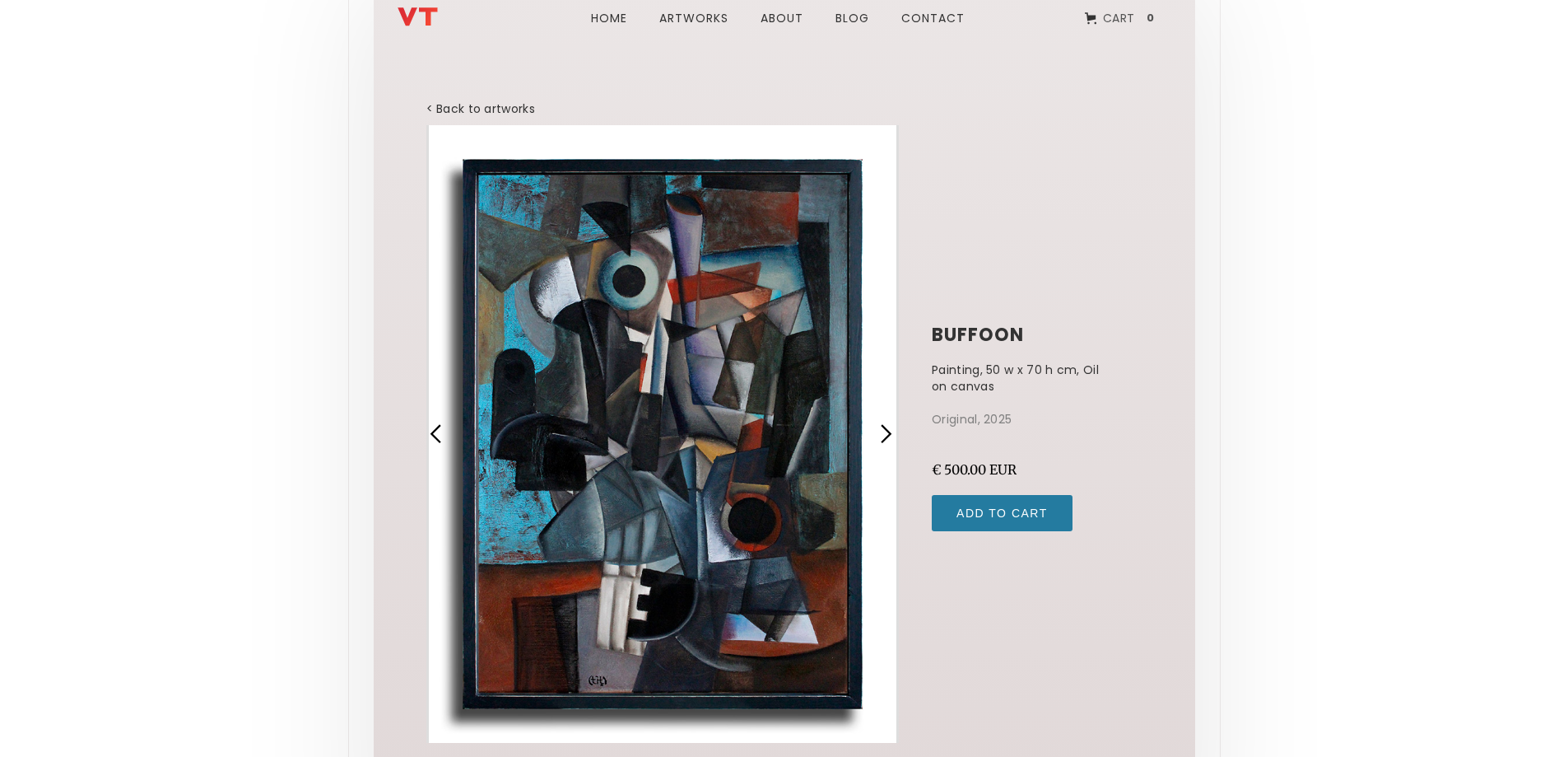
scroll to position [34, 0]
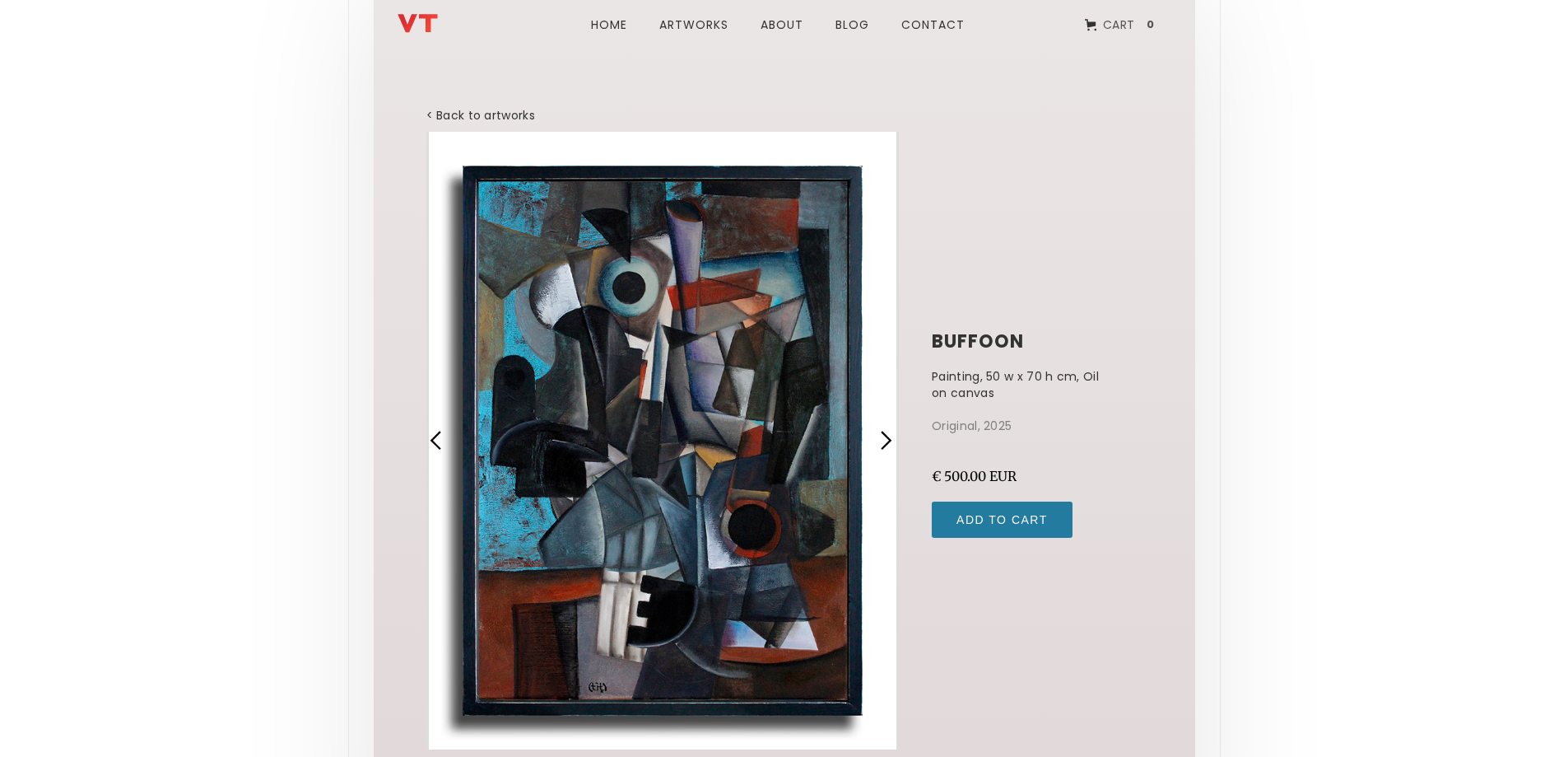
click at [439, 434] on div "previous slide" at bounding box center [436, 440] width 22 height 22
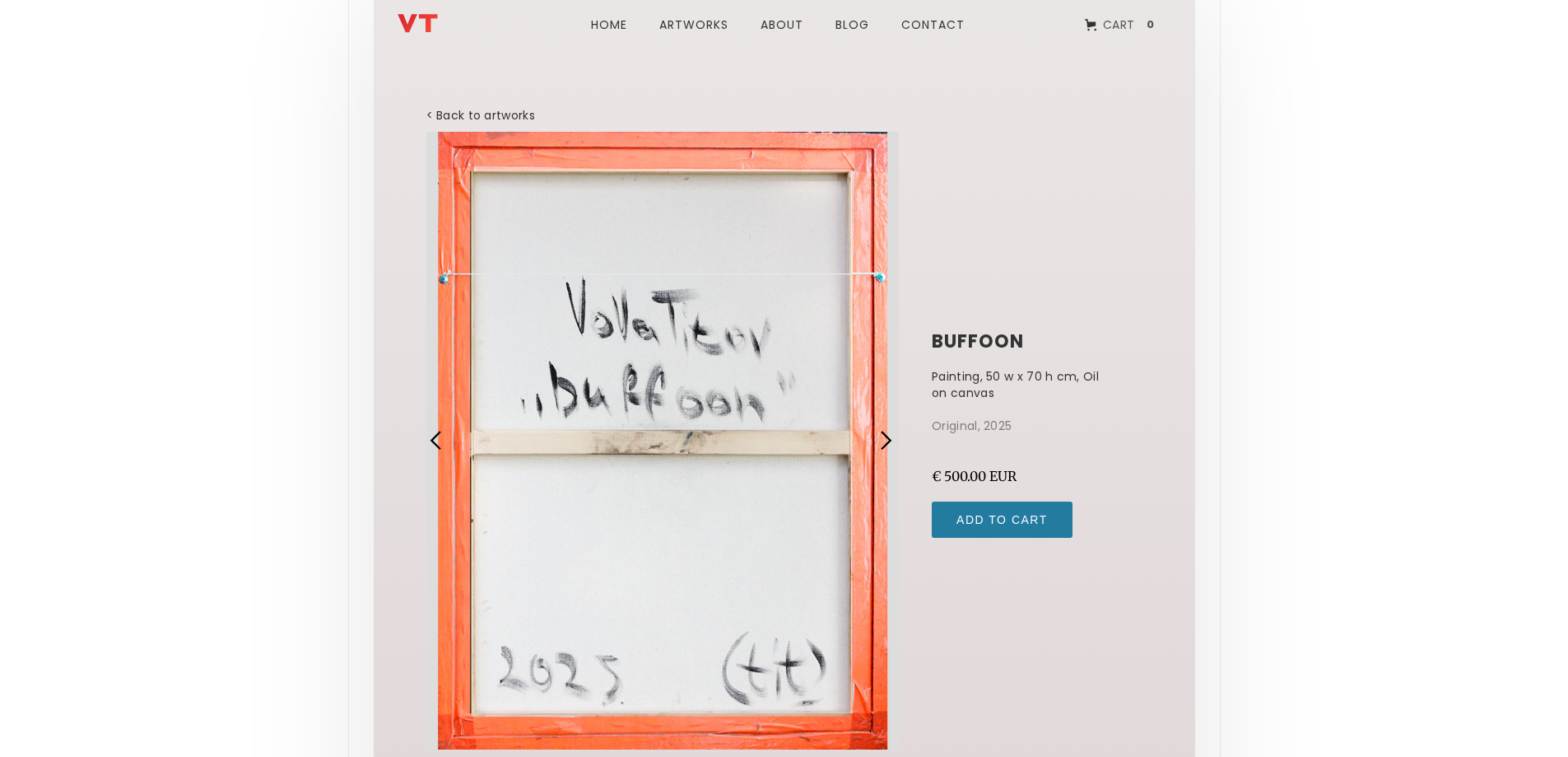
click at [439, 434] on div "previous slide" at bounding box center [436, 440] width 22 height 22
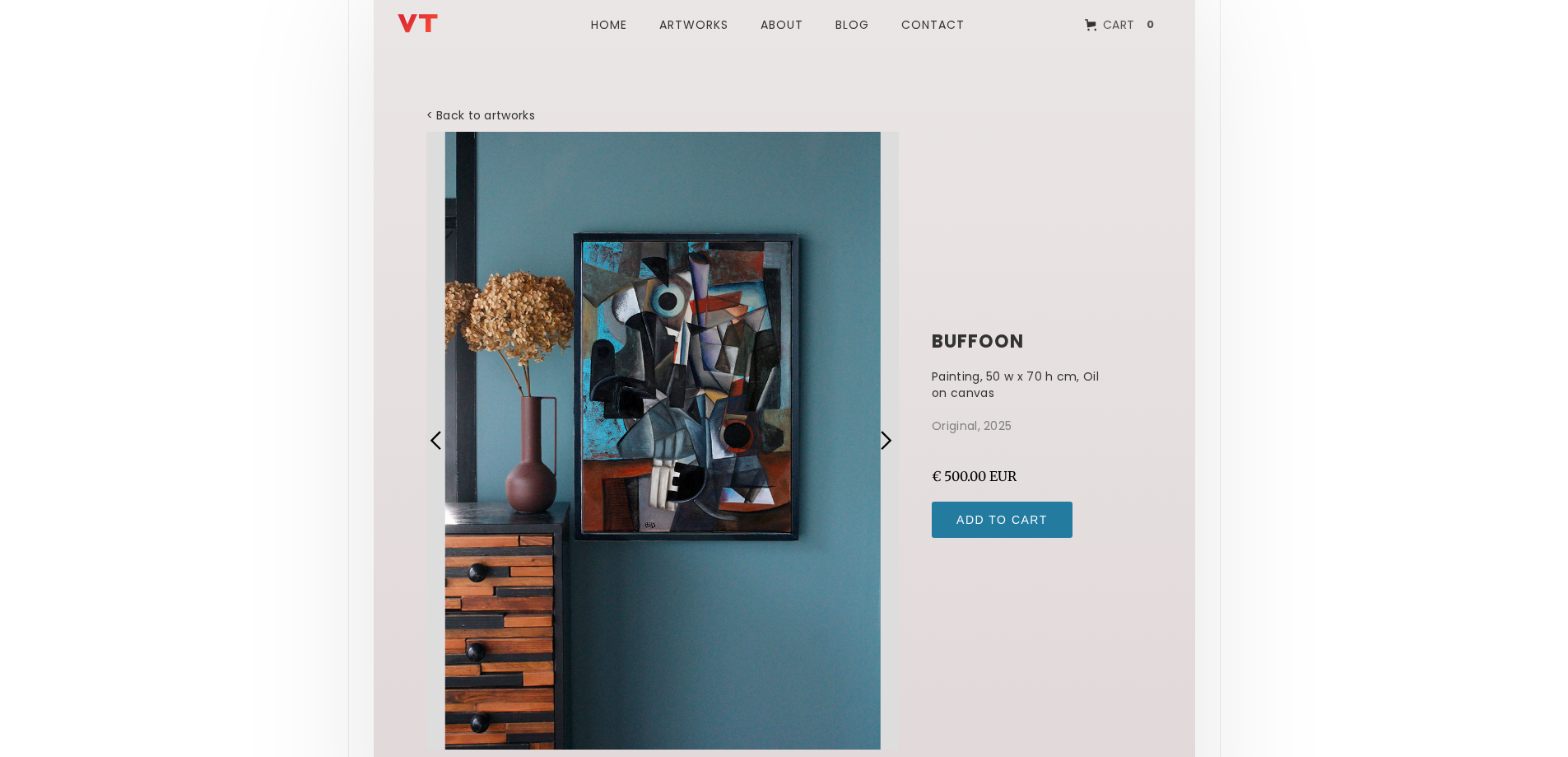
click at [439, 434] on div "previous slide" at bounding box center [436, 440] width 22 height 22
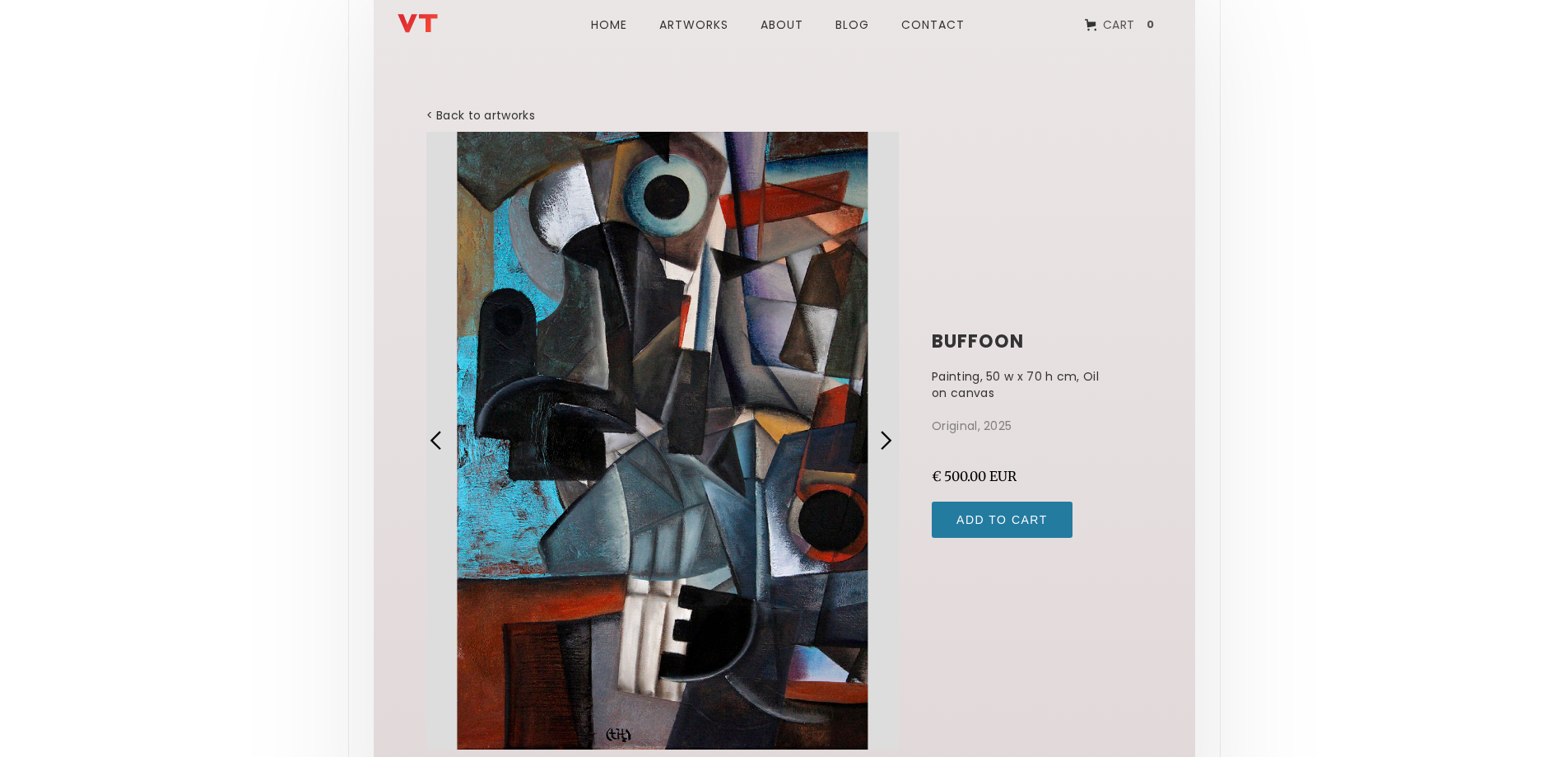
click at [439, 434] on div "previous slide" at bounding box center [436, 440] width 22 height 22
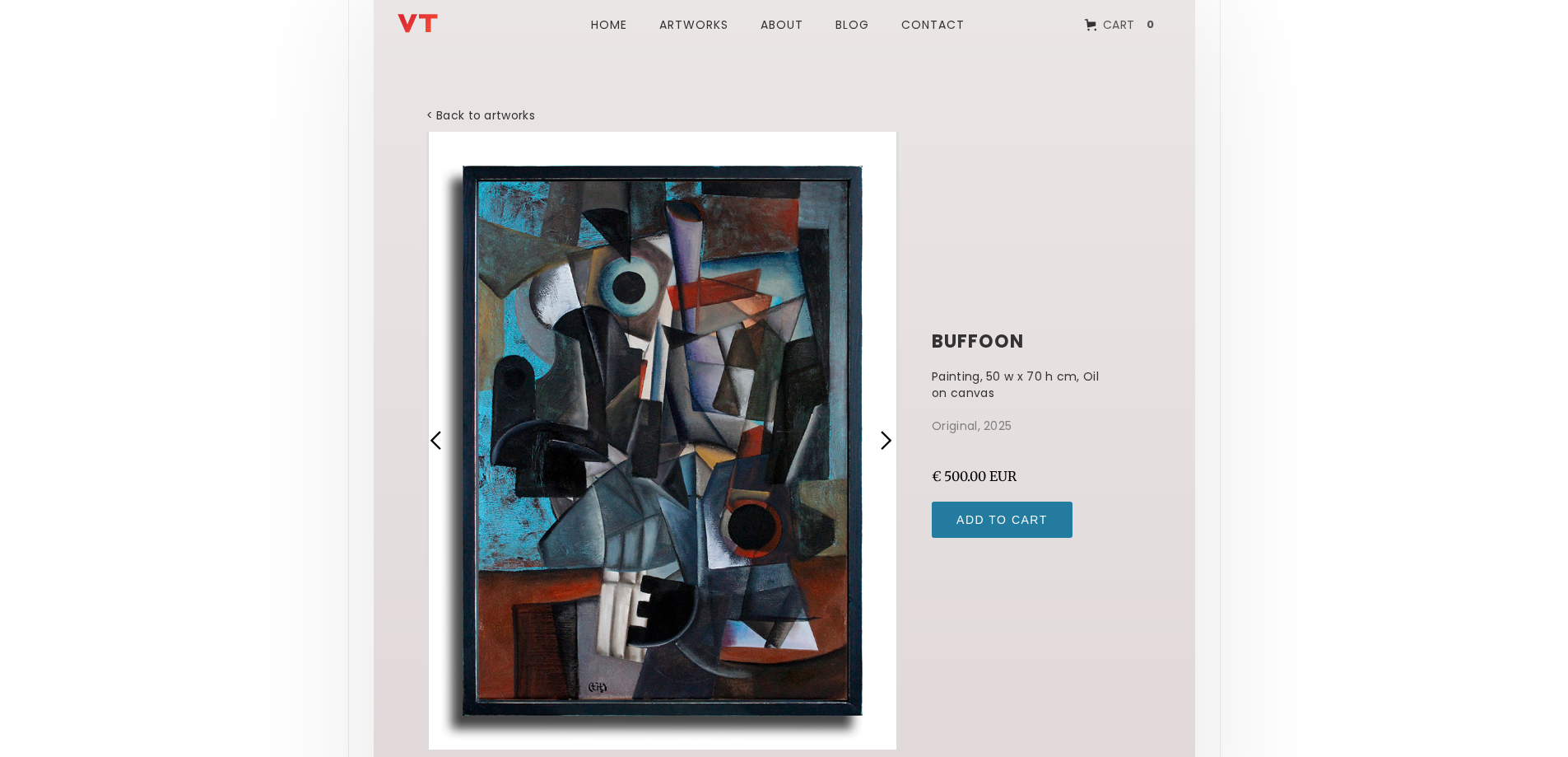
scroll to position [0, 0]
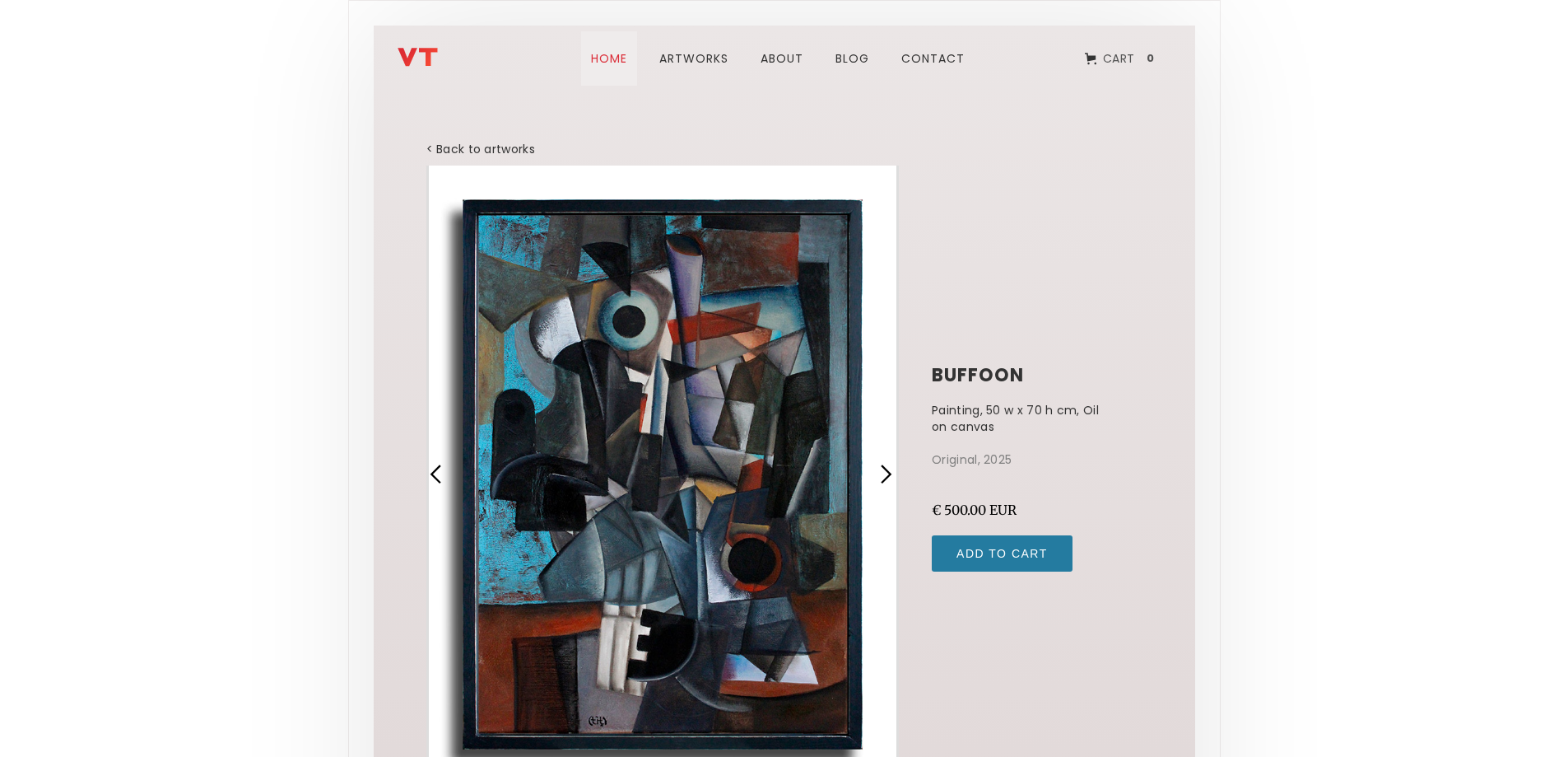
click at [608, 55] on link "Home" at bounding box center [609, 58] width 56 height 55
